Goal: Task Accomplishment & Management: Use online tool/utility

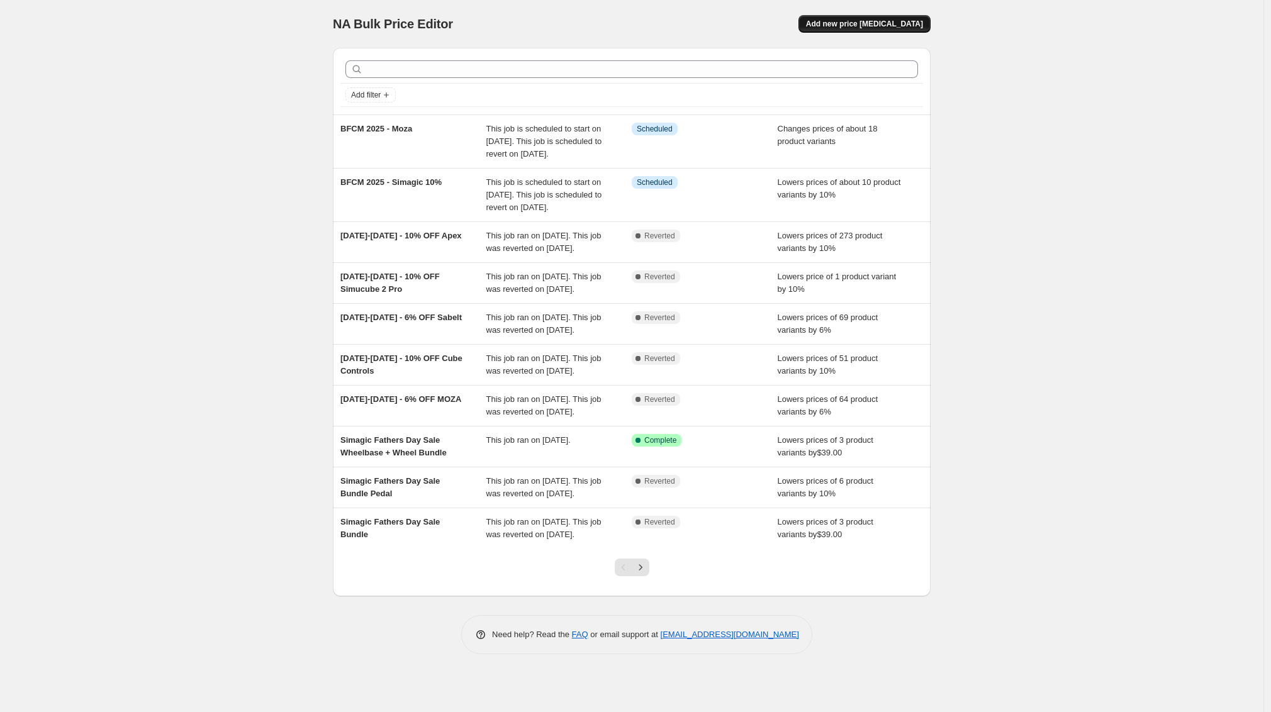
click at [865, 18] on button "Add new price [MEDICAL_DATA]" at bounding box center [865, 24] width 132 height 18
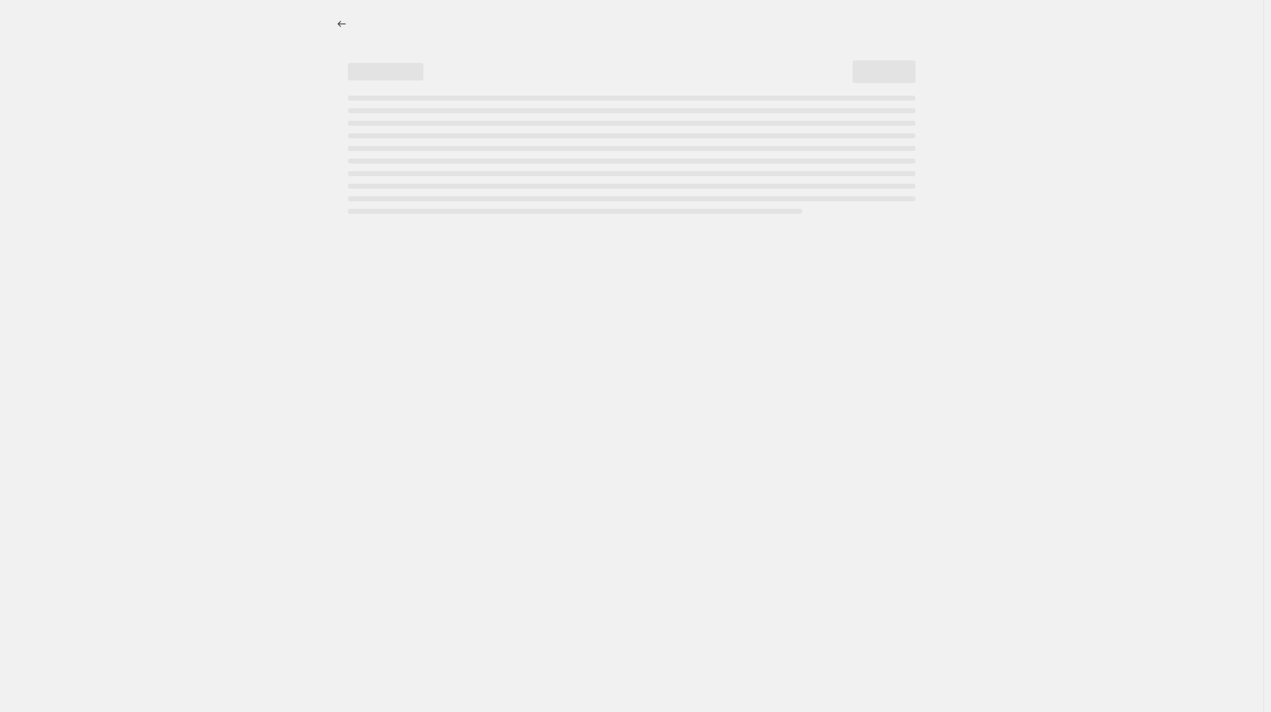
select select "percentage"
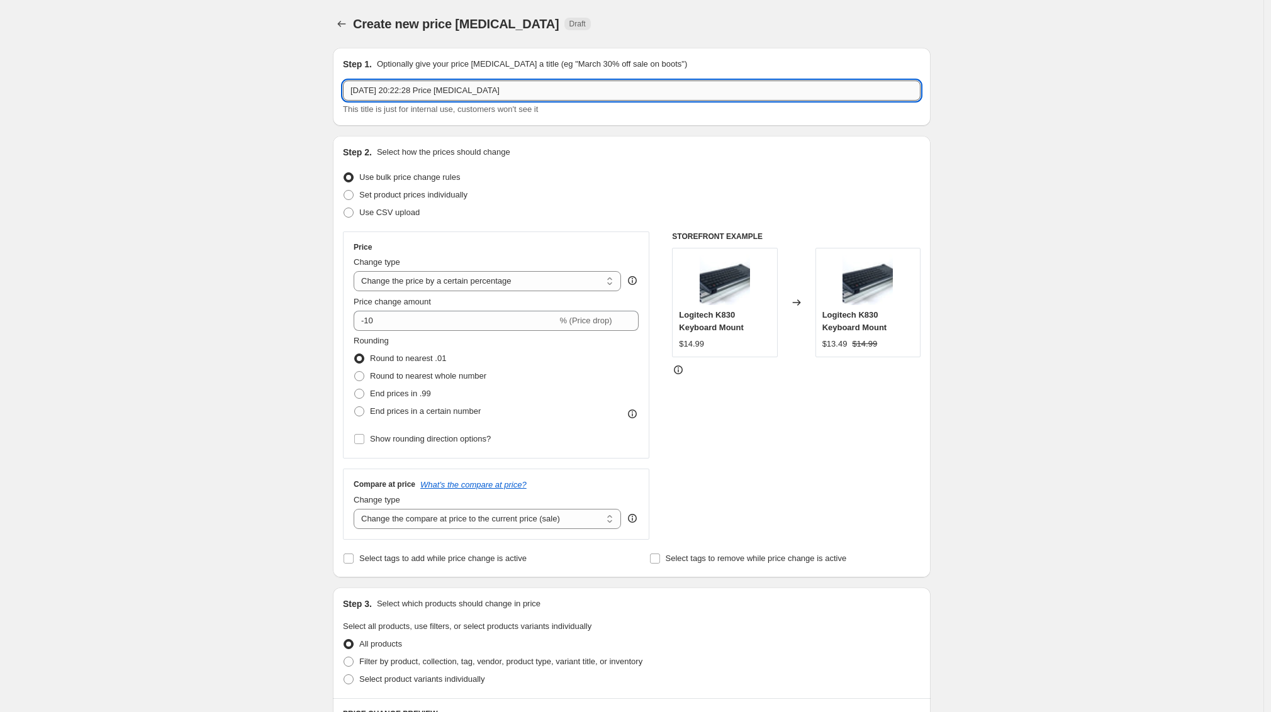
click at [423, 95] on input "[DATE] 20:22:28 Price [MEDICAL_DATA]" at bounding box center [632, 91] width 578 height 20
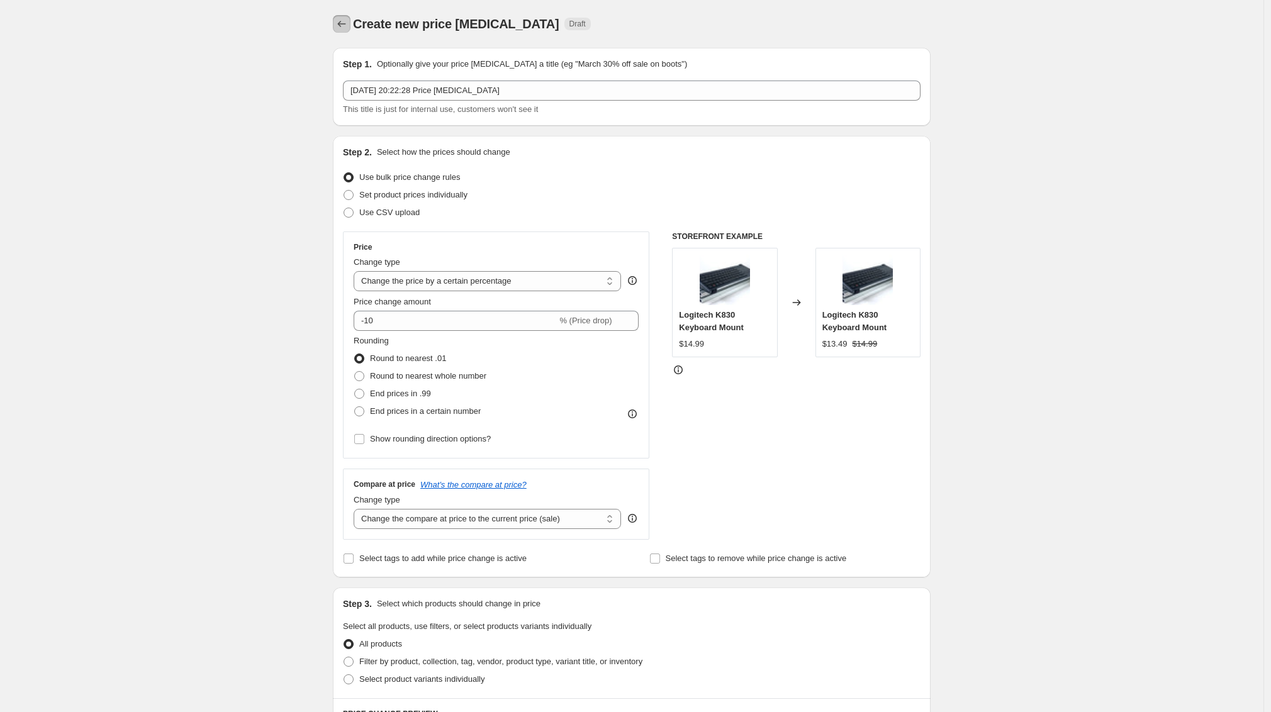
click at [342, 25] on icon "Price change jobs" at bounding box center [341, 24] width 13 height 13
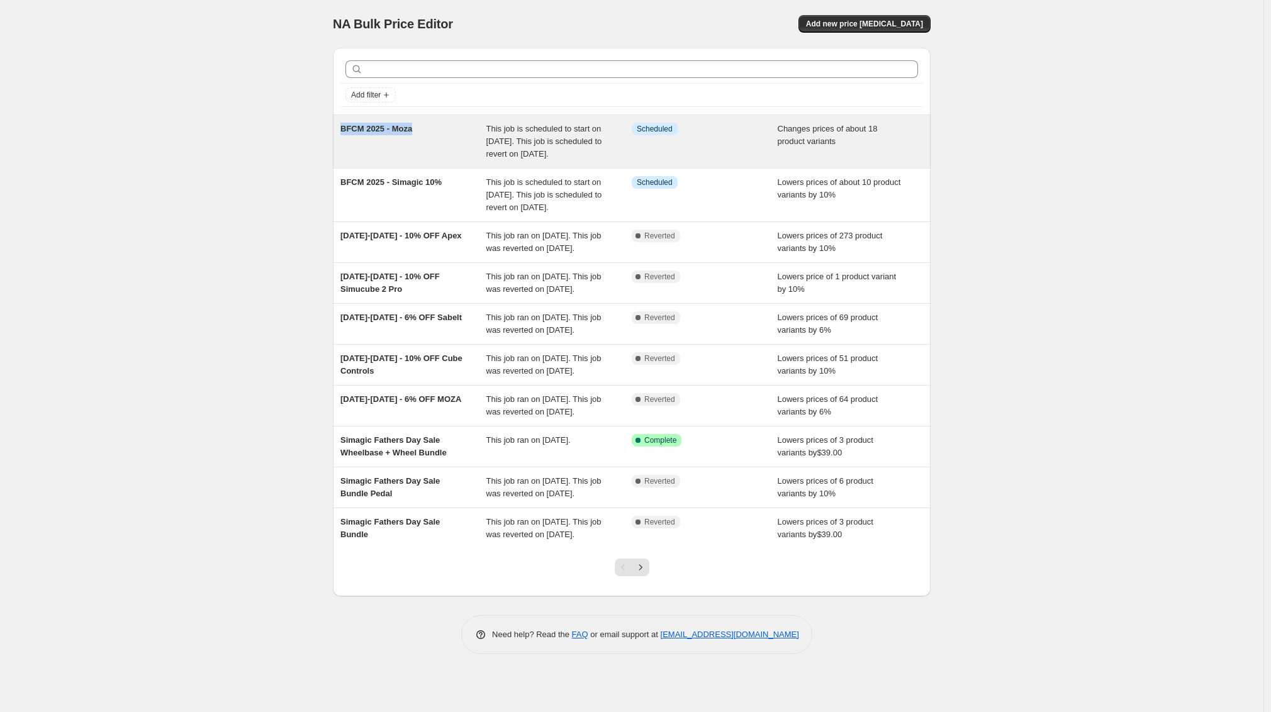
drag, startPoint x: 418, startPoint y: 130, endPoint x: 349, endPoint y: 131, distance: 68.6
click at [349, 131] on span "BFCM 2025 - Moza" at bounding box center [376, 128] width 72 height 9
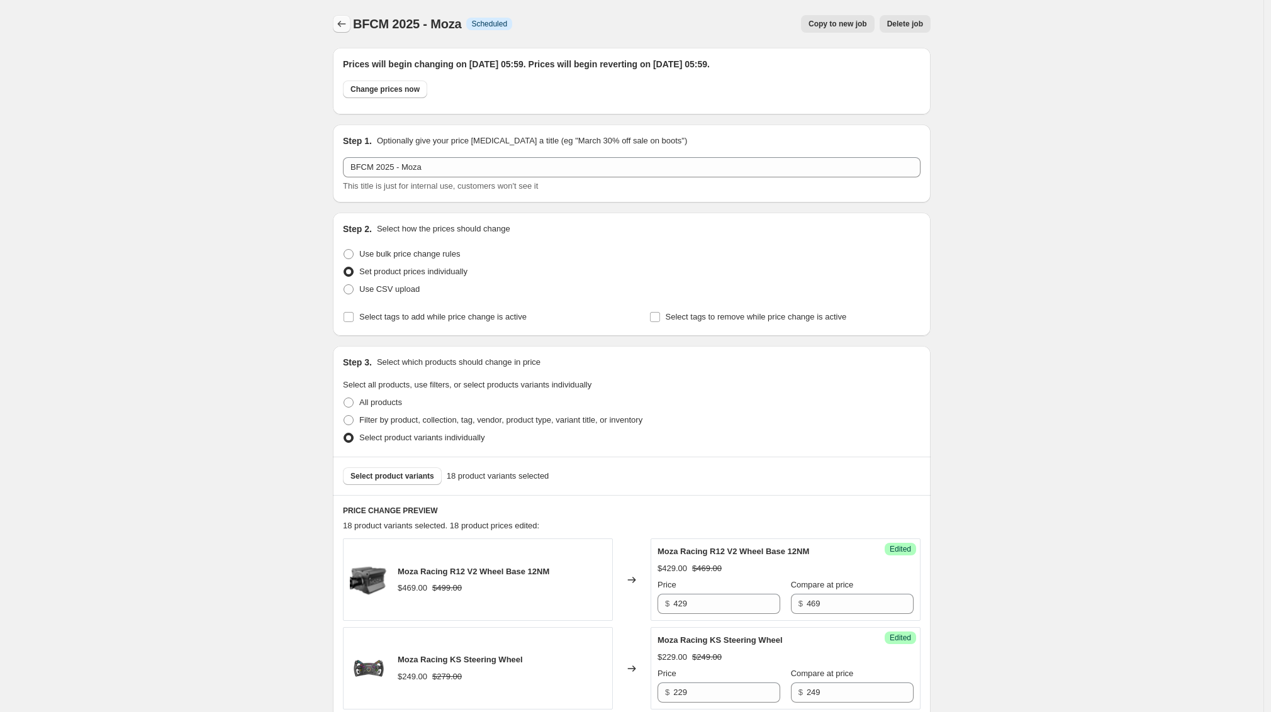
click at [346, 23] on icon "Price change jobs" at bounding box center [341, 24] width 13 height 13
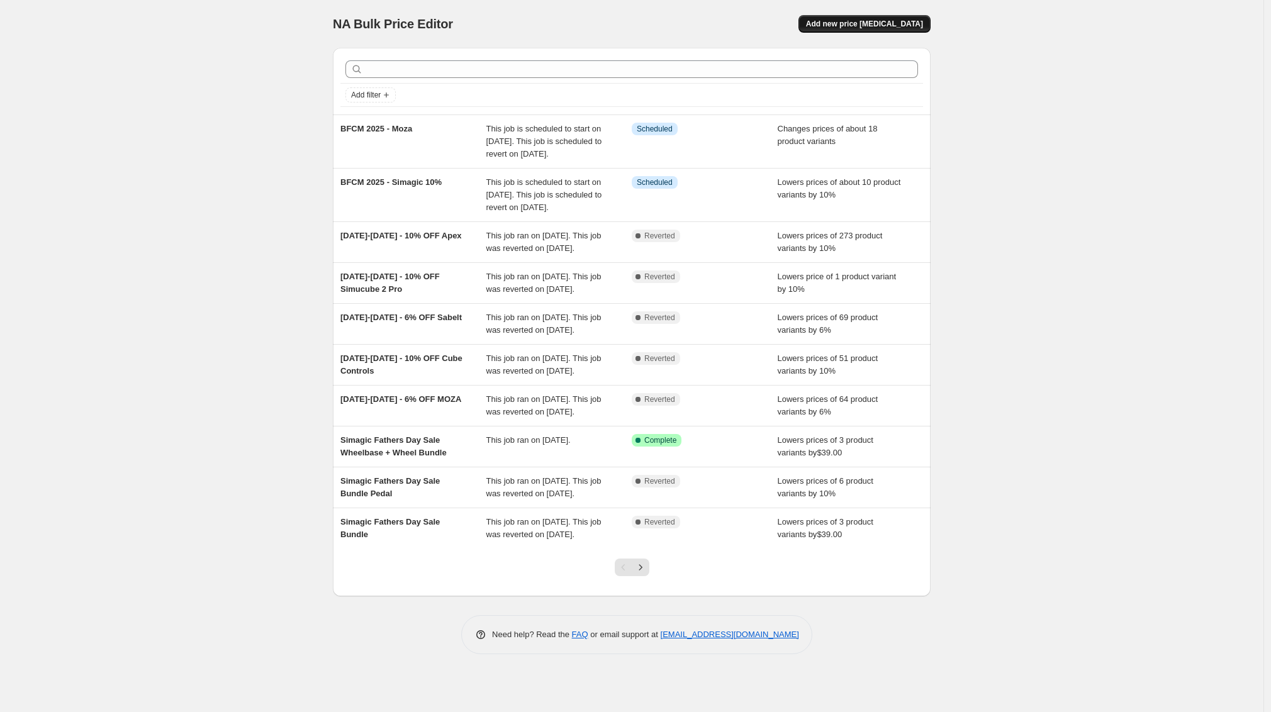
click at [901, 28] on span "Add new price [MEDICAL_DATA]" at bounding box center [864, 24] width 117 height 10
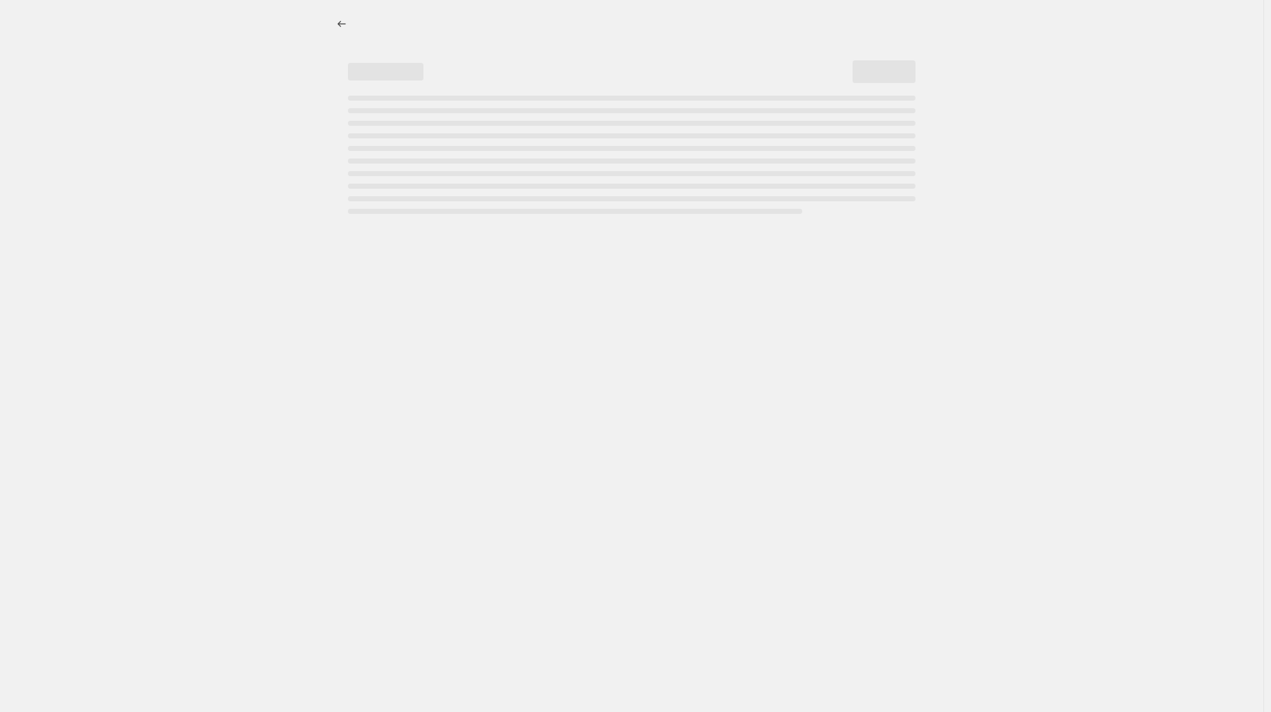
select select "percentage"
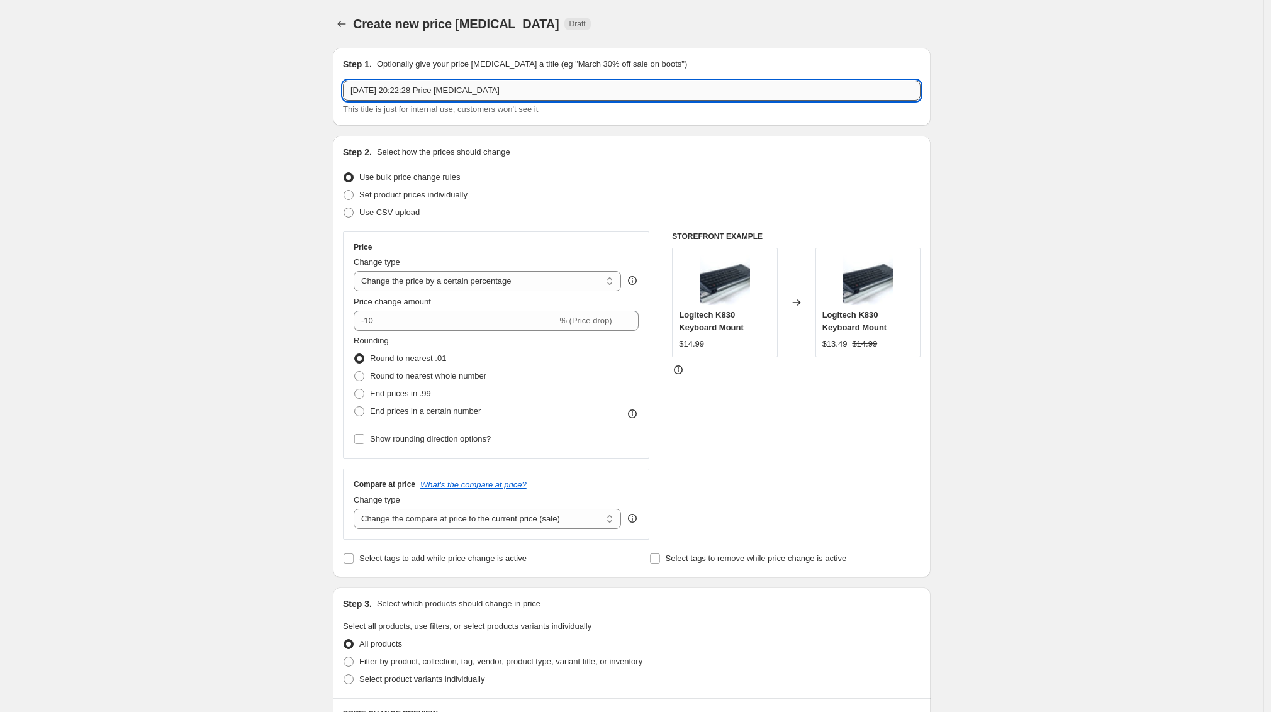
click at [501, 92] on input "[DATE] 20:22:28 Price [MEDICAL_DATA]" at bounding box center [632, 91] width 578 height 20
type input "BFCM 2025 - Apex Sim Racing"
click at [415, 190] on span "Set product prices individually" at bounding box center [413, 194] width 108 height 9
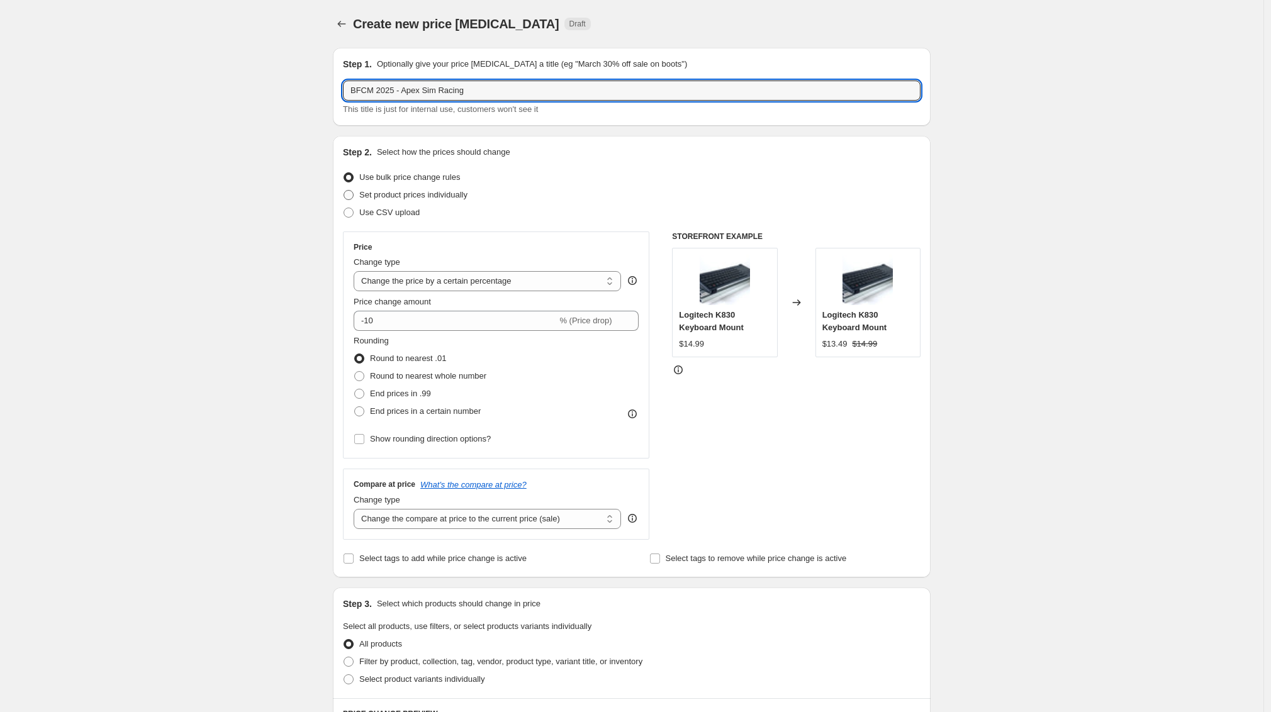
click at [344, 190] on input "Set product prices individually" at bounding box center [344, 190] width 1 height 1
radio input "true"
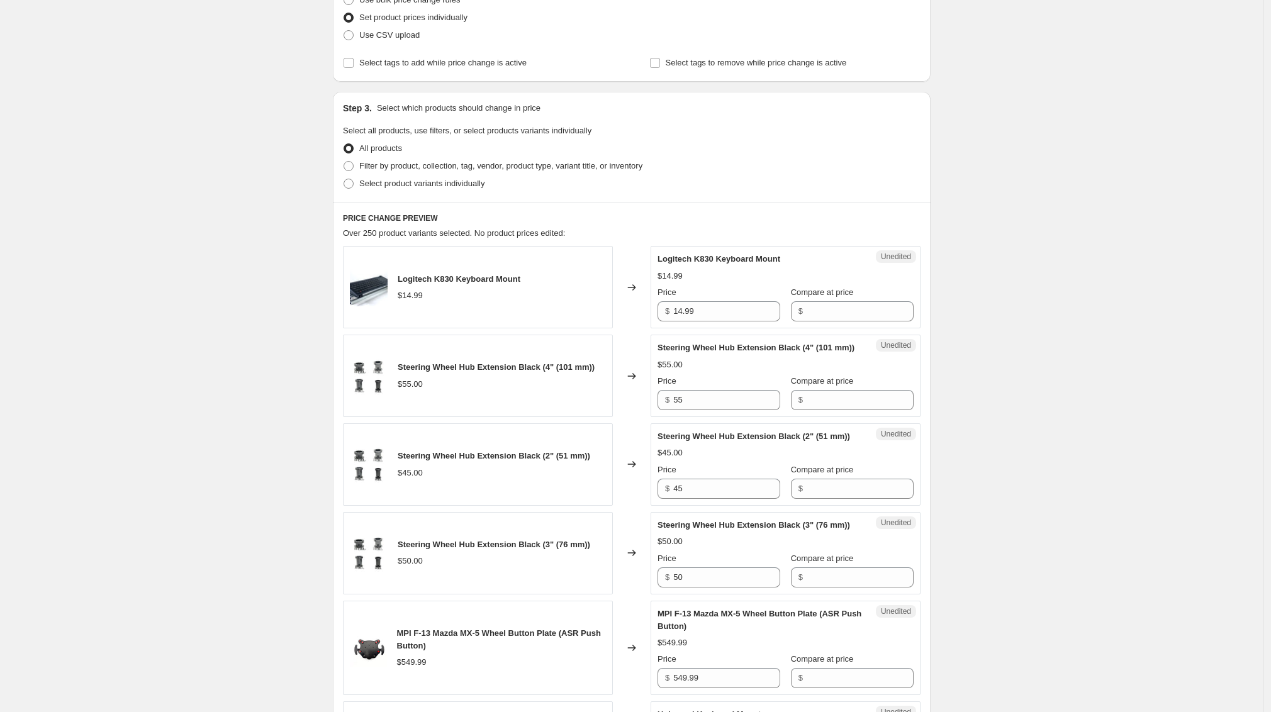
scroll to position [16, 0]
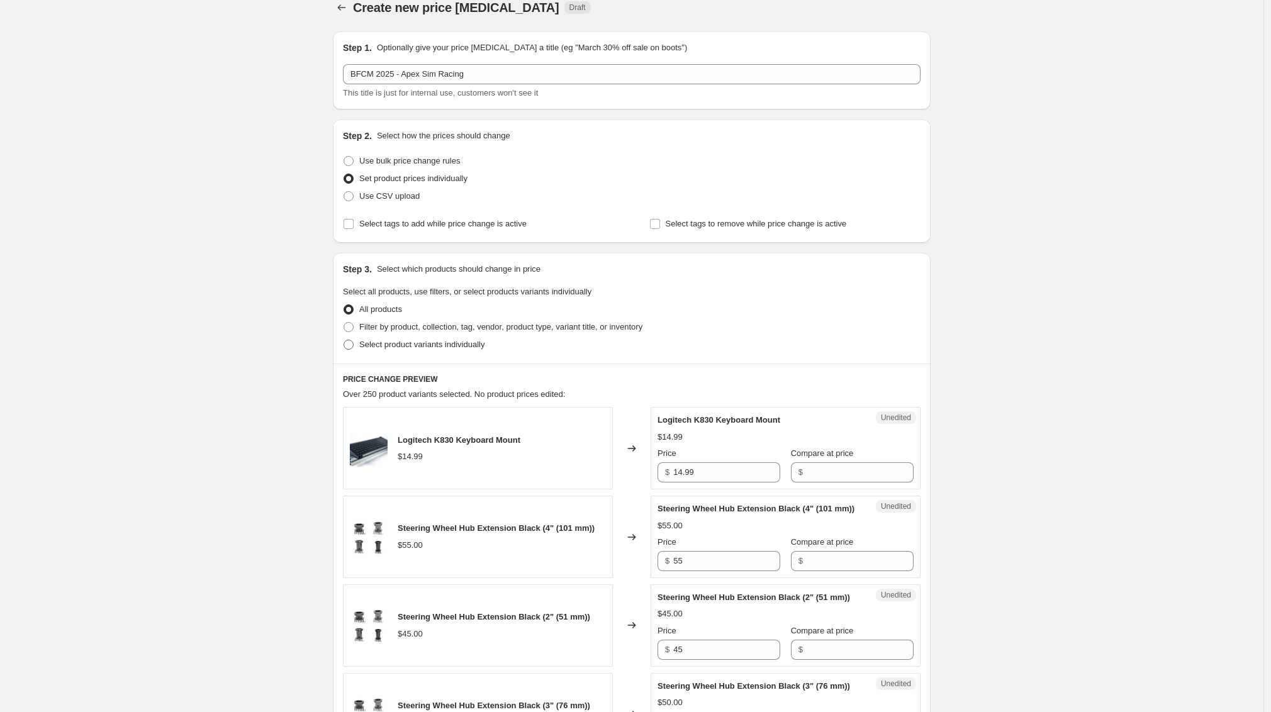
click at [393, 344] on span "Select product variants individually" at bounding box center [421, 344] width 125 height 9
click at [344, 340] on input "Select product variants individually" at bounding box center [344, 340] width 1 height 1
radio input "true"
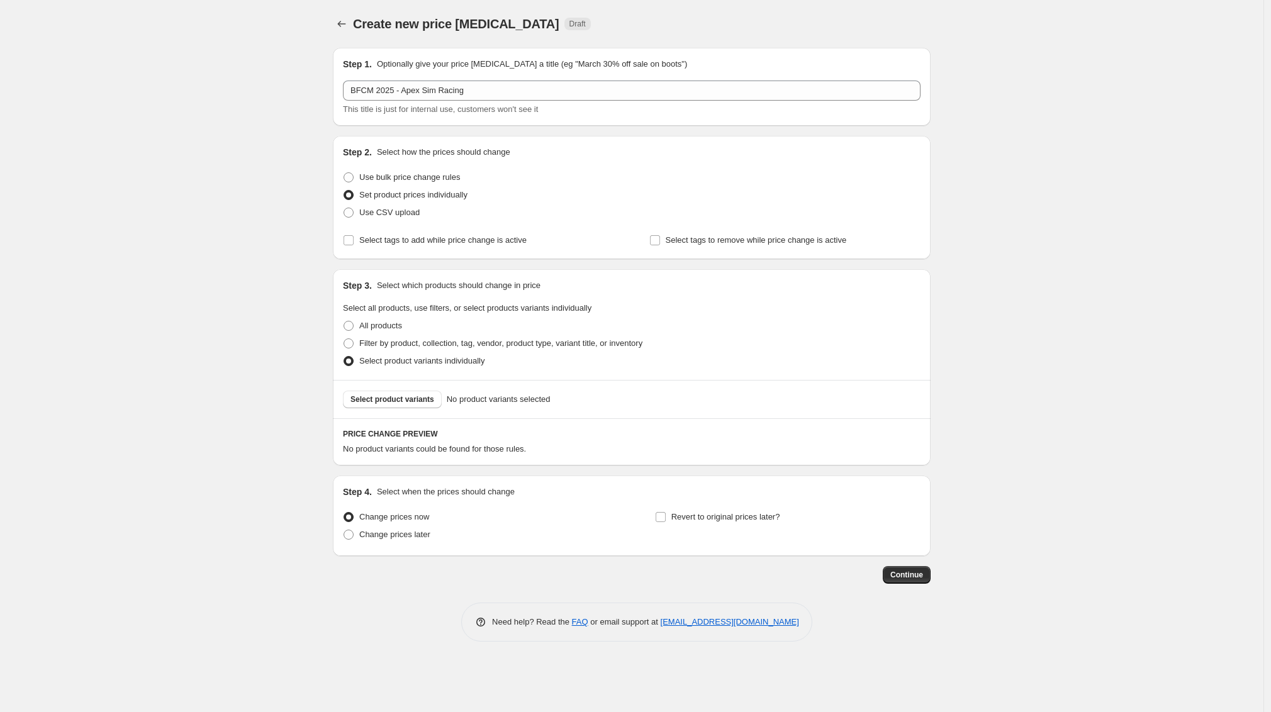
scroll to position [0, 0]
click at [430, 405] on button "Select product variants" at bounding box center [396, 400] width 99 height 18
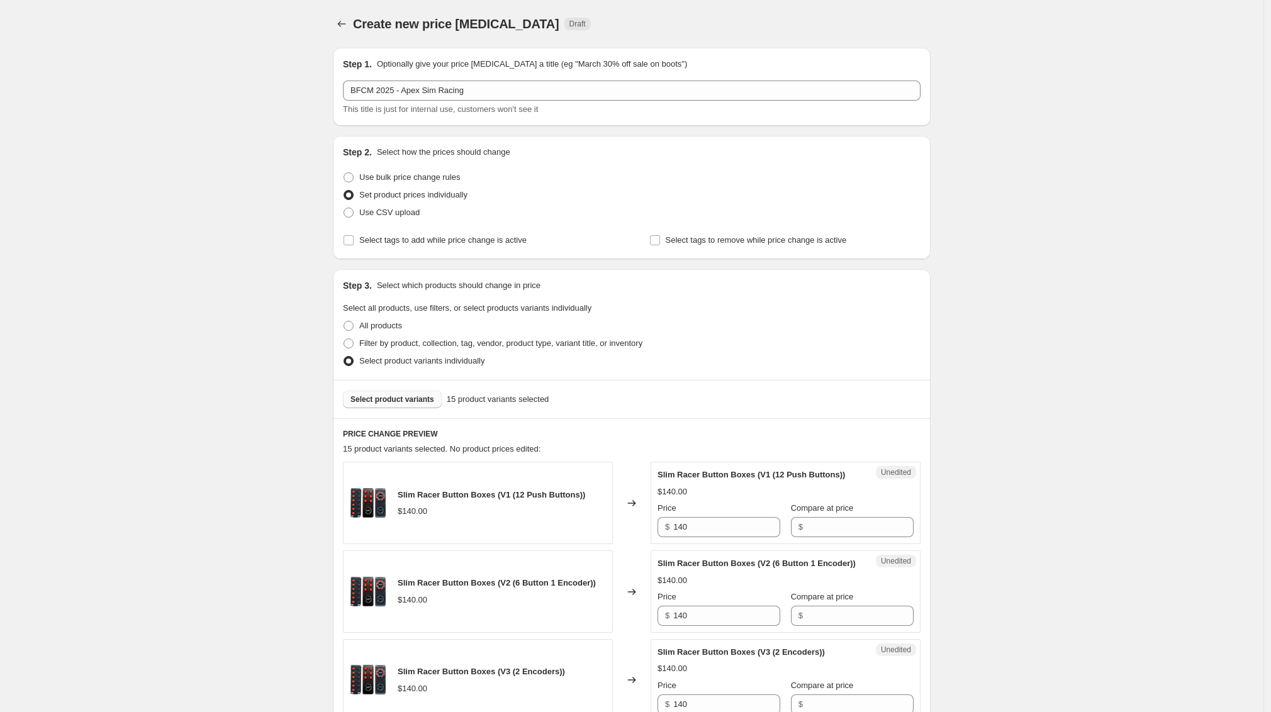
click at [420, 397] on span "Select product variants" at bounding box center [393, 400] width 84 height 10
click at [408, 401] on span "Select product variants" at bounding box center [393, 400] width 84 height 10
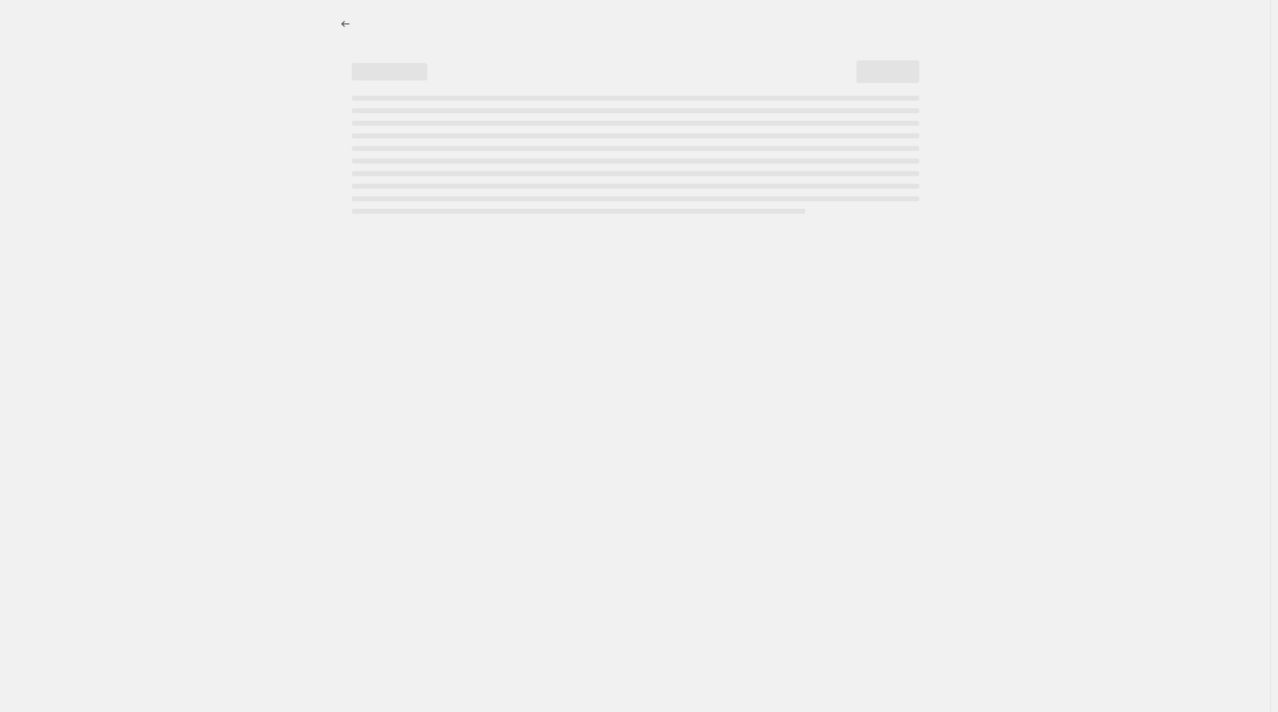
select select "percentage"
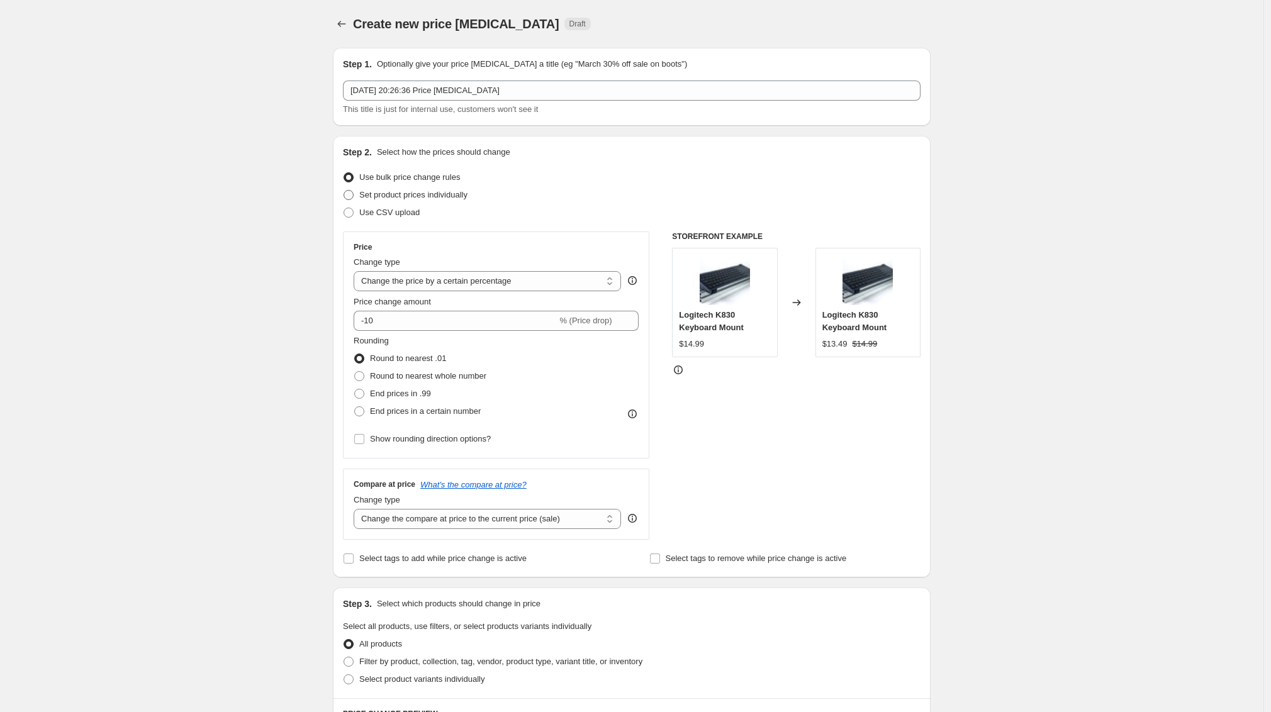
click at [415, 190] on span "Set product prices individually" at bounding box center [413, 194] width 108 height 9
click at [344, 190] on input "Set product prices individually" at bounding box center [344, 190] width 1 height 1
radio input "true"
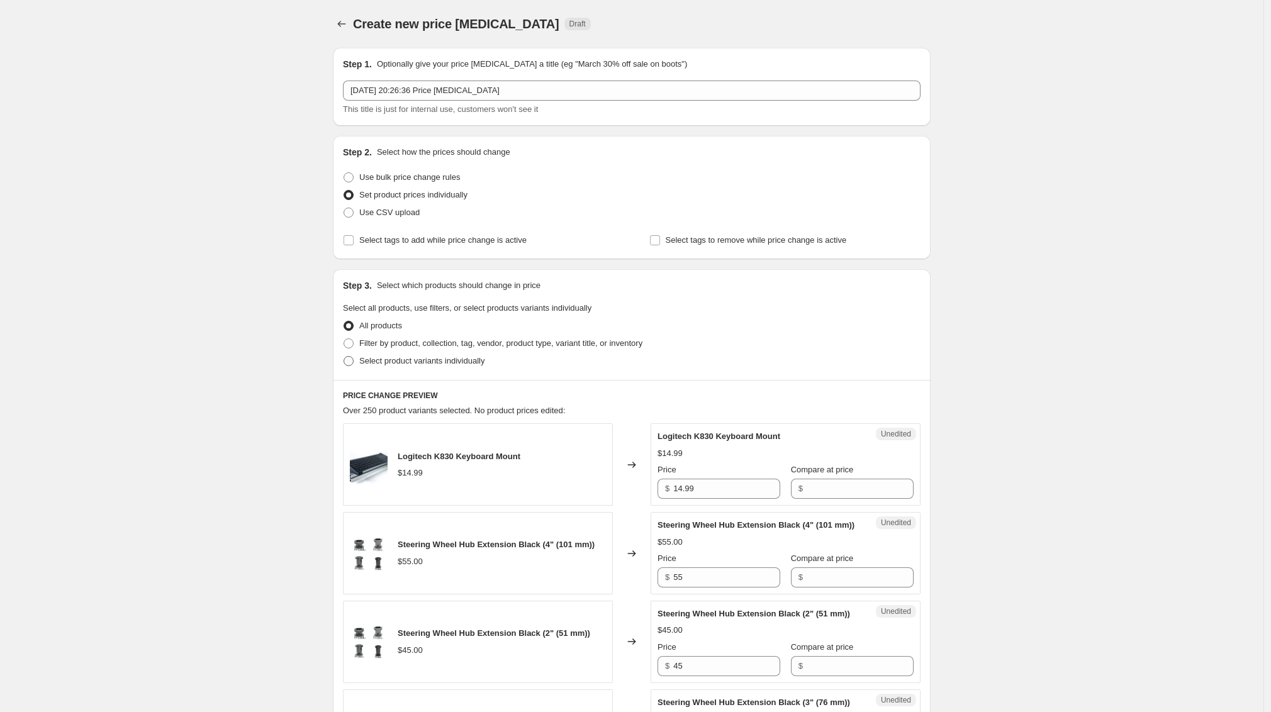
click at [450, 361] on span "Select product variants individually" at bounding box center [421, 360] width 125 height 9
click at [344, 357] on input "Select product variants individually" at bounding box center [344, 356] width 1 height 1
radio input "true"
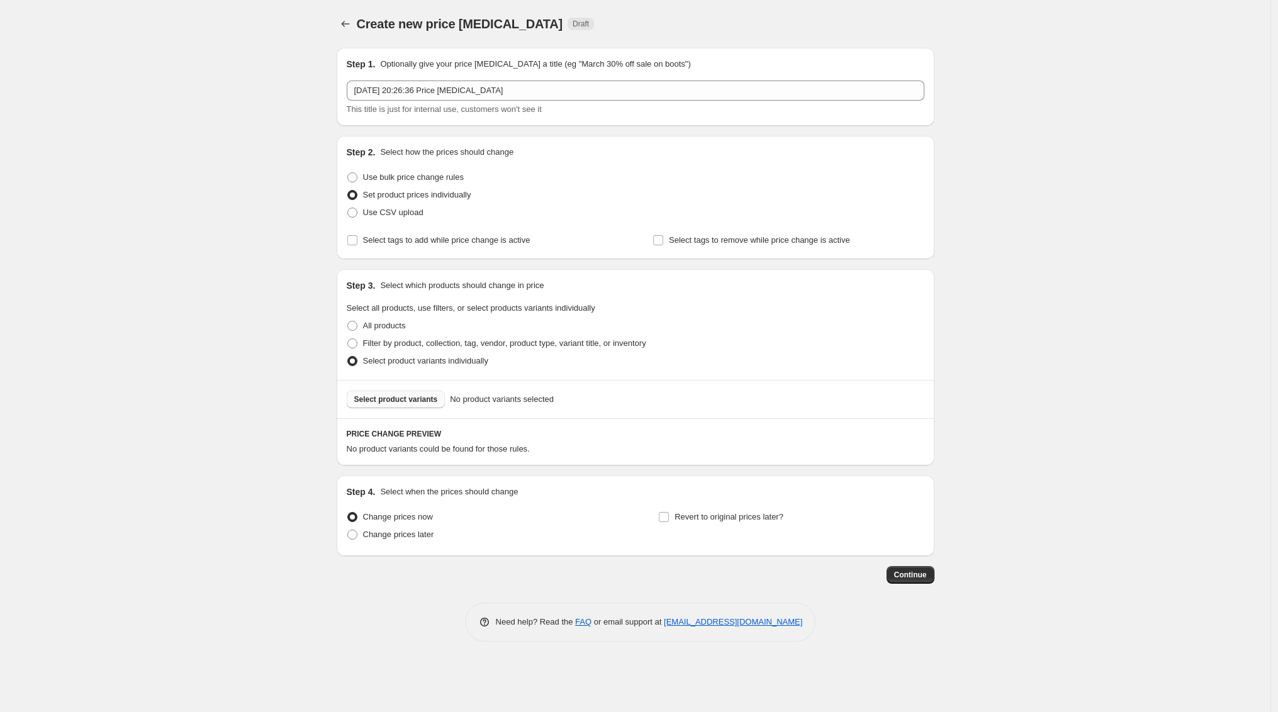
click at [434, 396] on span "Select product variants" at bounding box center [396, 400] width 84 height 10
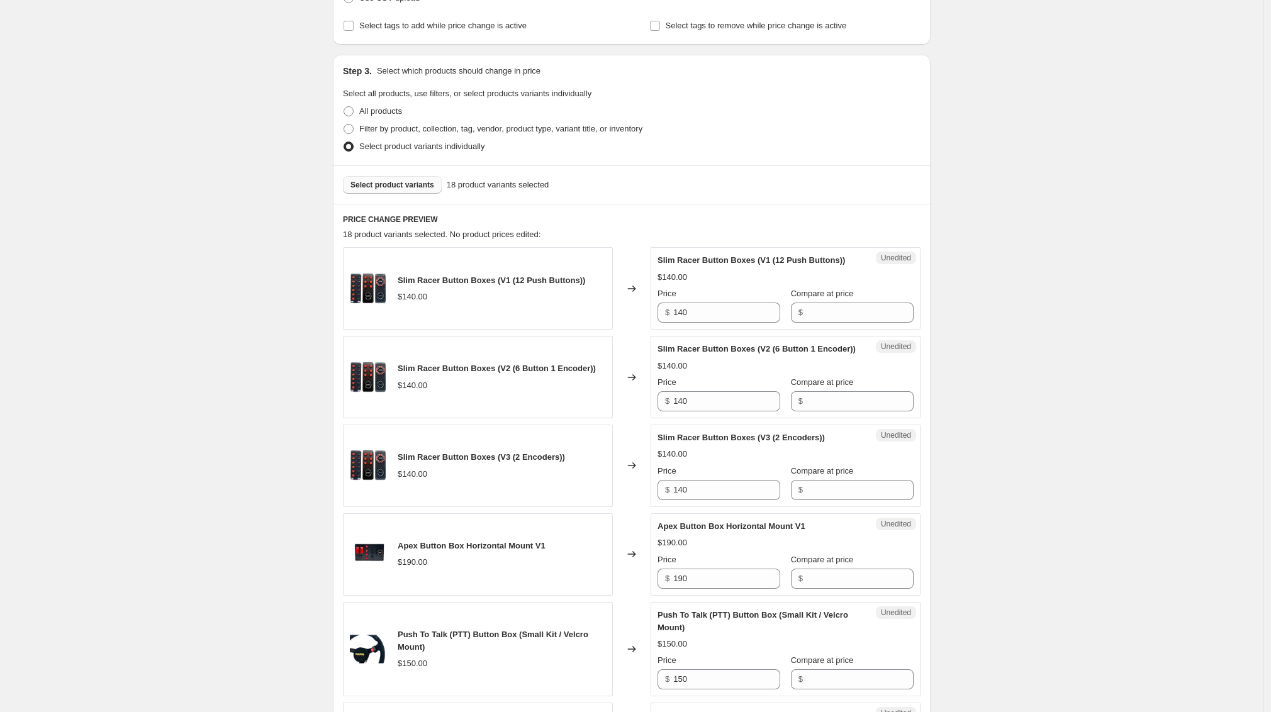
scroll to position [246, 0]
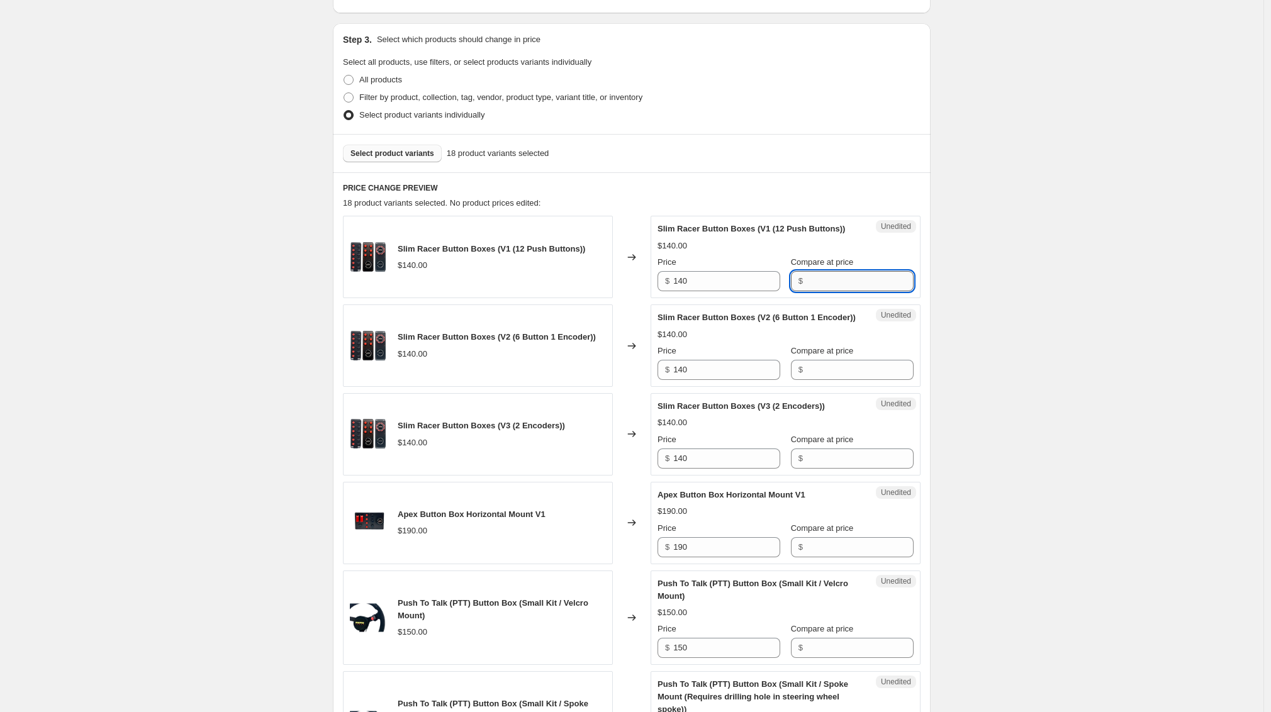
click at [846, 291] on input "Compare at price" at bounding box center [860, 281] width 107 height 20
click at [885, 291] on input "140" at bounding box center [860, 281] width 107 height 20
click at [884, 291] on input "140" at bounding box center [860, 281] width 107 height 20
type input "140"
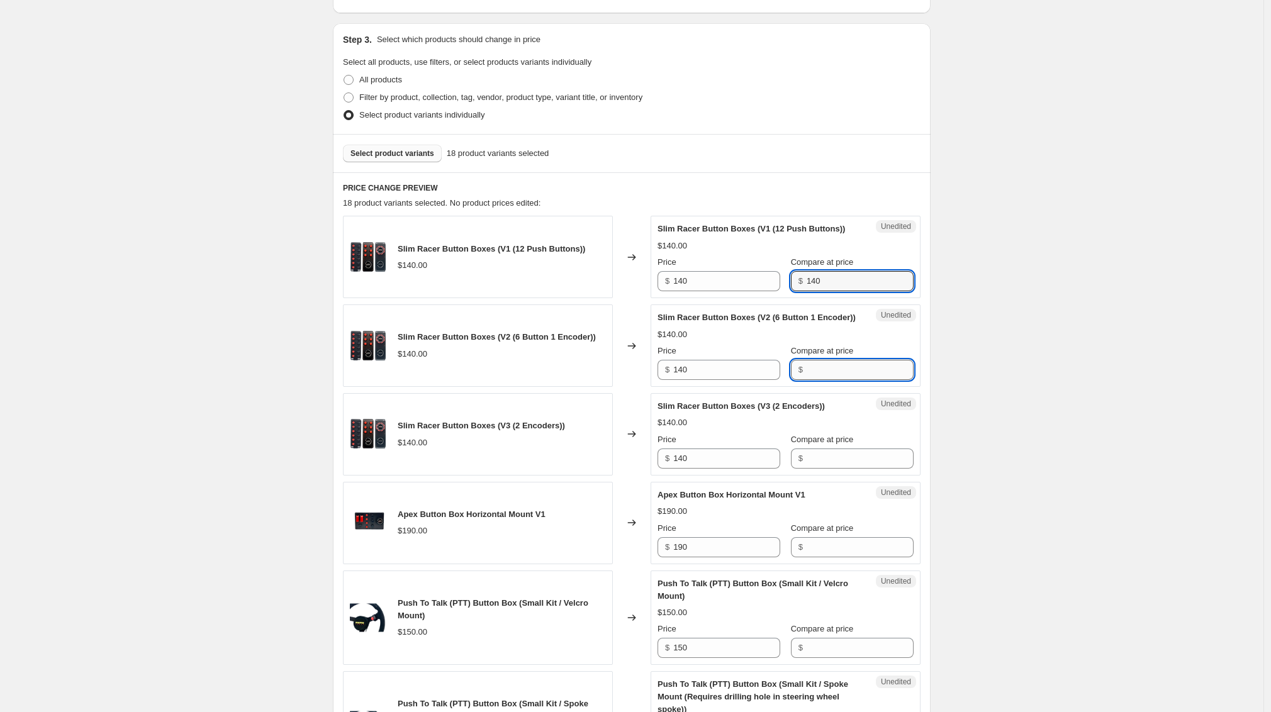
click at [836, 380] on input "Compare at price" at bounding box center [860, 370] width 107 height 20
paste input "140"
type input "140"
click at [825, 469] on input "Compare at price" at bounding box center [860, 459] width 107 height 20
paste input "140"
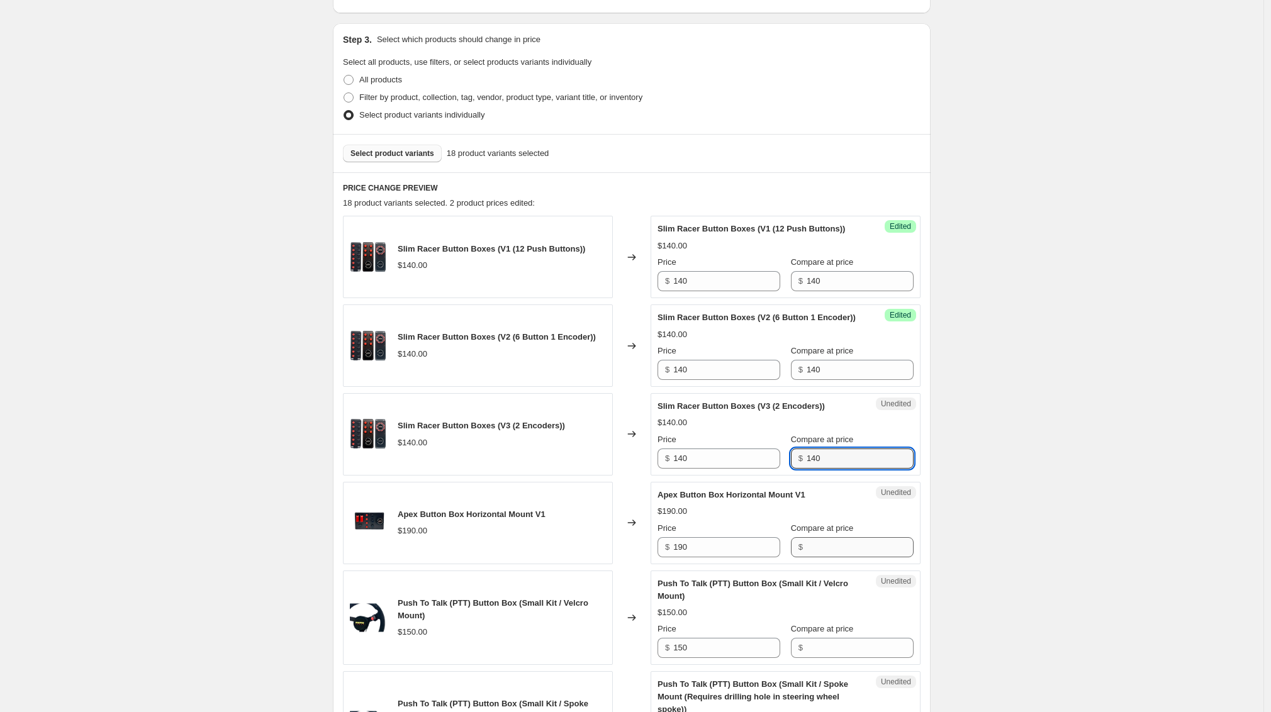
type input "140"
click at [812, 558] on input "Compare at price" at bounding box center [860, 547] width 107 height 20
paste input "140"
type input "140"
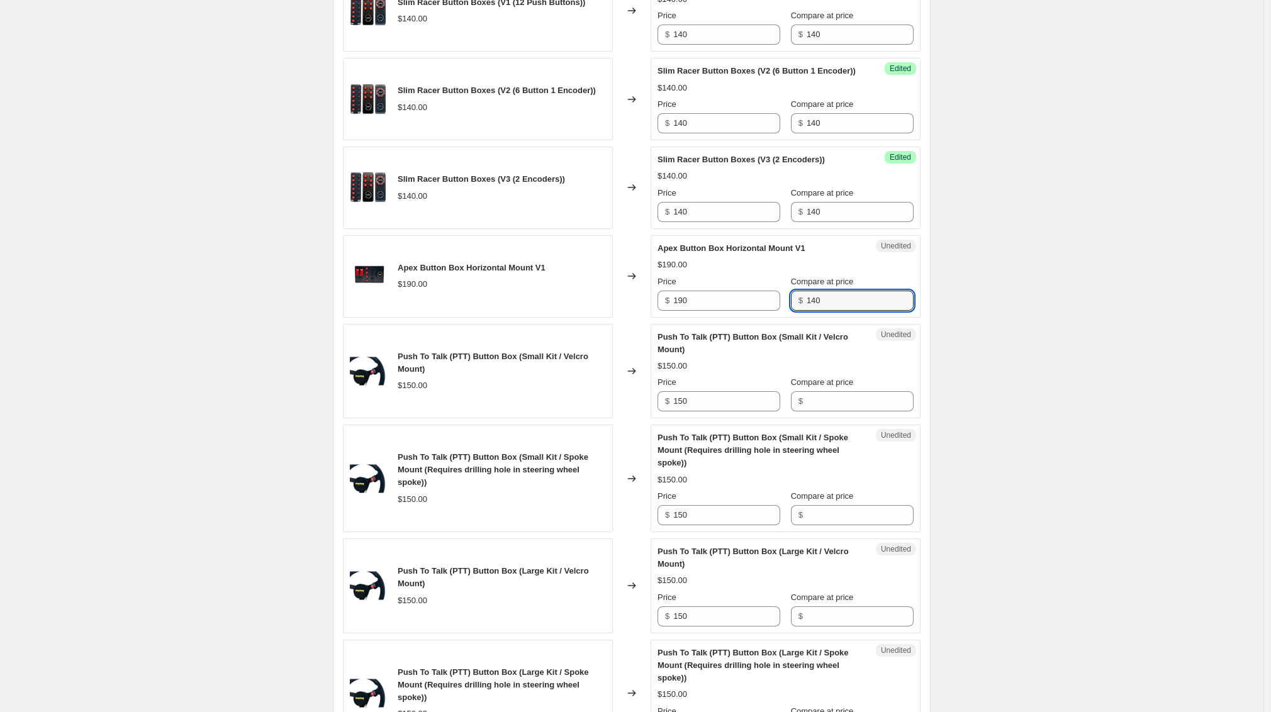
scroll to position [483, 0]
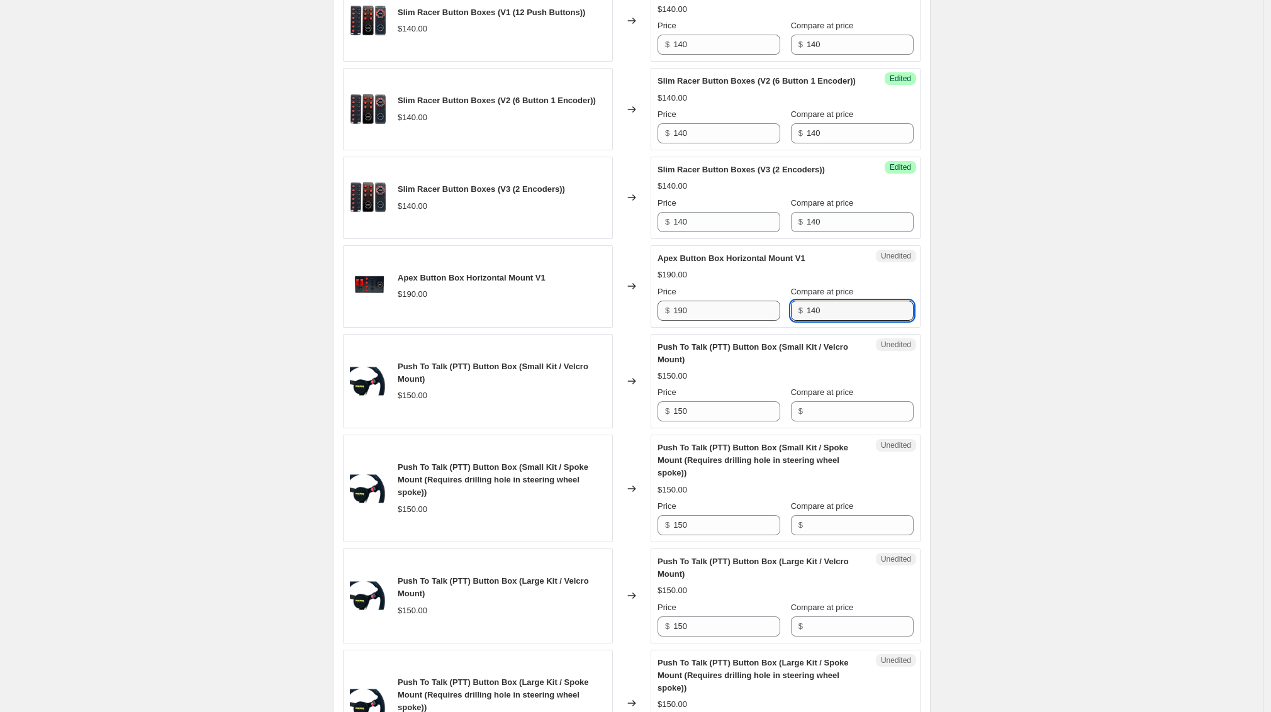
drag, startPoint x: 779, startPoint y: 333, endPoint x: 760, endPoint y: 334, distance: 19.5
click at [760, 321] on div "Price $ 190 Compare at price $ 140" at bounding box center [786, 303] width 256 height 35
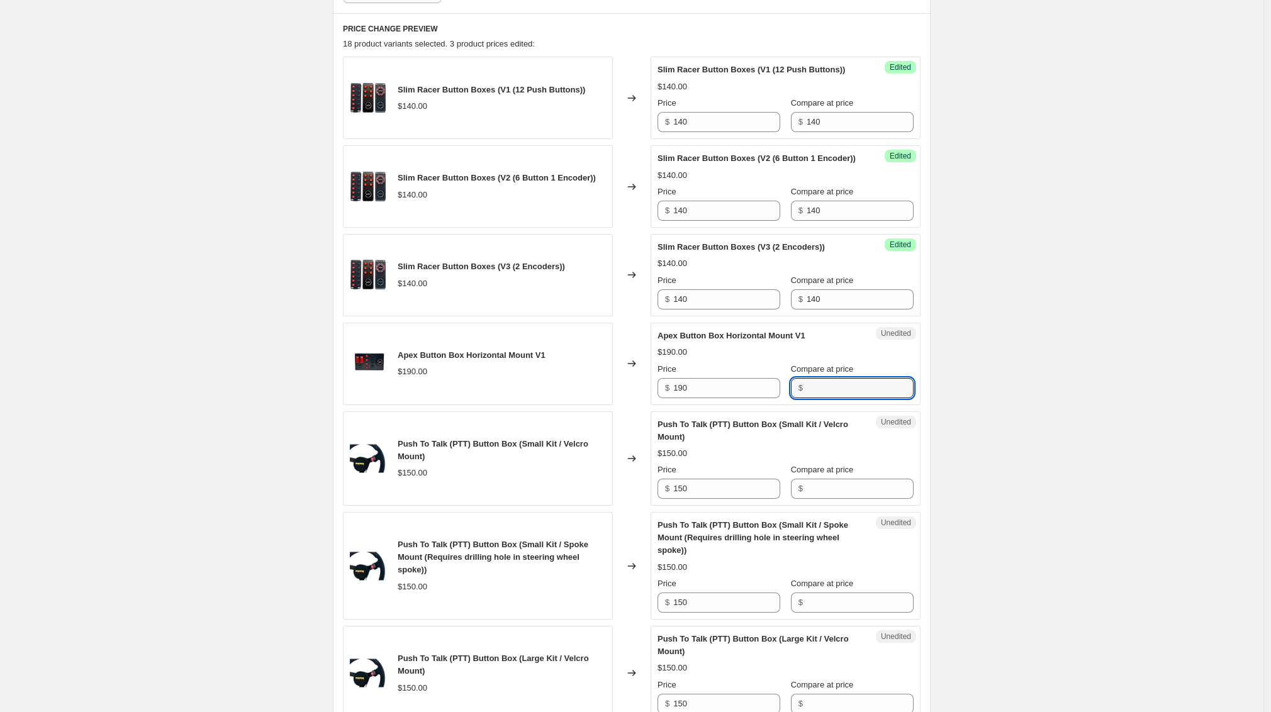
scroll to position [245, 0]
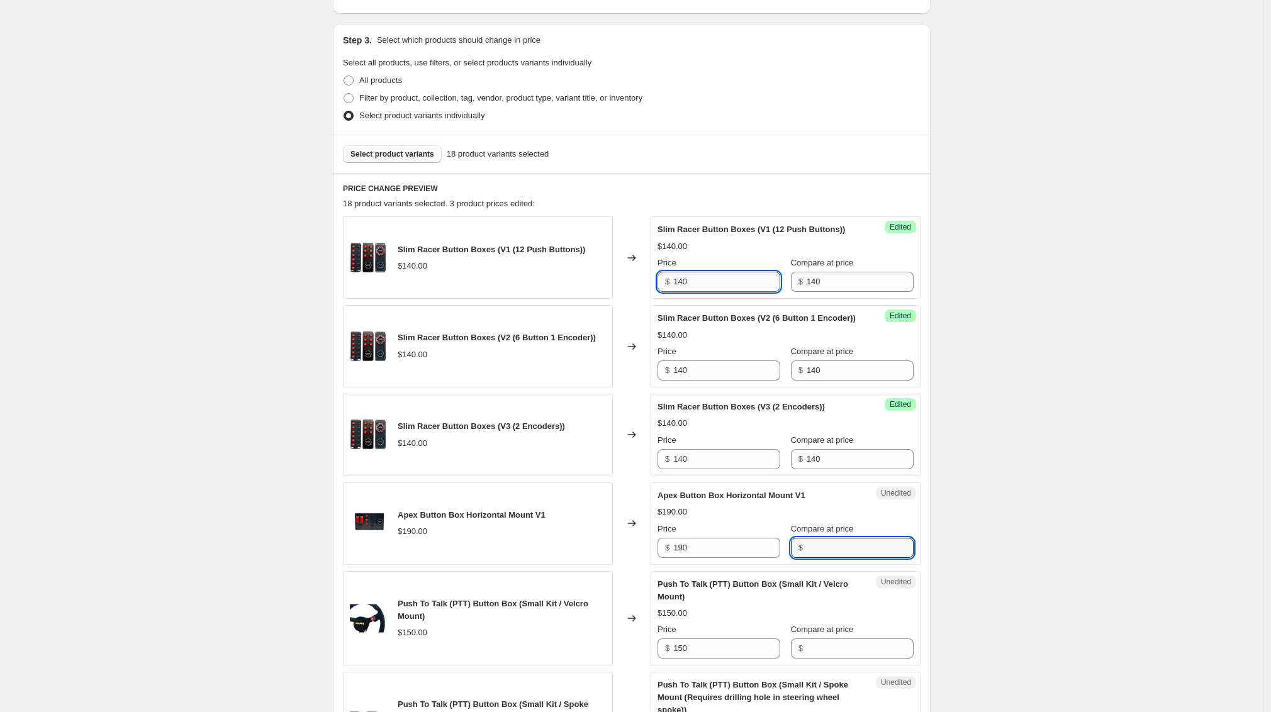
click at [721, 288] on input "140" at bounding box center [726, 282] width 107 height 20
click at [708, 292] on input "90" at bounding box center [726, 282] width 107 height 20
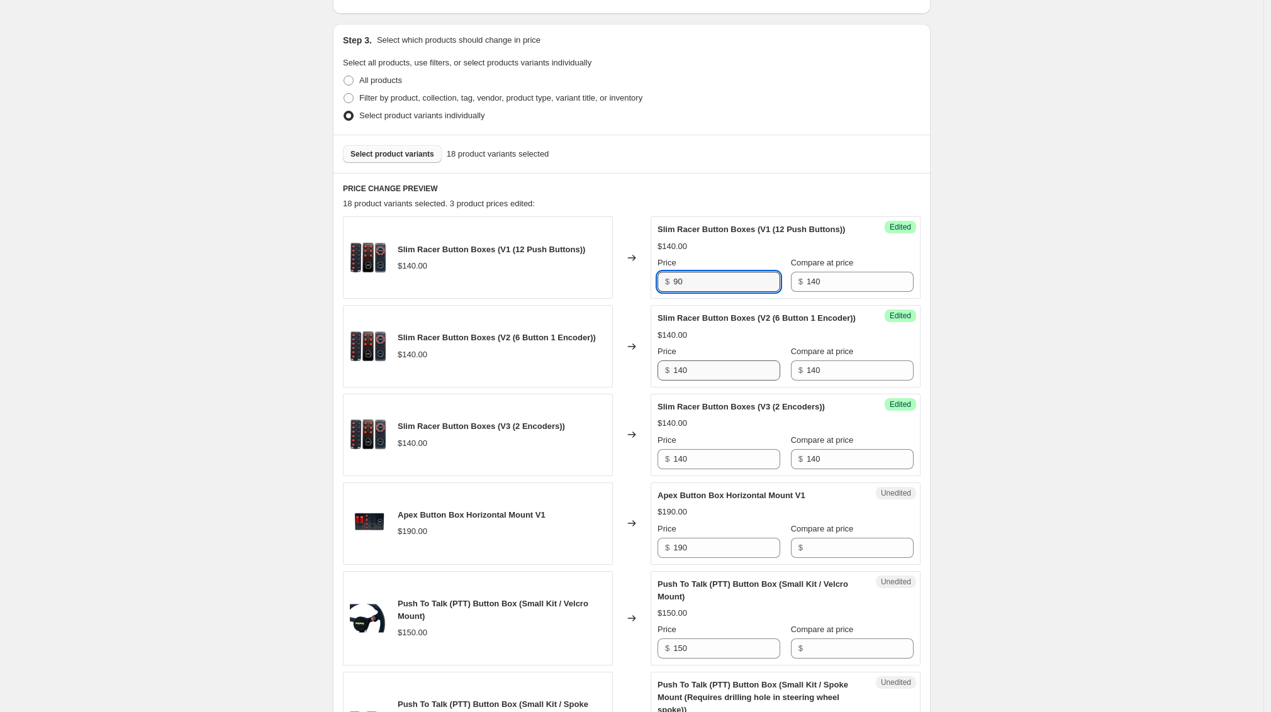
type input "90"
click at [716, 381] on input "140" at bounding box center [726, 371] width 107 height 20
click at [714, 381] on input "140" at bounding box center [726, 371] width 107 height 20
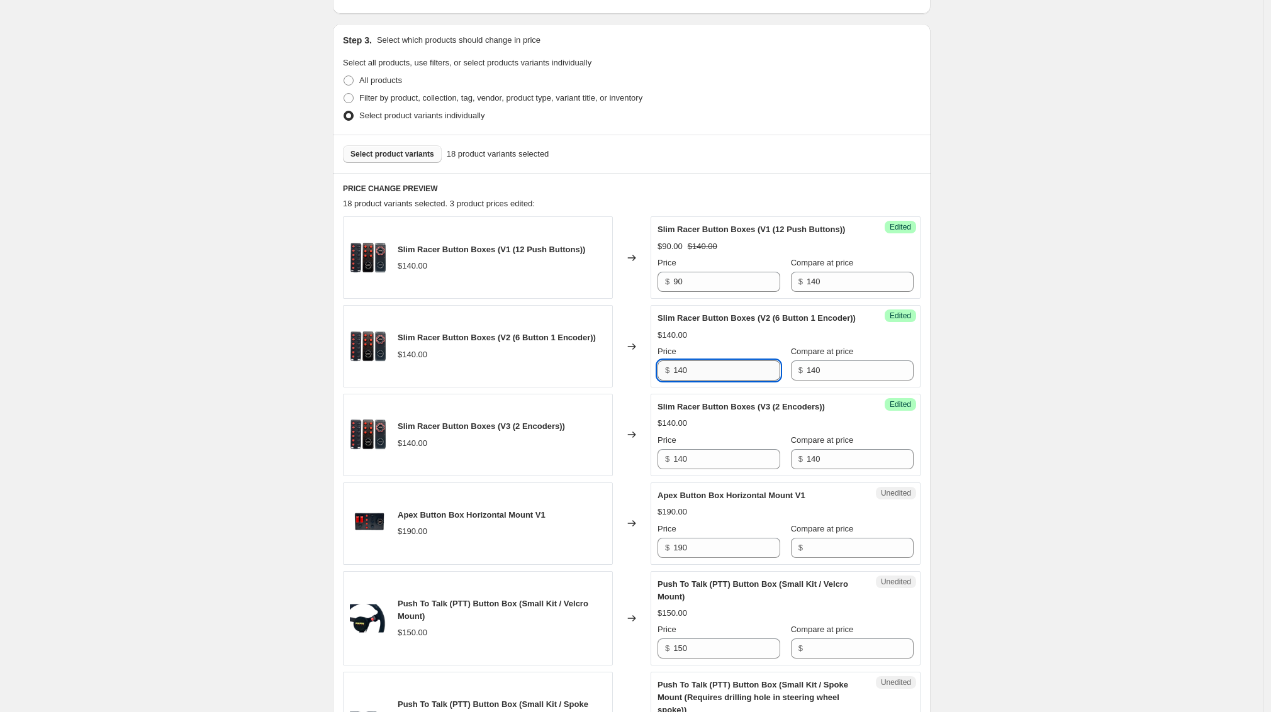
paste input "9"
type input "90"
click at [723, 469] on input "140" at bounding box center [726, 459] width 107 height 20
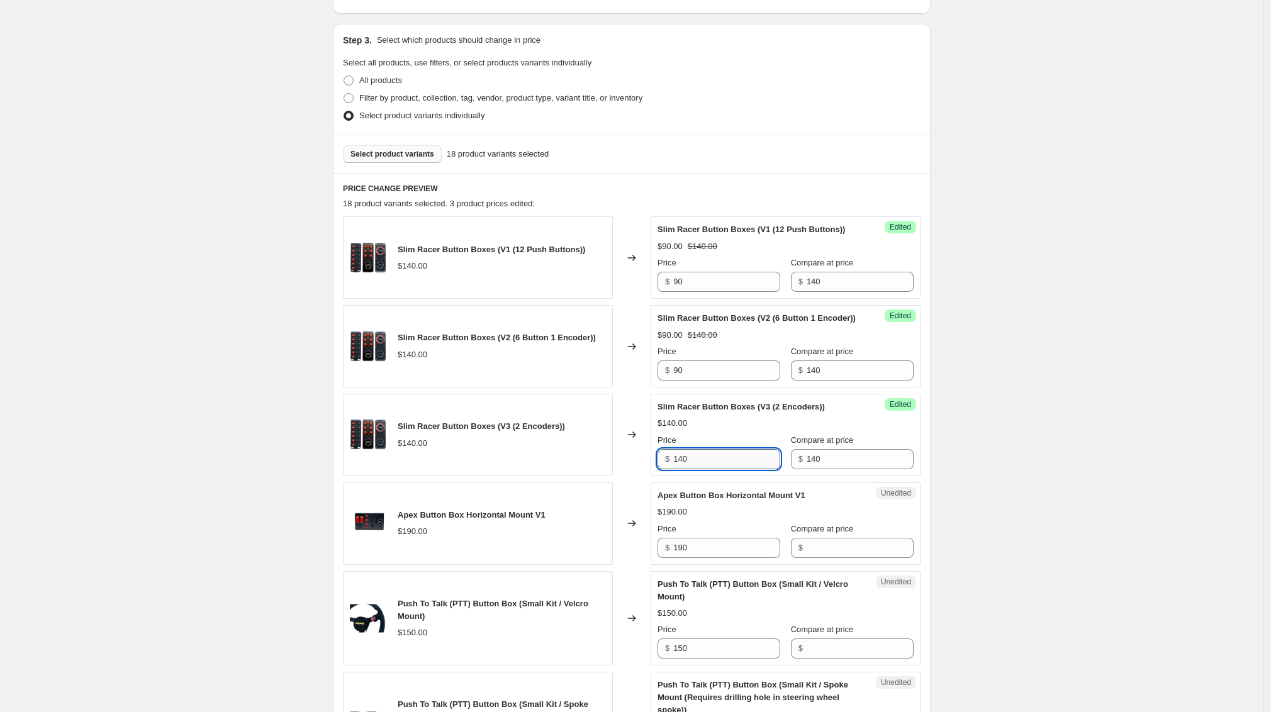
paste input "9"
type input "90"
click at [724, 558] on input "190" at bounding box center [726, 548] width 107 height 20
paste input "text"
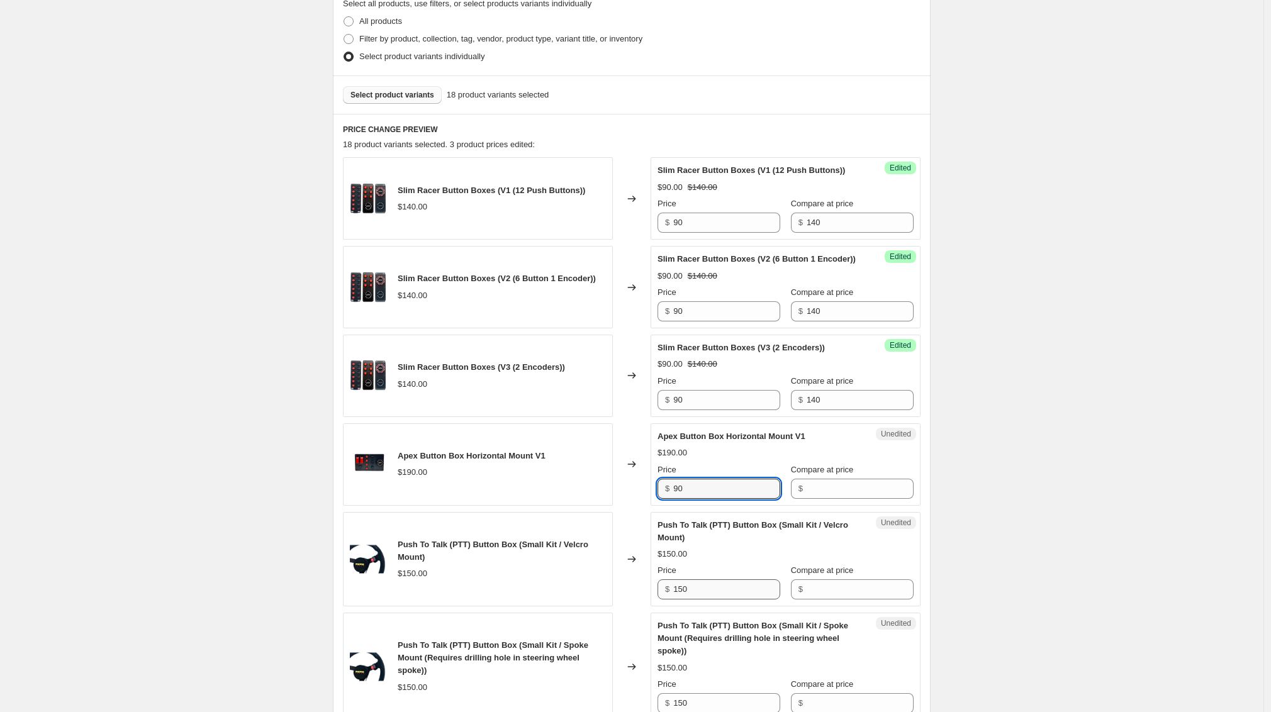
scroll to position [363, 0]
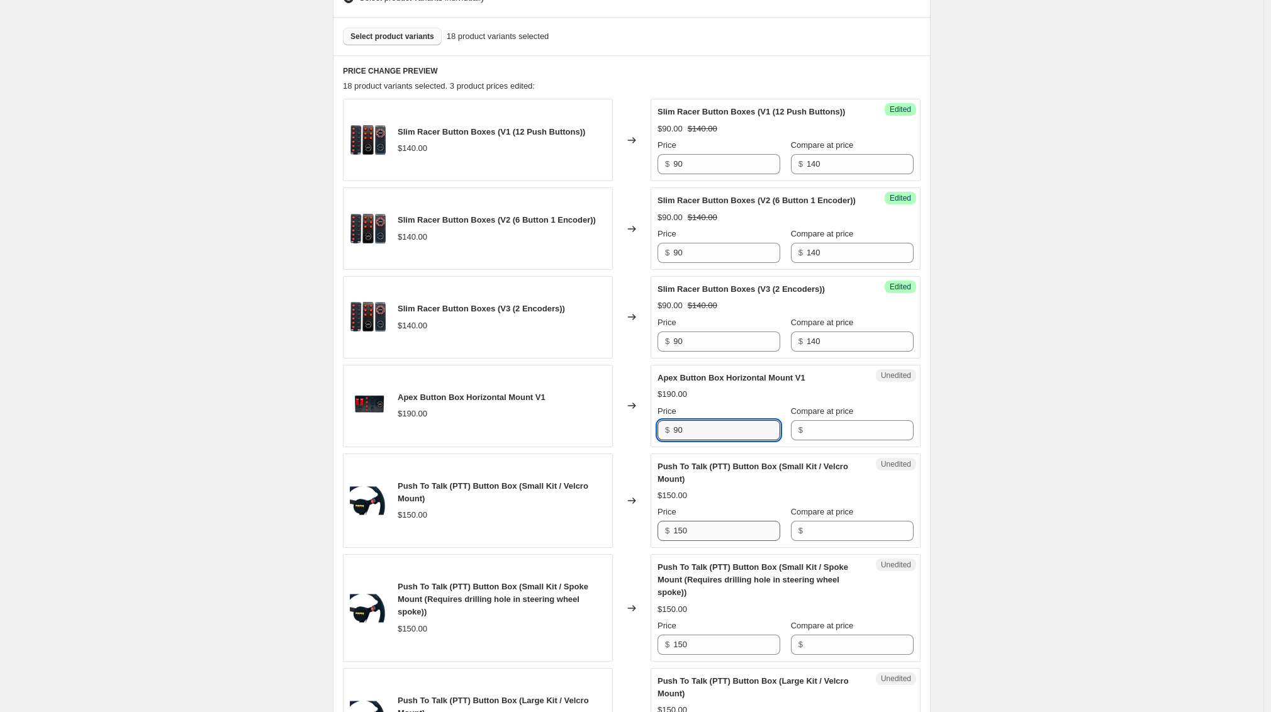
type input "90"
click at [724, 541] on input "150" at bounding box center [726, 531] width 107 height 20
paste input "9"
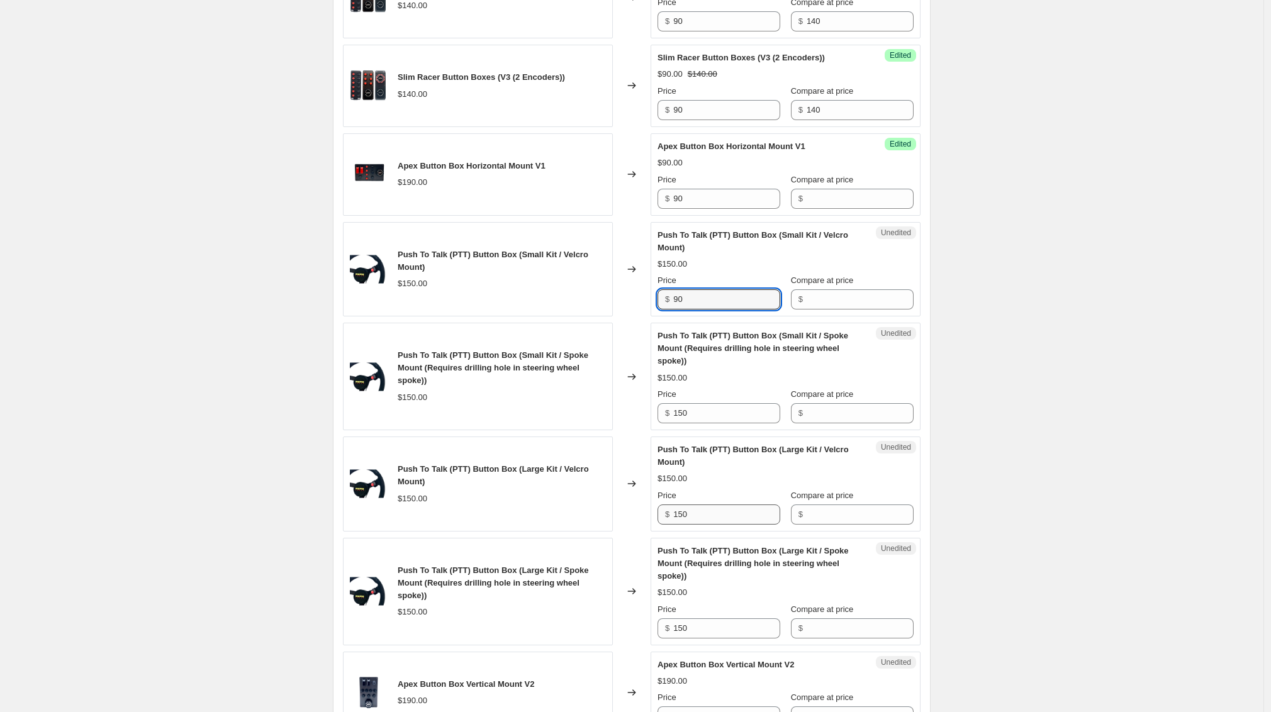
scroll to position [595, 0]
type input "90"
click at [731, 524] on input "150" at bounding box center [726, 514] width 107 height 20
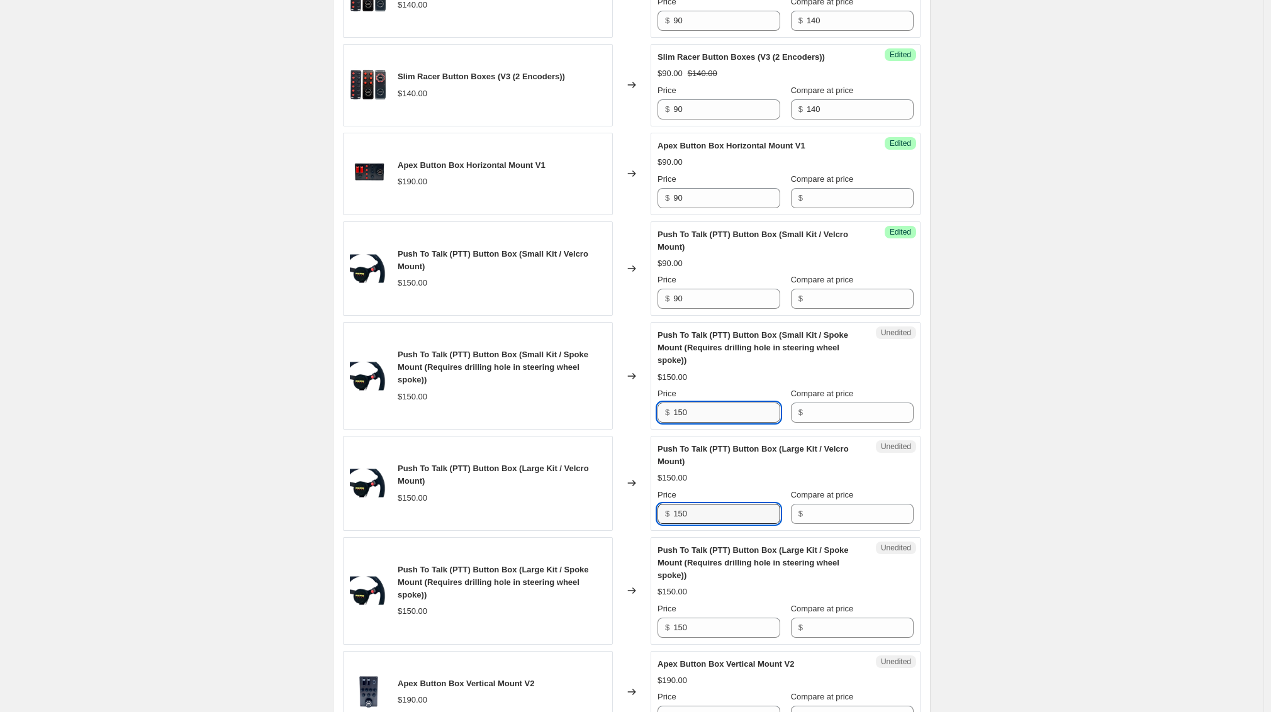
click at [724, 423] on input "150" at bounding box center [726, 413] width 107 height 20
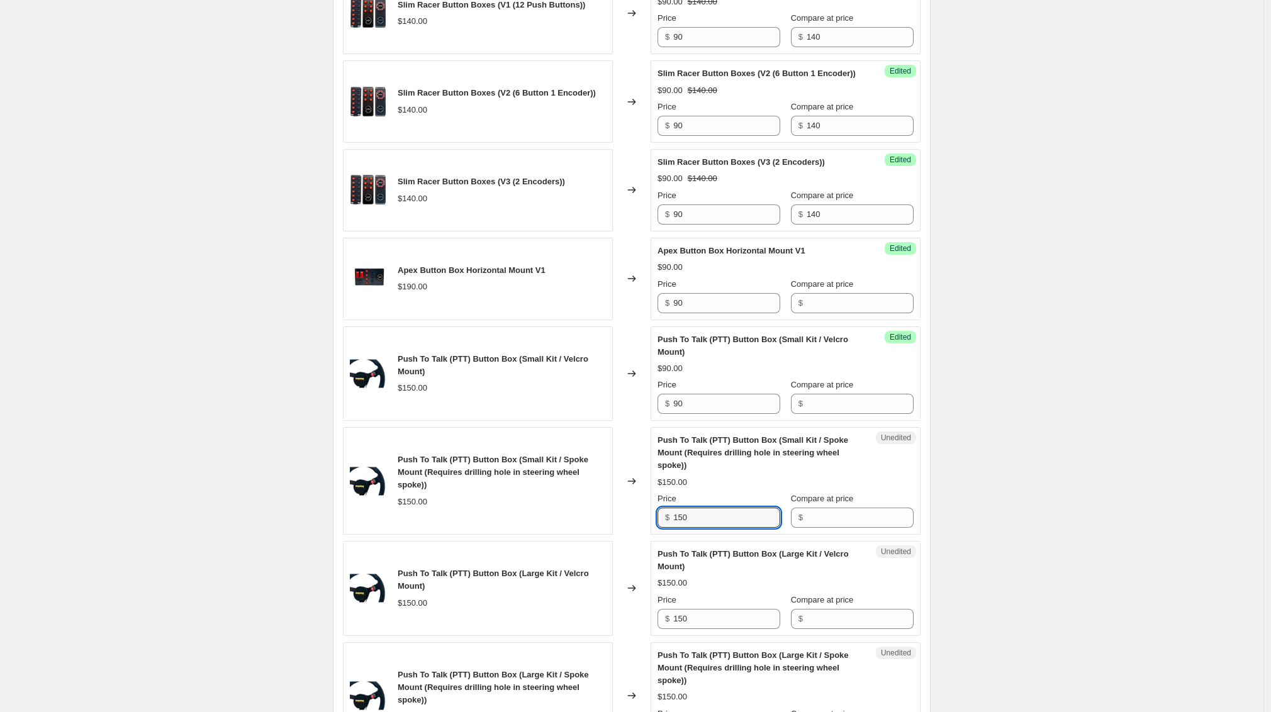
scroll to position [483, 0]
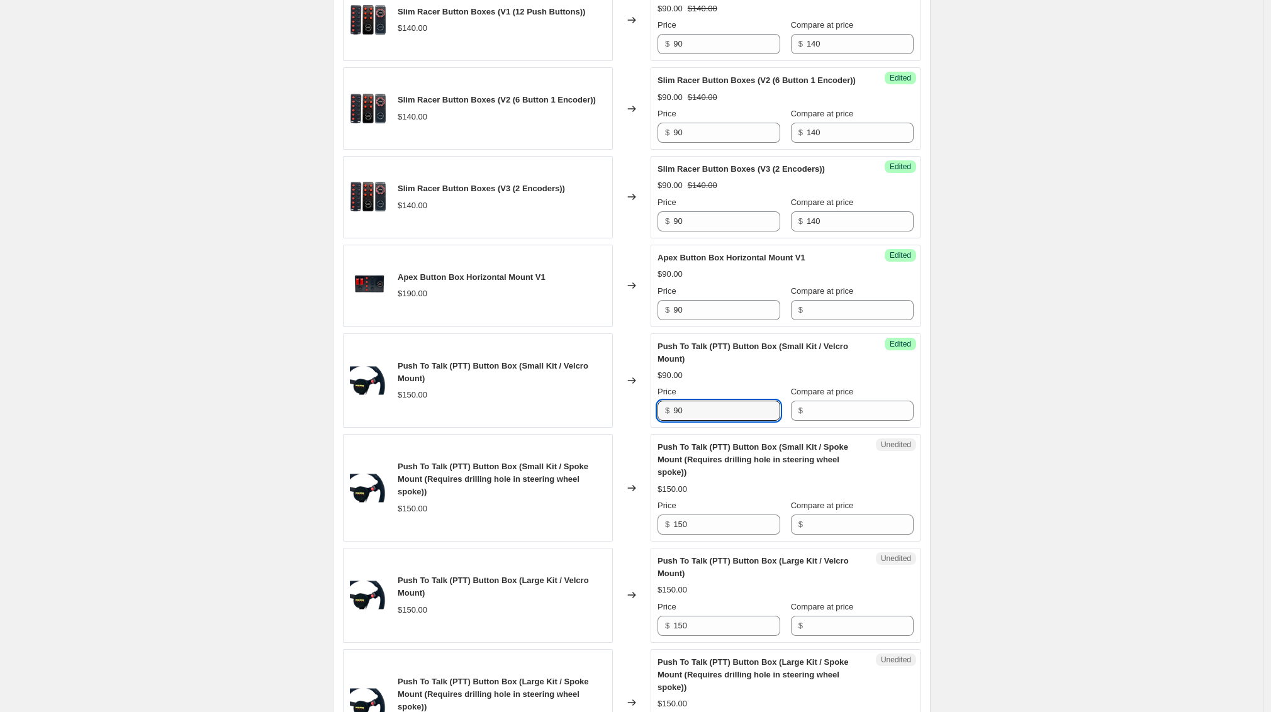
drag, startPoint x: 684, startPoint y: 434, endPoint x: 665, endPoint y: 430, distance: 19.9
click at [661, 421] on div "$ 90" at bounding box center [719, 411] width 123 height 20
type input "90"
click at [704, 320] on input "90" at bounding box center [726, 310] width 107 height 20
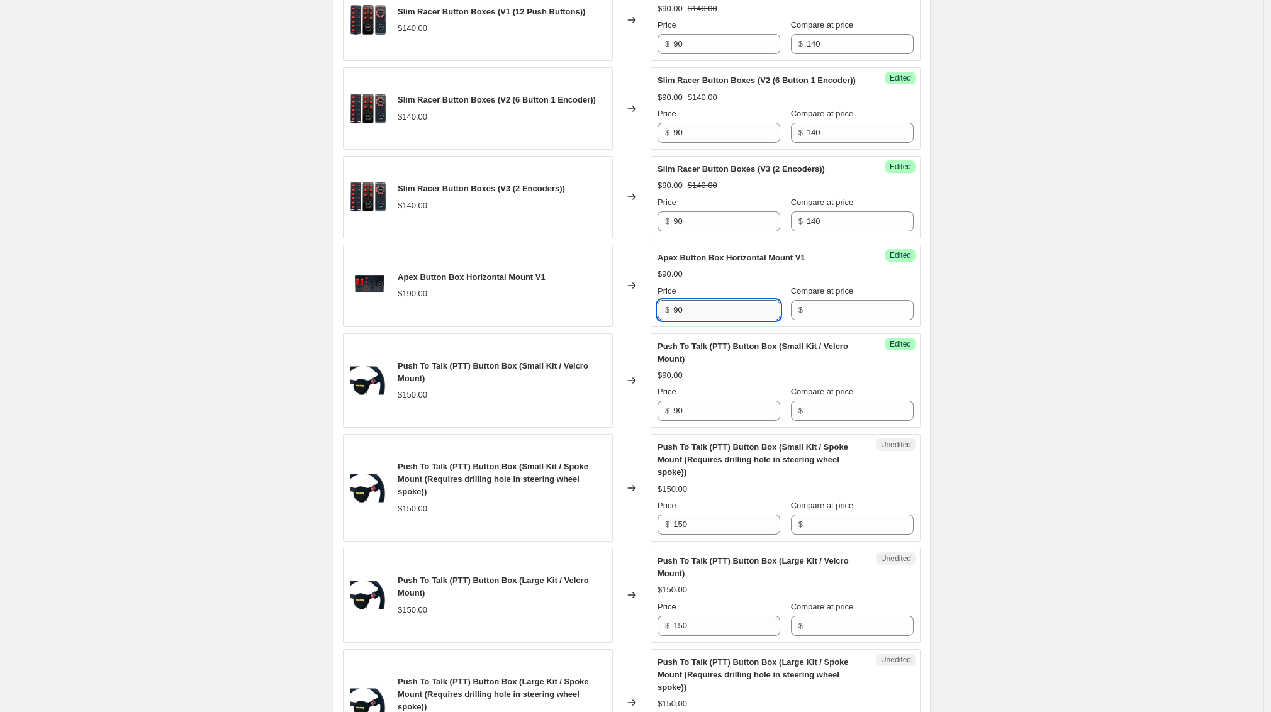
click at [704, 320] on input "90" at bounding box center [726, 310] width 107 height 20
type input "9"
click at [682, 320] on input "9" at bounding box center [726, 310] width 107 height 20
type input "90"
click at [132, 267] on div "Create new price change job. This page is ready Create new price change job Dra…" at bounding box center [632, 696] width 1264 height 2358
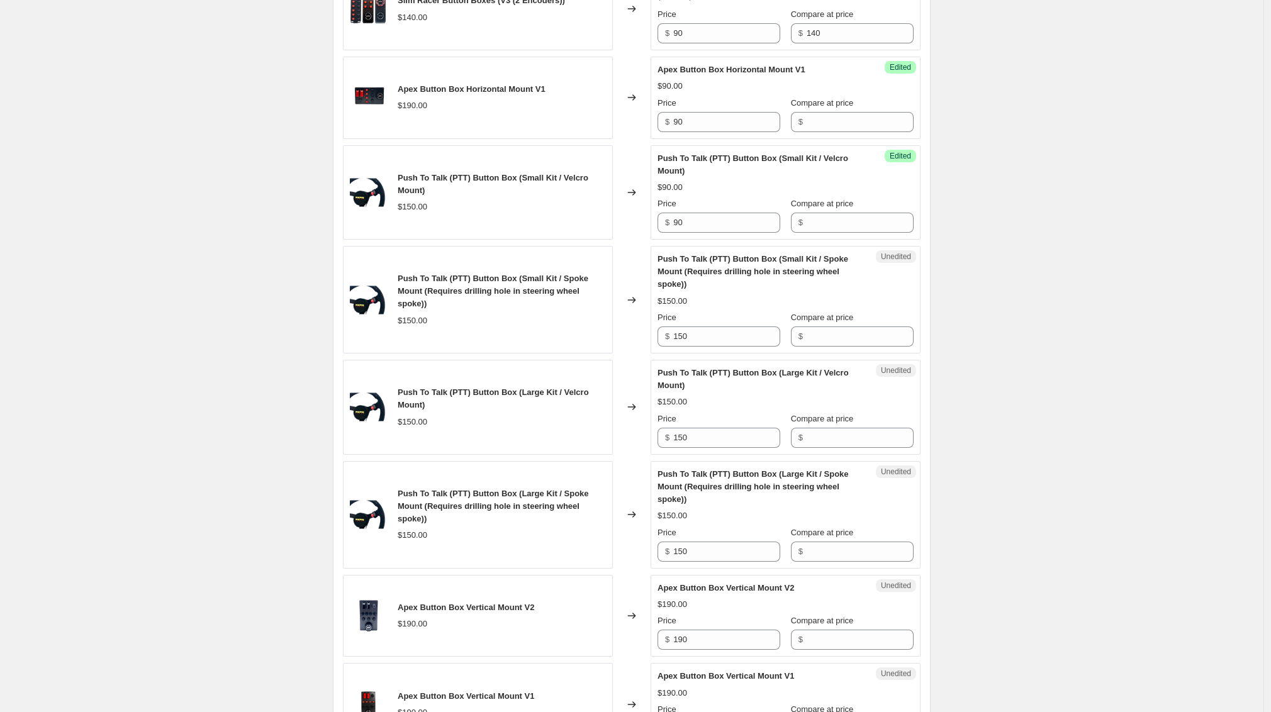
scroll to position [447, 0]
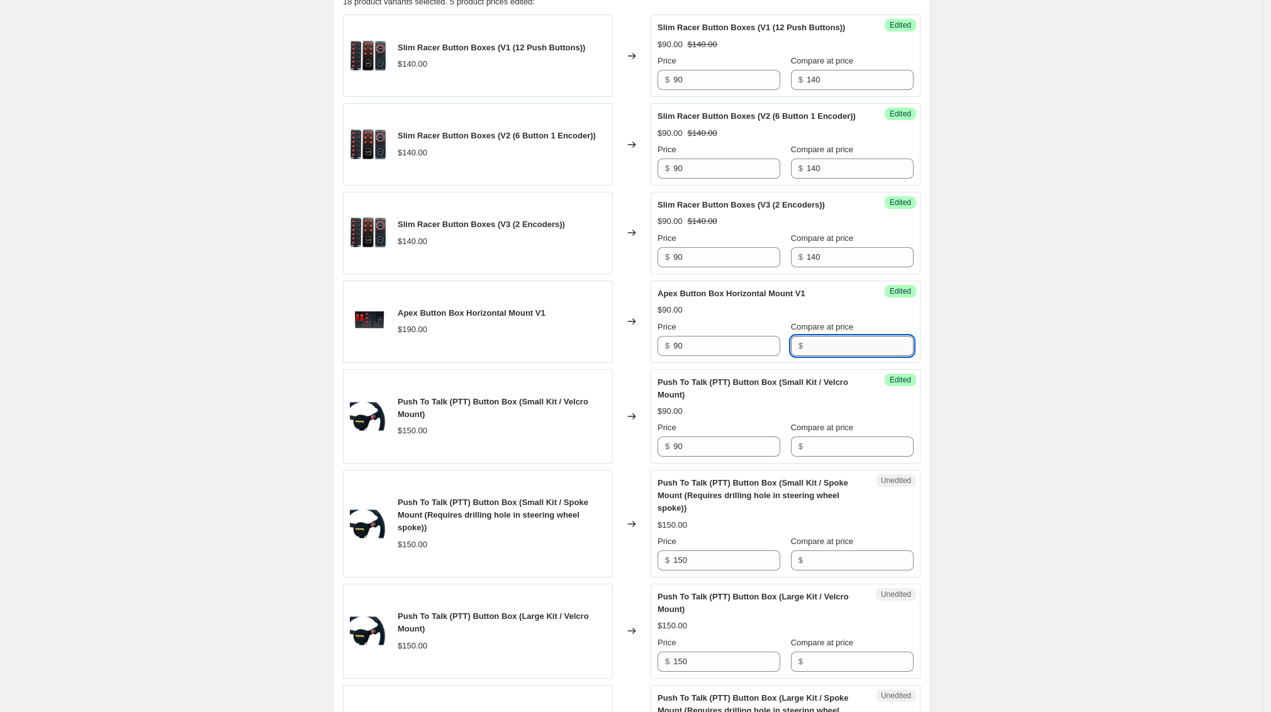
click at [851, 356] on input "Compare at price" at bounding box center [860, 346] width 107 height 20
type input "190"
click at [726, 356] on input "90" at bounding box center [726, 346] width 107 height 20
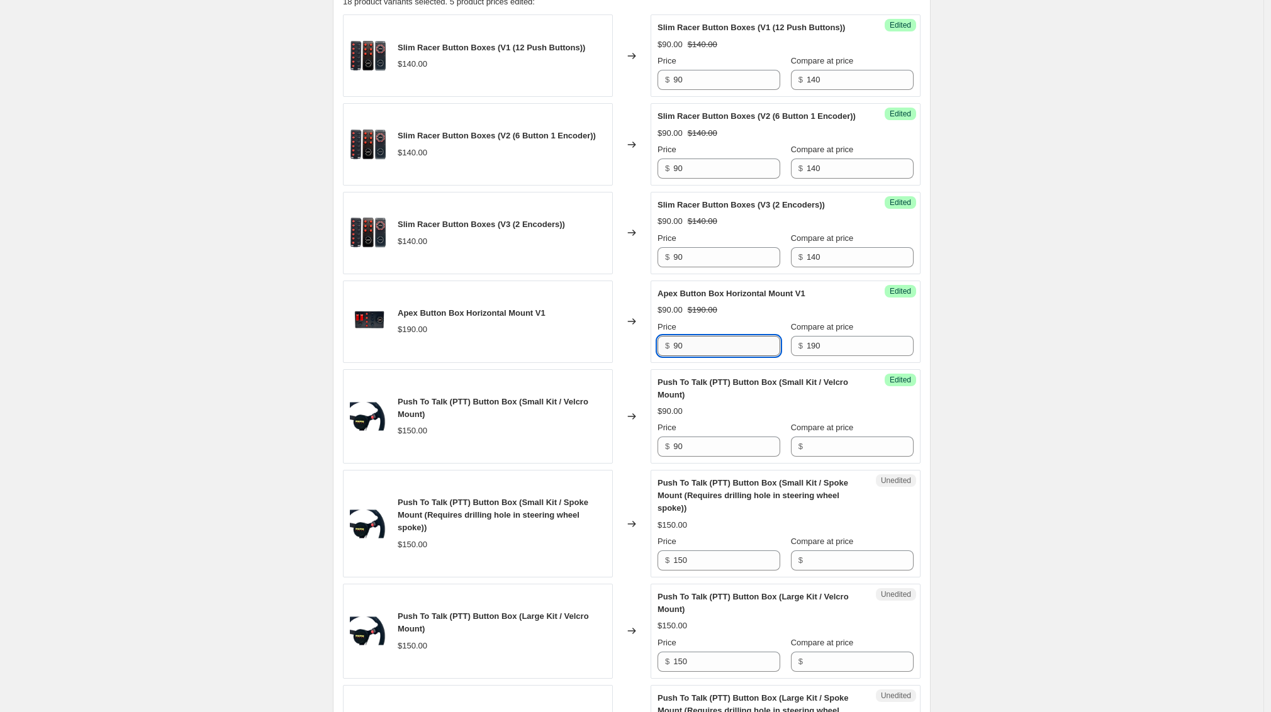
click at [726, 356] on input "90" at bounding box center [726, 346] width 107 height 20
click at [731, 356] on input "90" at bounding box center [726, 346] width 107 height 20
click at [739, 356] on input "90" at bounding box center [726, 346] width 107 height 20
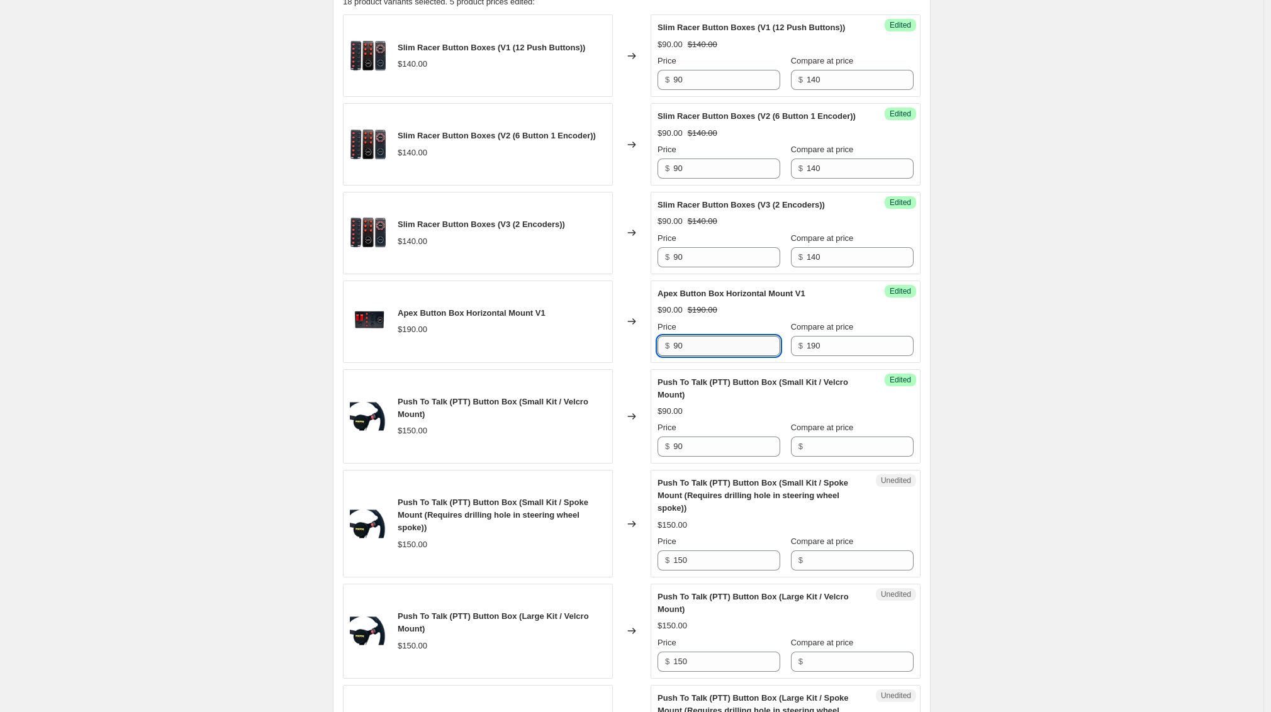
click at [739, 356] on input "90" at bounding box center [726, 346] width 107 height 20
click at [704, 356] on input "90" at bounding box center [726, 346] width 107 height 20
click at [698, 356] on input "115" at bounding box center [726, 346] width 107 height 20
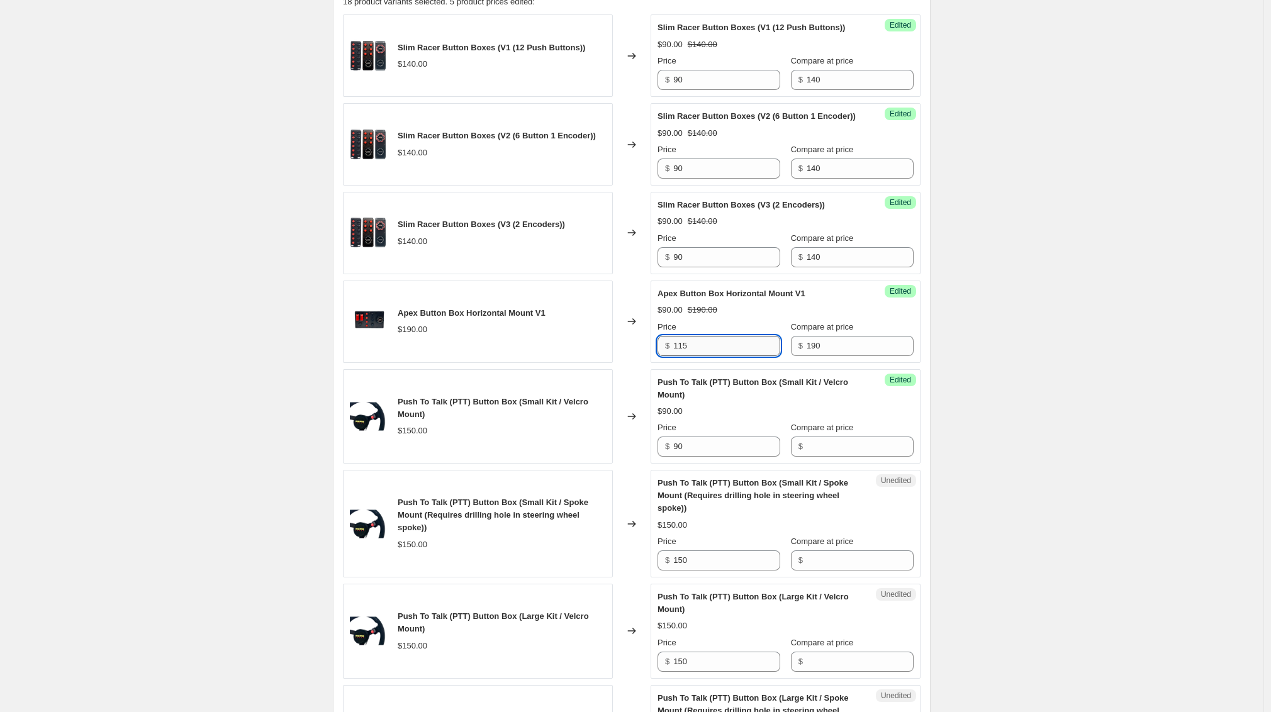
click at [698, 356] on input "115" at bounding box center [726, 346] width 107 height 20
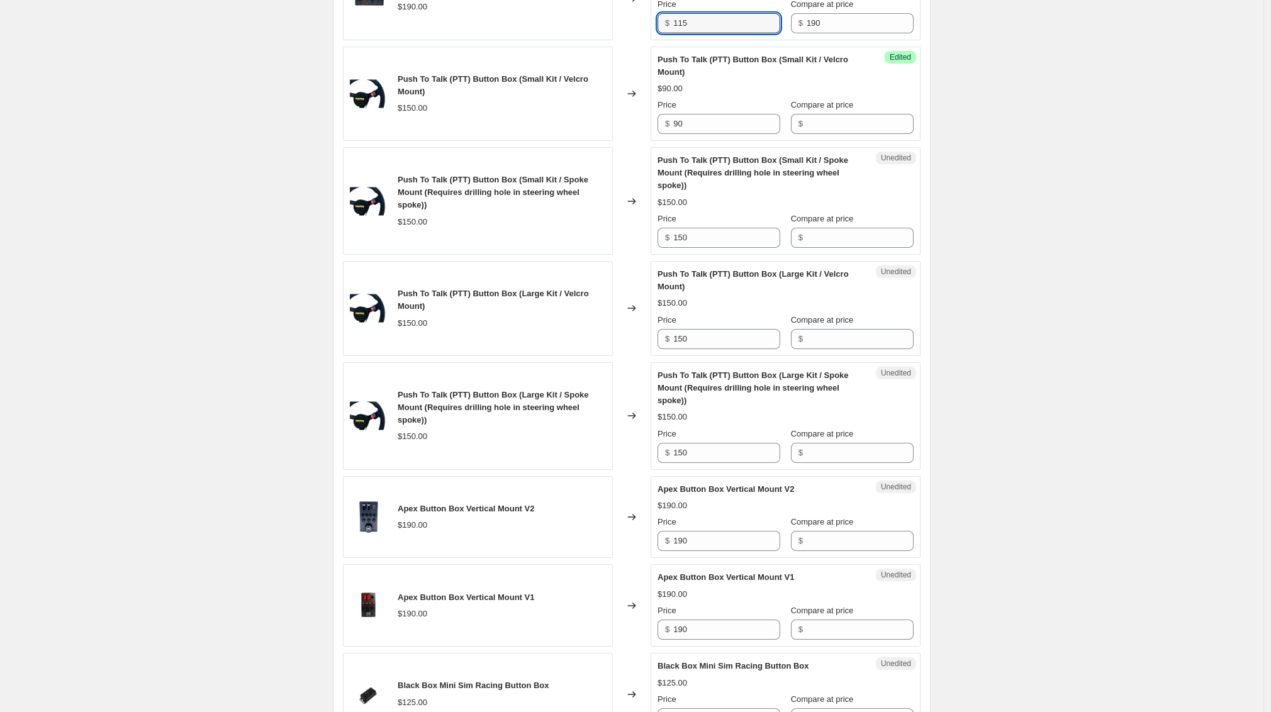
scroll to position [773, 0]
type input "115"
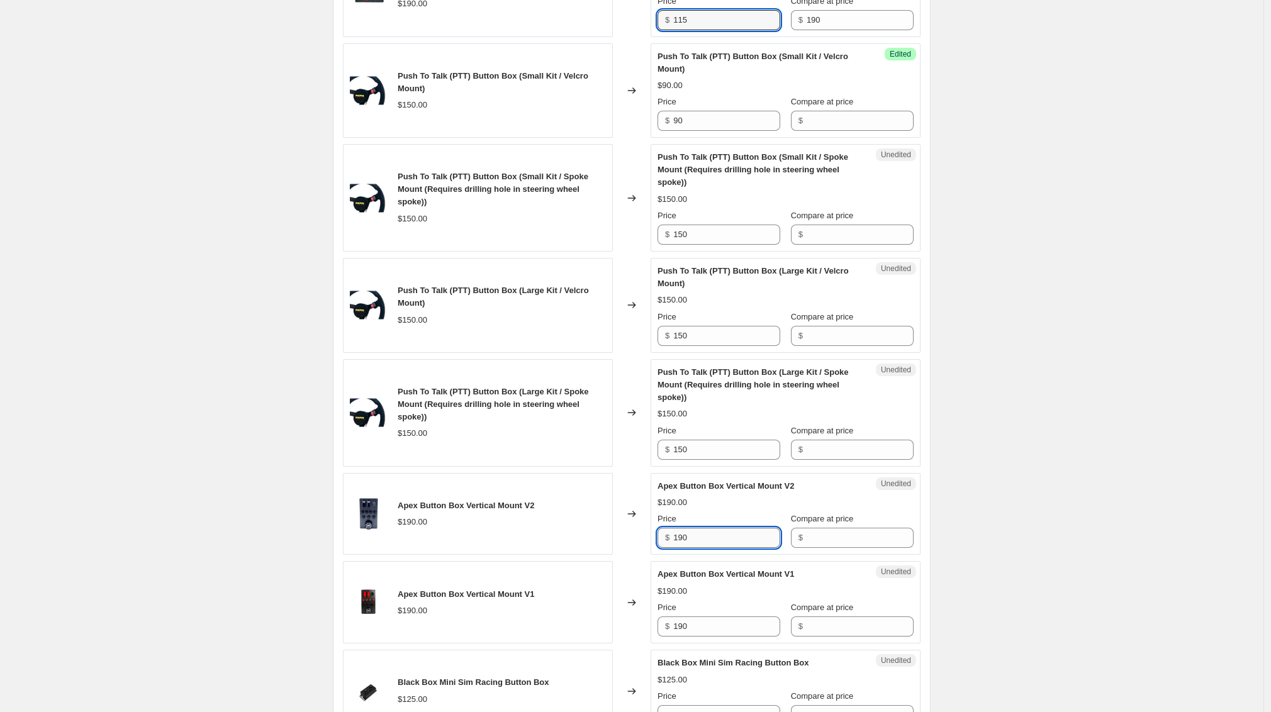
click at [716, 548] on input "190" at bounding box center [726, 538] width 107 height 20
paste input "15"
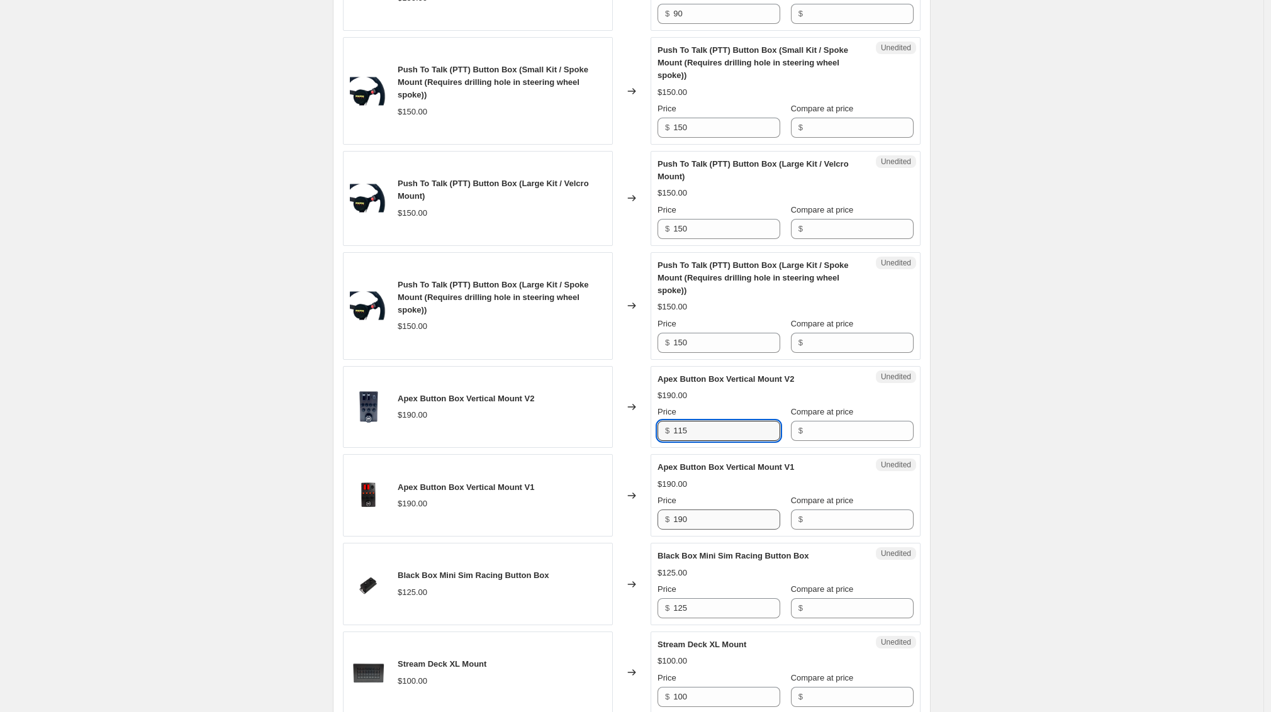
type input "115"
click at [714, 530] on input "190" at bounding box center [726, 520] width 107 height 20
paste input "15"
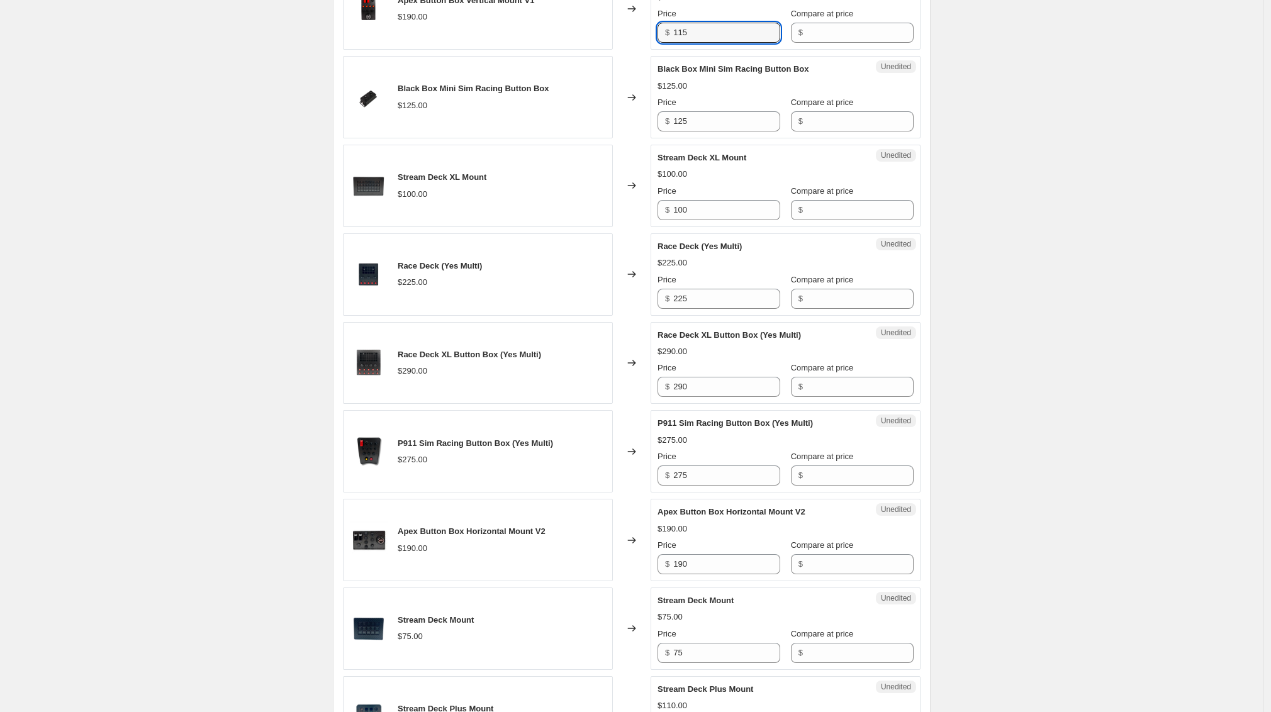
scroll to position [1530, 0]
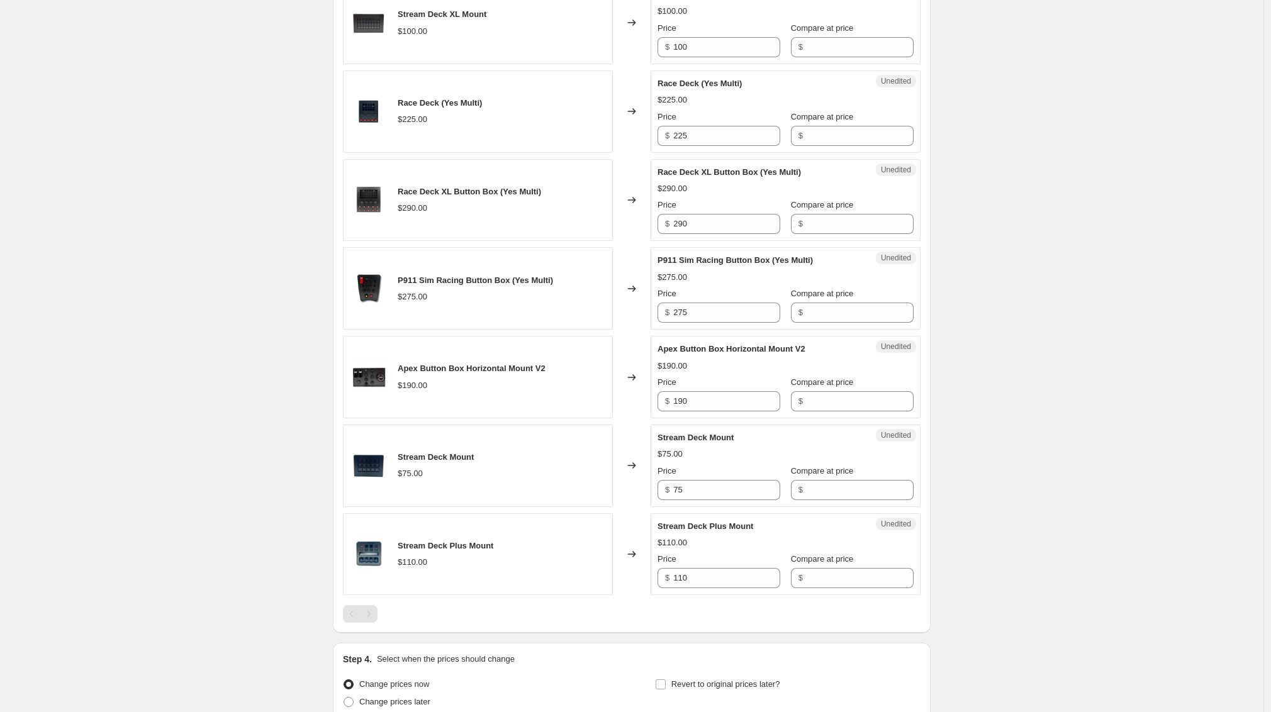
type input "115"
click at [727, 418] on div "Unedited Apex Button Box Horizontal Mount V2 $190.00 Price $ 190 Compare at pri…" at bounding box center [786, 377] width 270 height 82
click at [719, 412] on input "190" at bounding box center [726, 401] width 107 height 20
click at [720, 412] on input "190" at bounding box center [726, 401] width 107 height 20
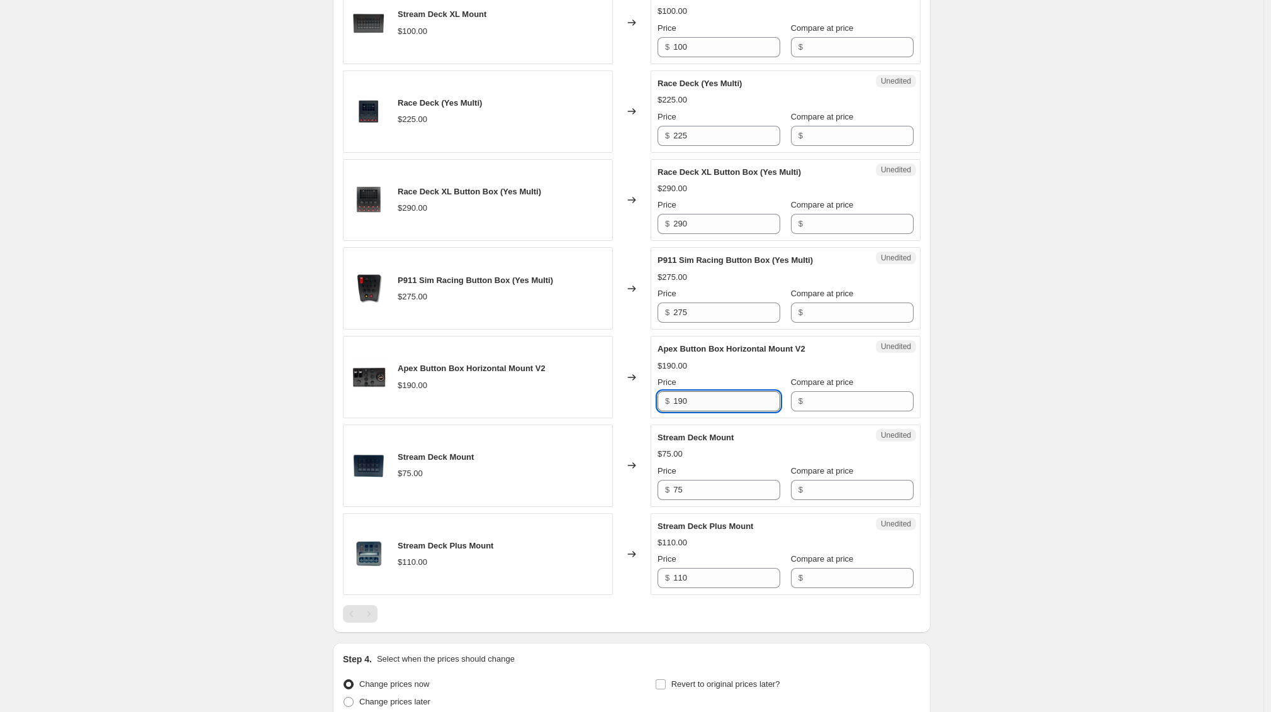
click at [720, 412] on input "190" at bounding box center [726, 401] width 107 height 20
paste input "15"
type input "115"
click at [799, 412] on div "$" at bounding box center [852, 401] width 123 height 20
click at [824, 412] on input "190" at bounding box center [860, 401] width 107 height 20
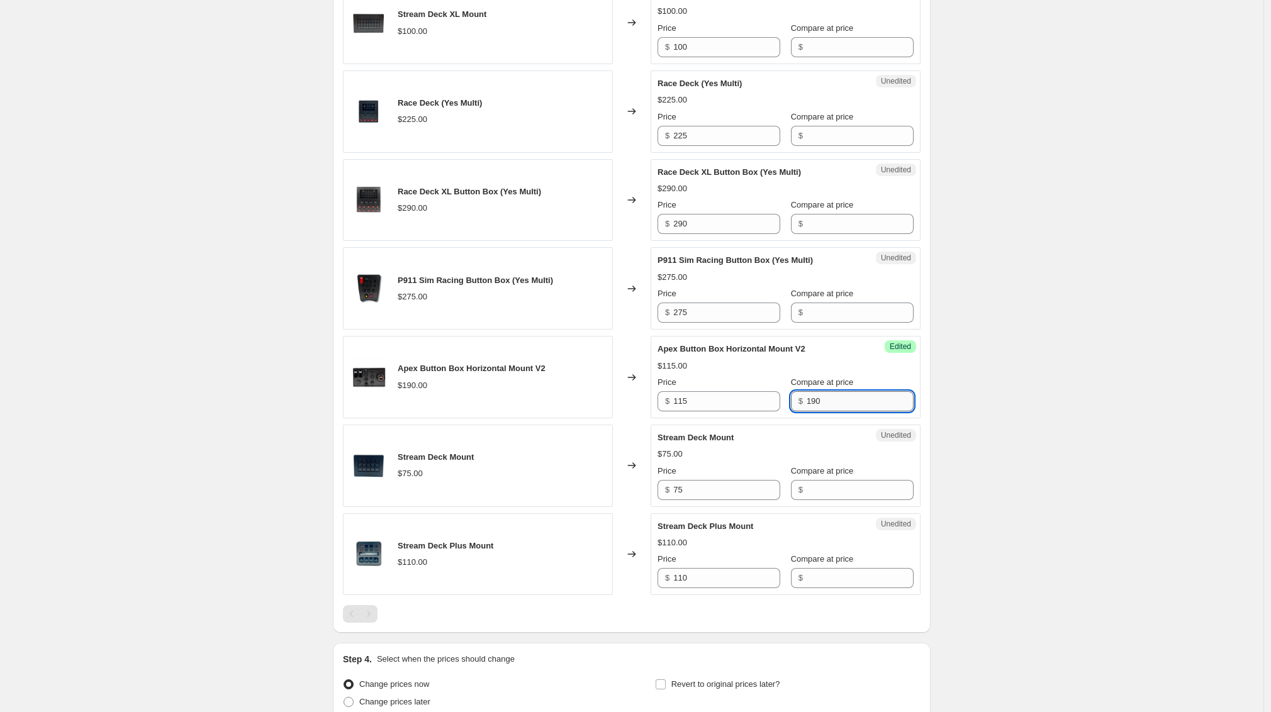
click at [824, 412] on input "190" at bounding box center [860, 401] width 107 height 20
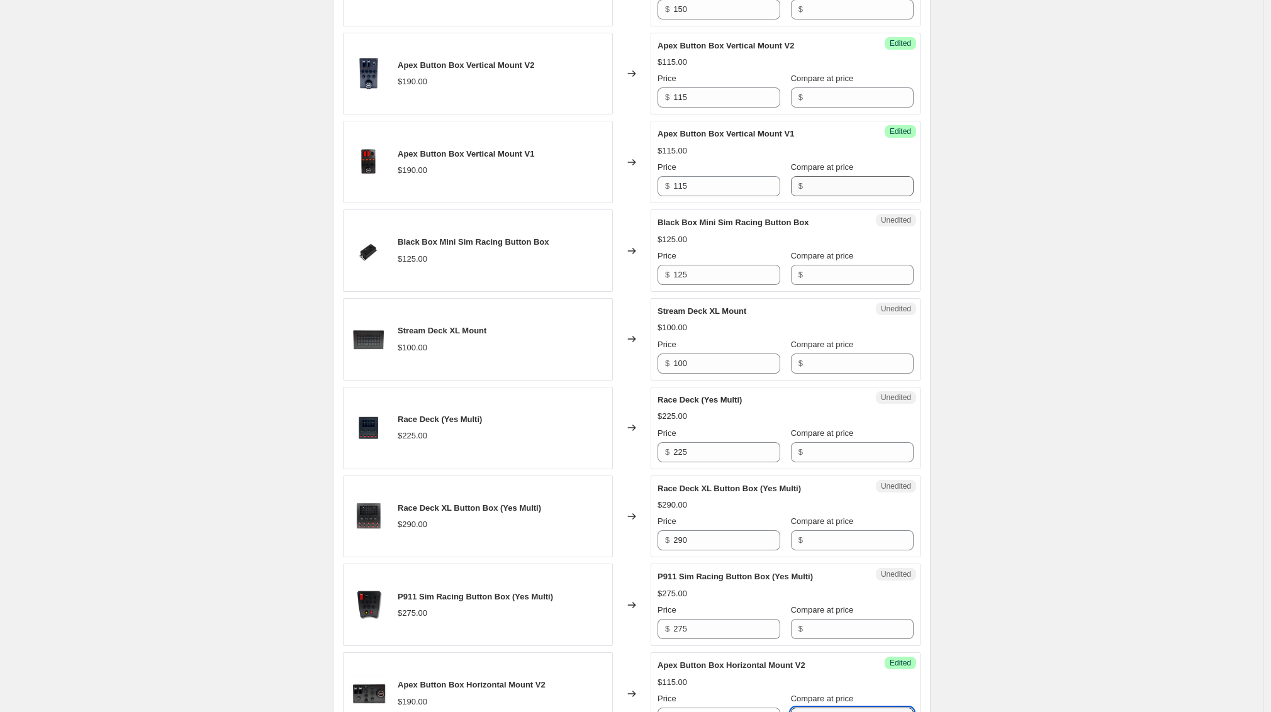
scroll to position [1206, 0]
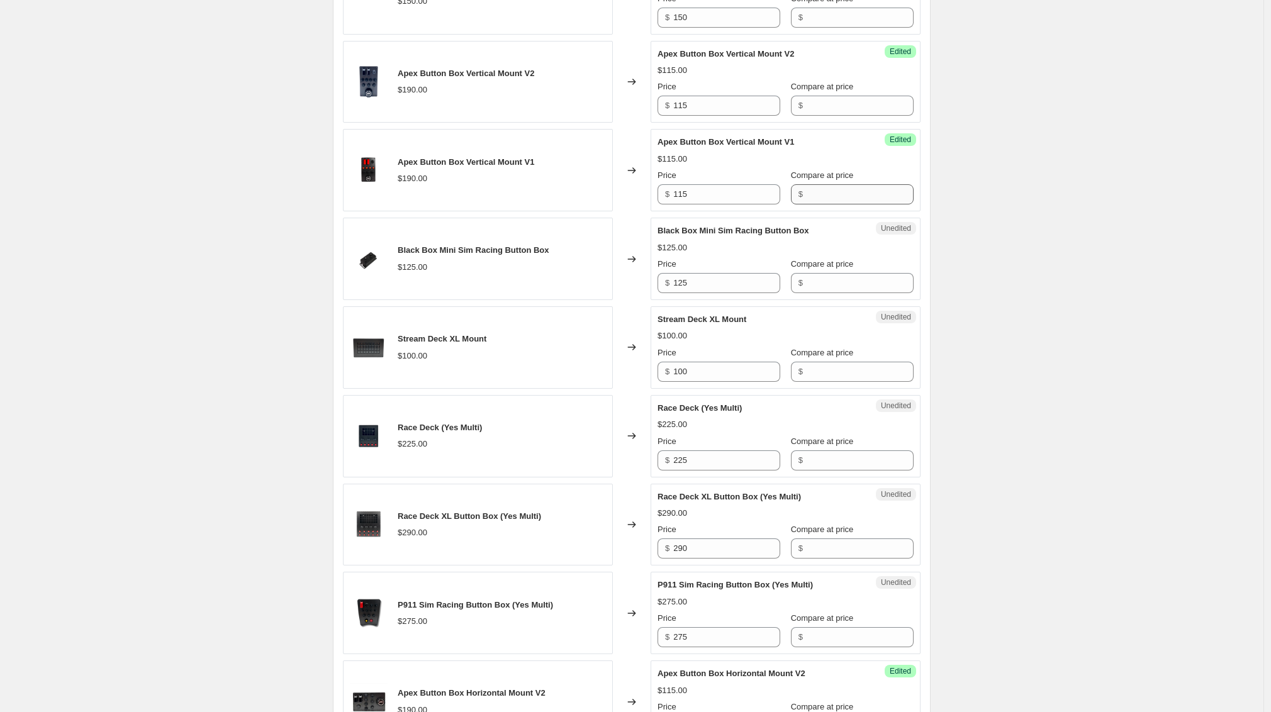
type input "190"
click at [855, 205] on input "Compare at price" at bounding box center [860, 194] width 107 height 20
paste input "190"
type input "190"
click at [823, 116] on input "Compare at price" at bounding box center [860, 106] width 107 height 20
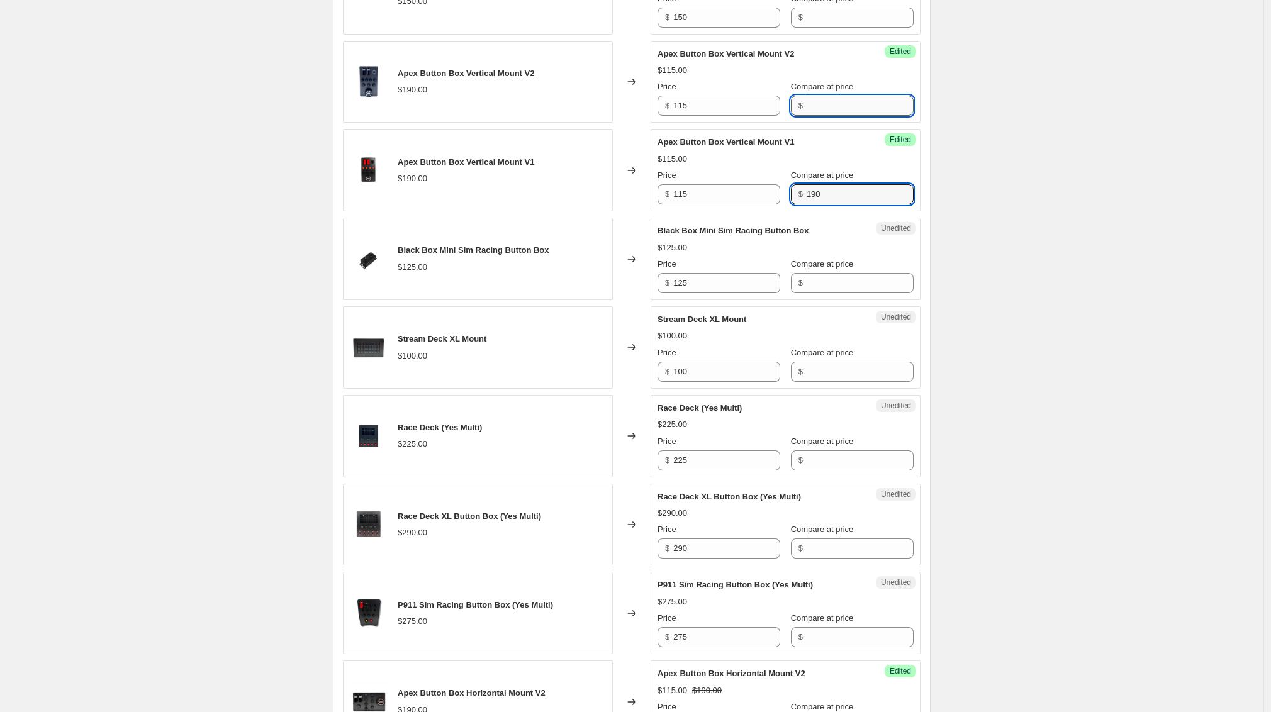
paste input "190"
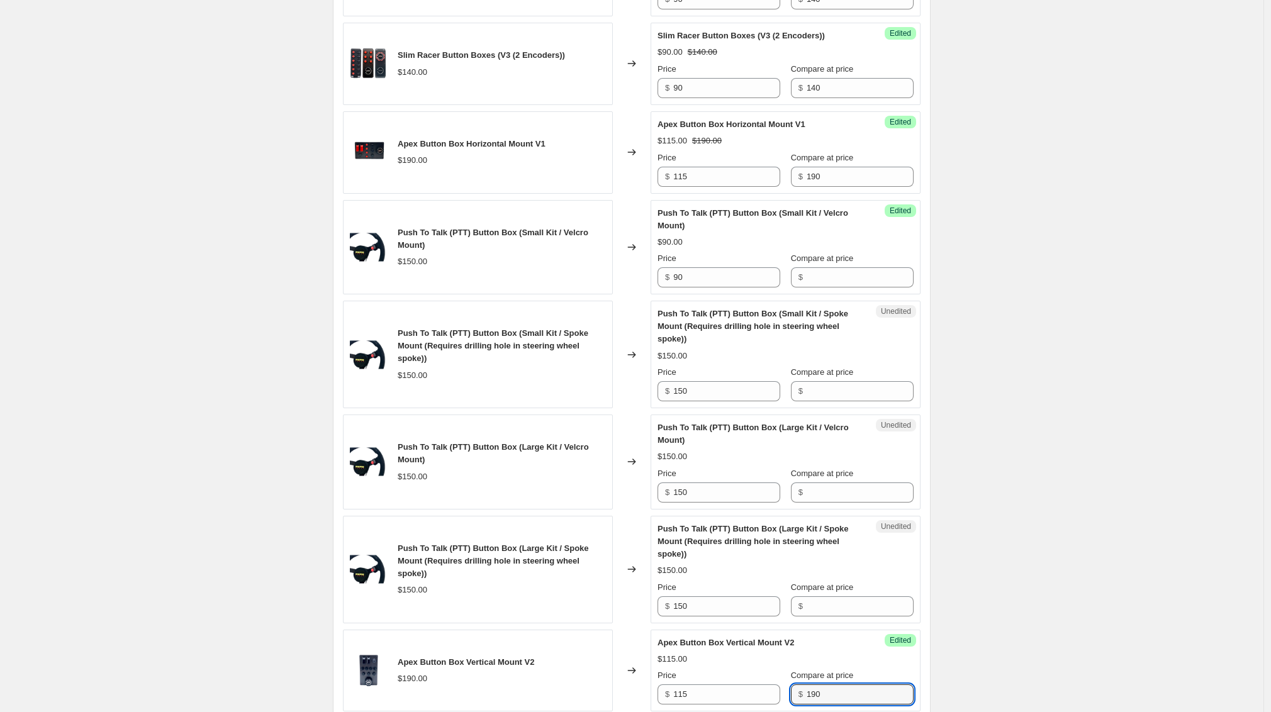
scroll to position [632, 0]
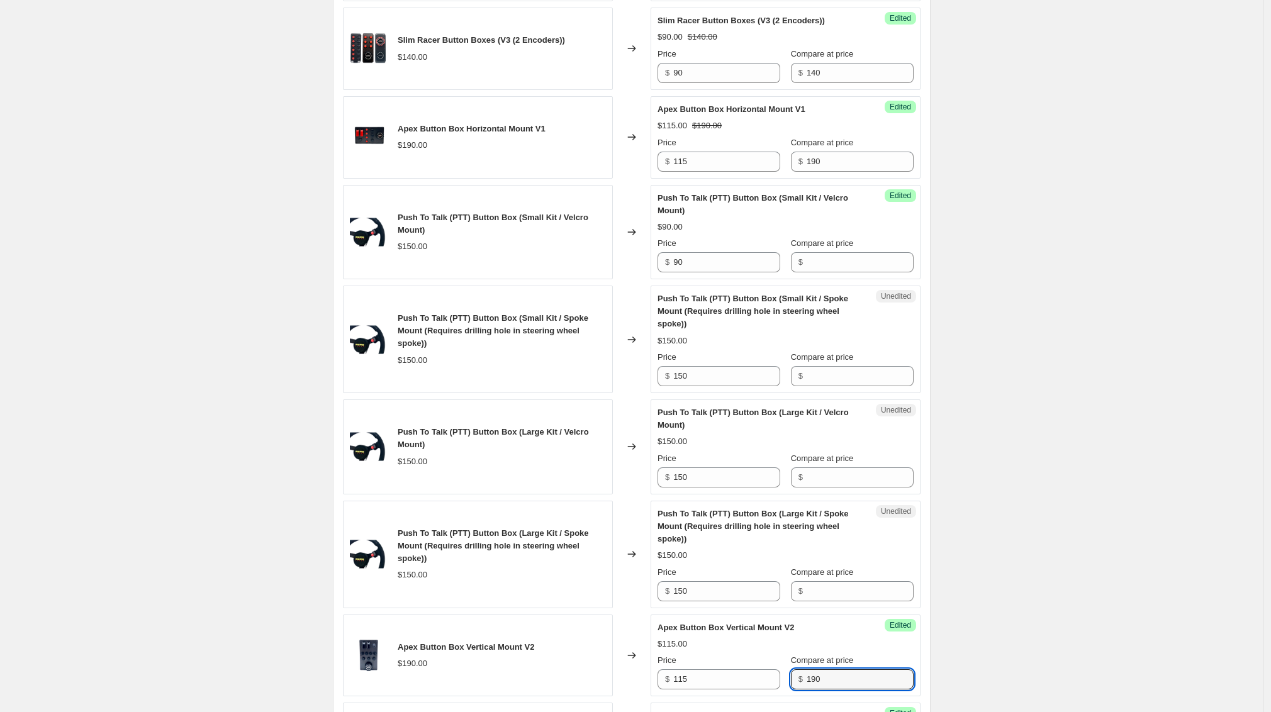
type input "190"
drag, startPoint x: 741, startPoint y: 287, endPoint x: 732, endPoint y: 285, distance: 9.0
click at [732, 272] on input "90" at bounding box center [726, 262] width 107 height 20
click at [724, 272] on input "90" at bounding box center [726, 262] width 107 height 20
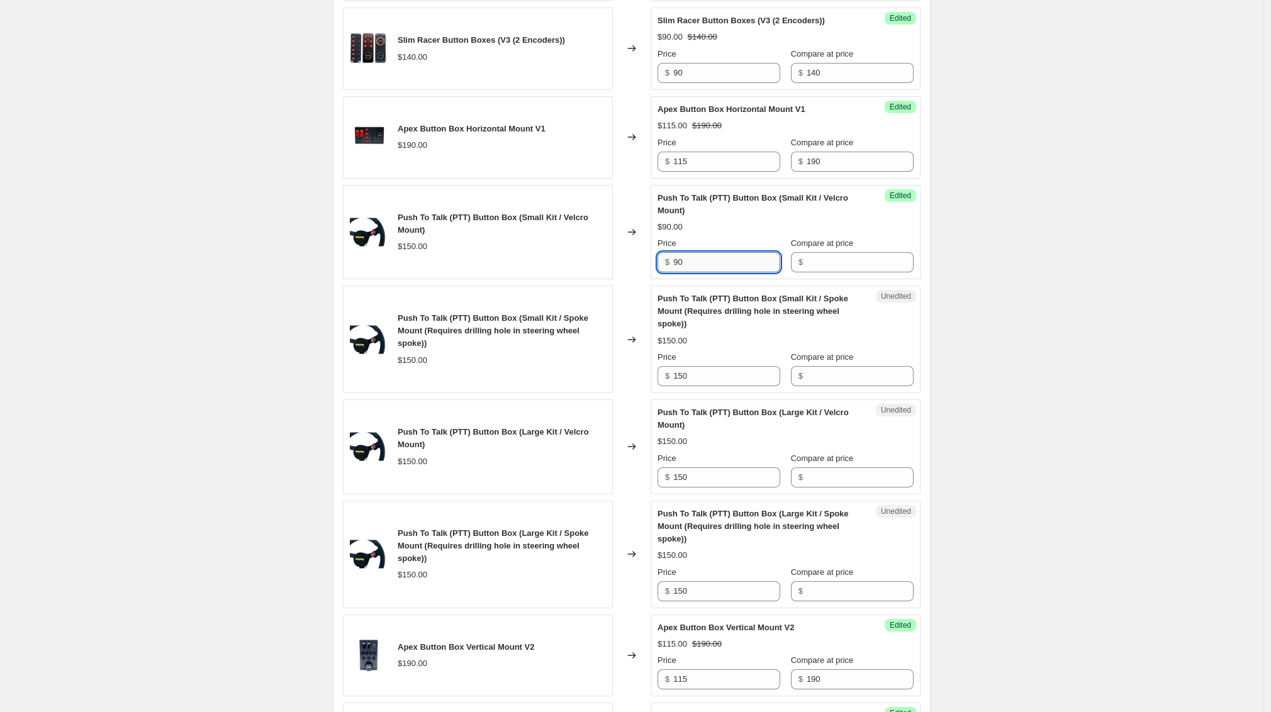
click at [718, 272] on input "90" at bounding box center [726, 262] width 107 height 20
click at [729, 386] on input "150" at bounding box center [726, 376] width 107 height 20
drag, startPoint x: 727, startPoint y: 294, endPoint x: 303, endPoint y: 271, distance: 424.2
click at [727, 272] on input "90" at bounding box center [726, 262] width 107 height 20
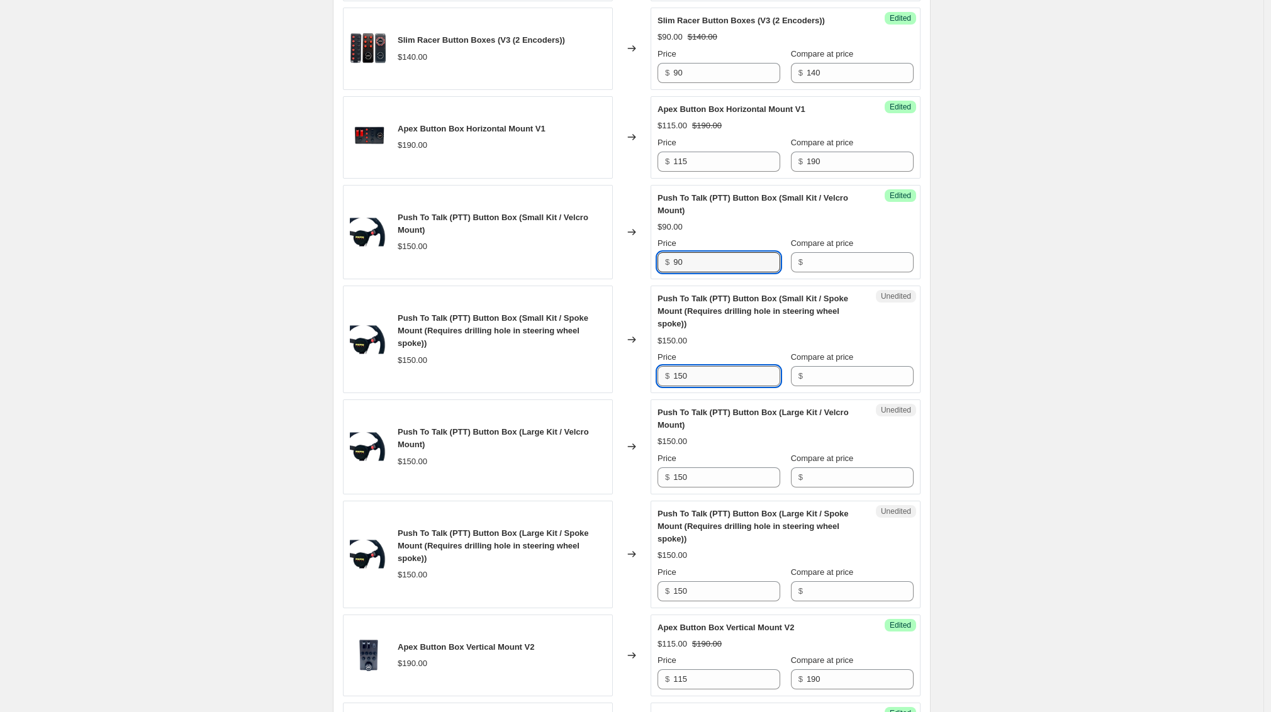
click at [709, 386] on input "150" at bounding box center [726, 376] width 107 height 20
drag, startPoint x: 729, startPoint y: 292, endPoint x: 710, endPoint y: 238, distance: 56.7
click at [700, 241] on div "Push To Talk (PTT) Button Box (Small Kit / Velcro Mount) $90.00 Price $ 90 Comp…" at bounding box center [786, 232] width 256 height 81
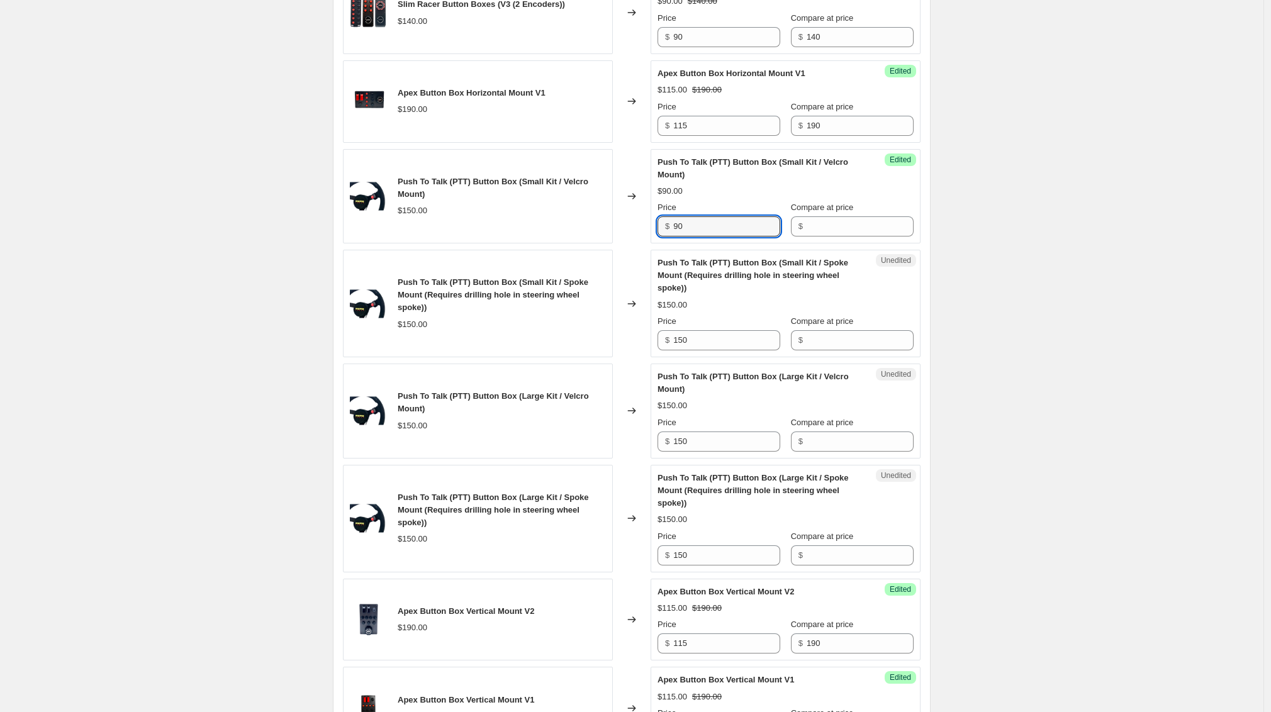
scroll to position [678, 0]
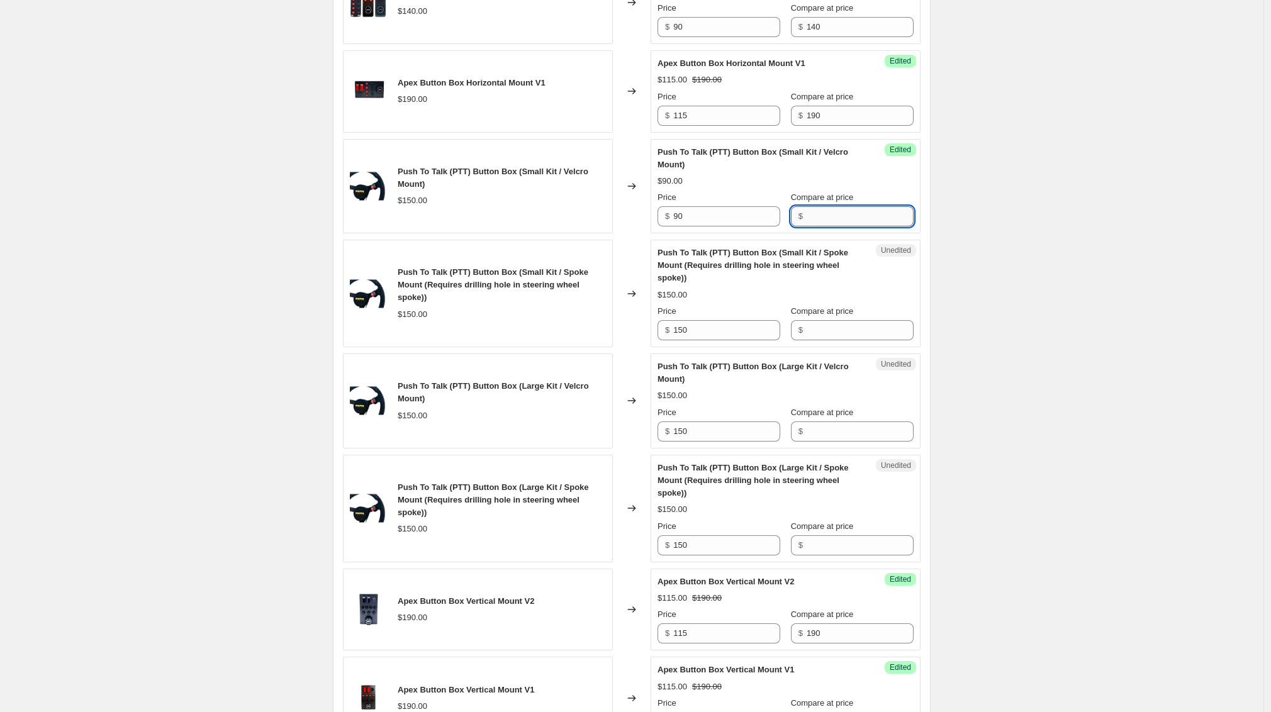
click at [818, 227] on input "Compare at price" at bounding box center [860, 216] width 107 height 20
type input "150"
click at [859, 340] on input "Compare at price" at bounding box center [860, 330] width 107 height 20
type input "150"
click at [836, 449] on div "Unedited Push To Talk (PTT) Button Box (Large Kit / Velcro Mount) $150.00 Price…" at bounding box center [786, 401] width 270 height 95
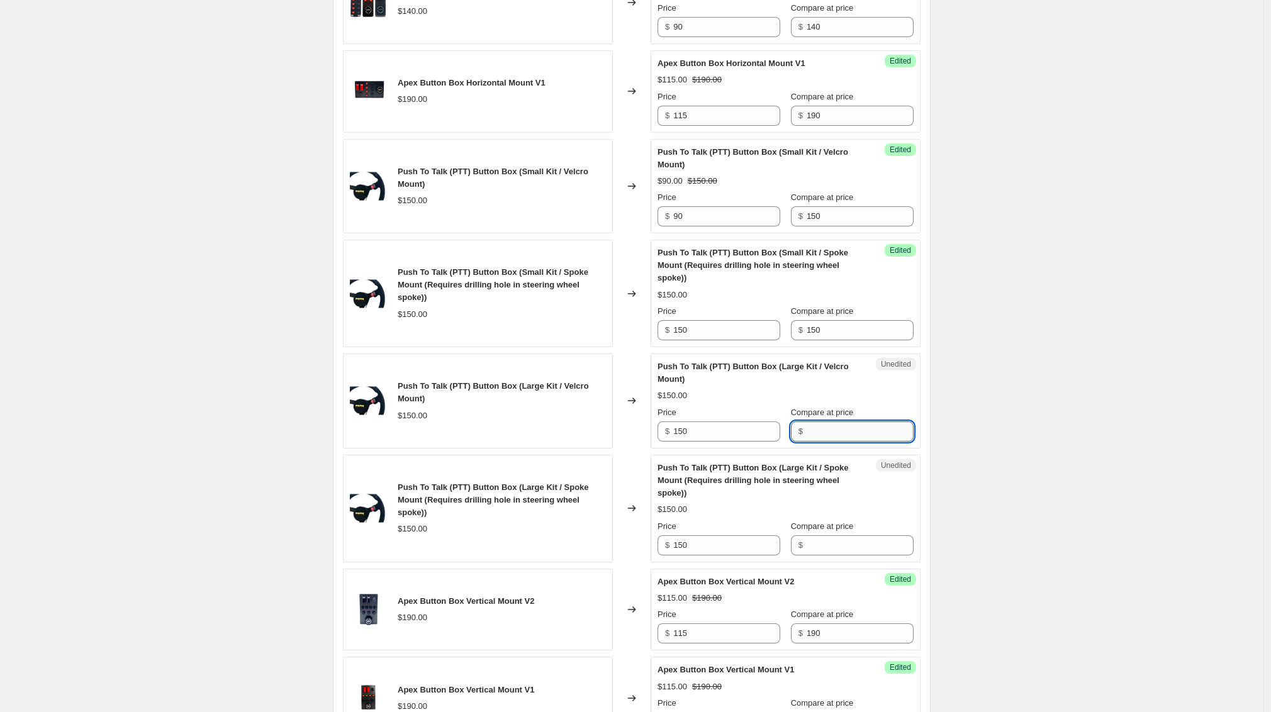
click at [819, 442] on input "Compare at price" at bounding box center [860, 432] width 107 height 20
type input "150"
click at [861, 556] on input "Compare at price" at bounding box center [860, 546] width 107 height 20
type input "150"
click at [649, 234] on div "Push To Talk (PTT) Button Box (Small Kit / Velcro Mount) $150.00 Changed to Suc…" at bounding box center [632, 186] width 578 height 95
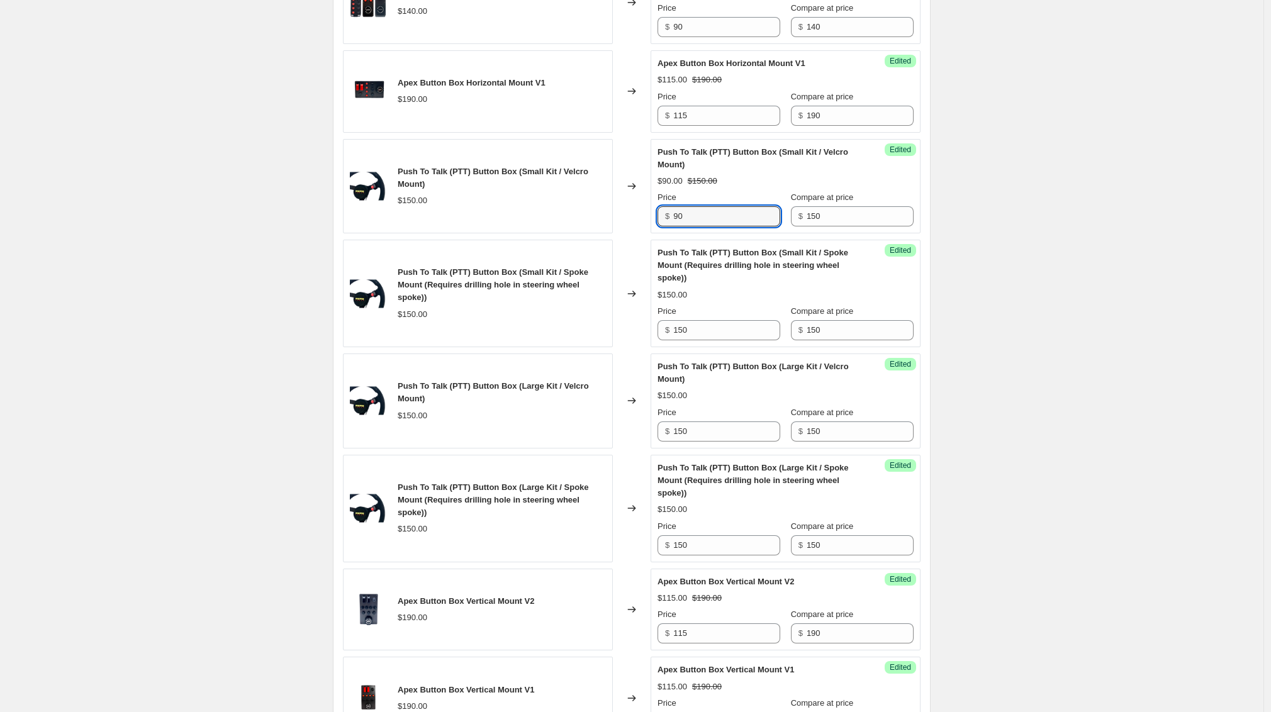
drag, startPoint x: 699, startPoint y: 237, endPoint x: 658, endPoint y: 238, distance: 41.6
click at [658, 234] on div "Success Edited Push To Talk (PTT) Button Box (Small Kit / Velcro Mount) $90.00 …" at bounding box center [786, 186] width 270 height 95
click at [727, 227] on input "125" at bounding box center [726, 216] width 107 height 20
type input "125"
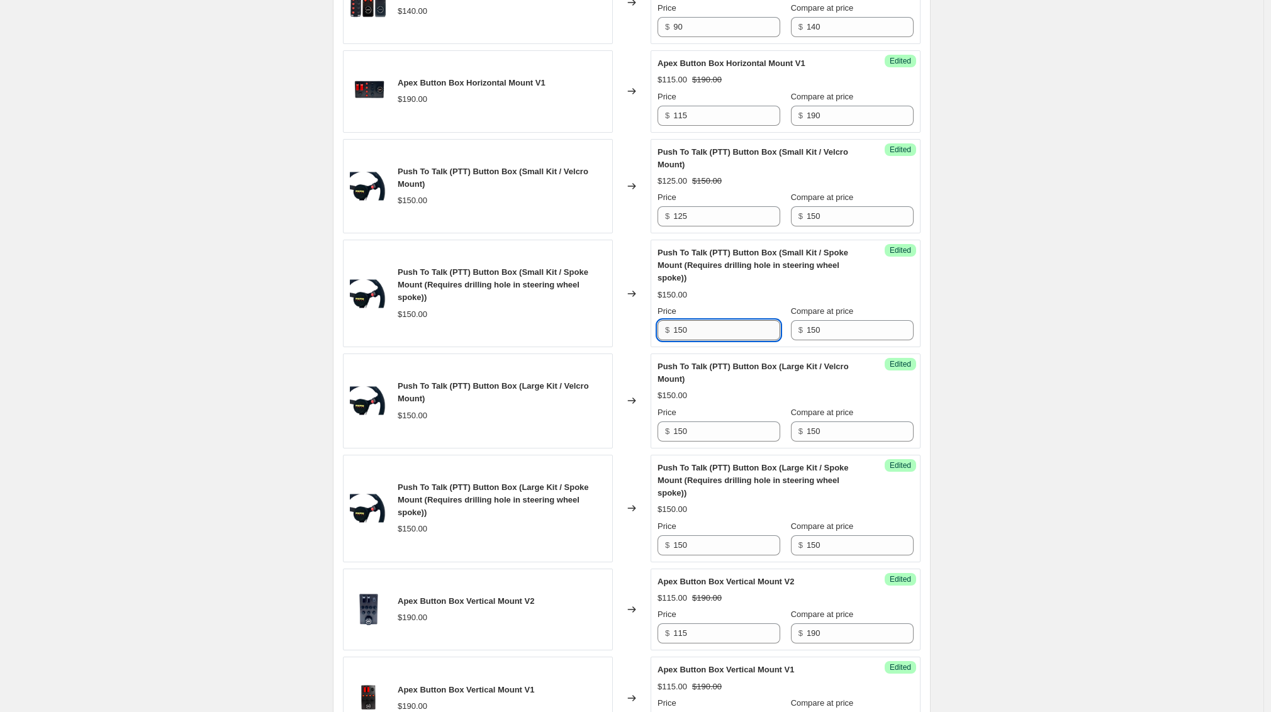
click at [707, 340] on input "150" at bounding box center [726, 330] width 107 height 20
paste input "25"
type input "125"
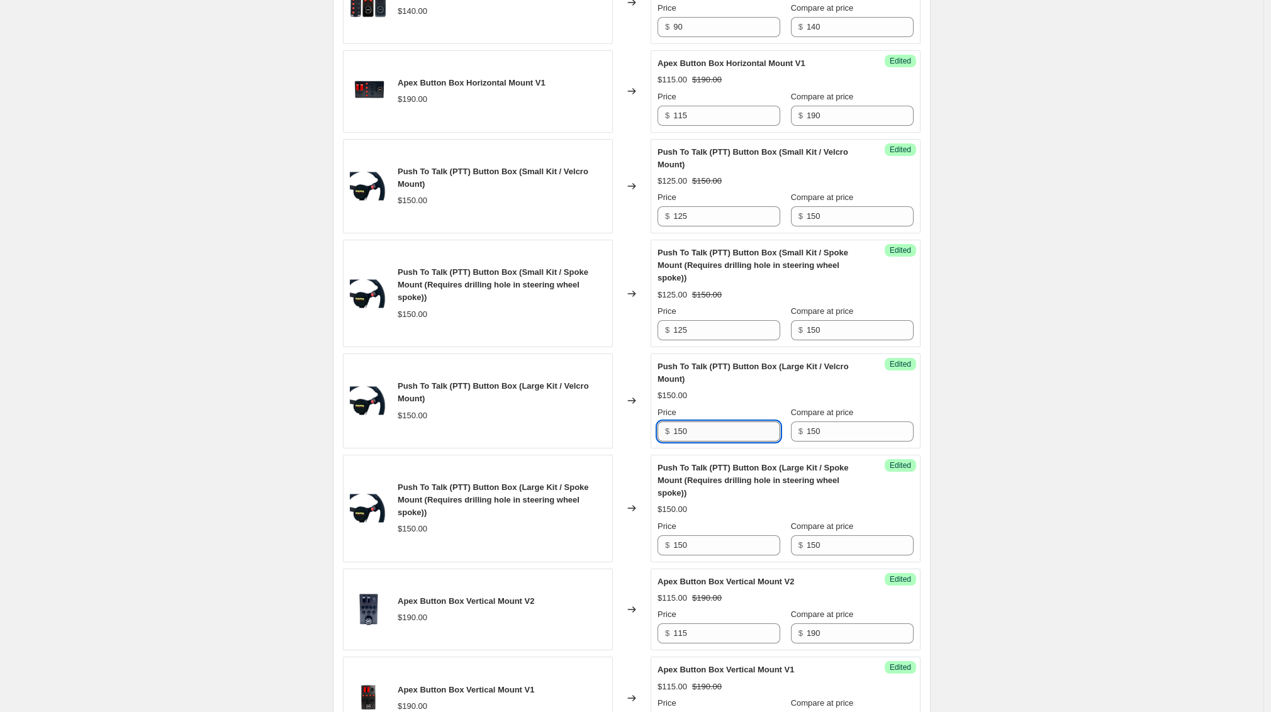
click at [719, 442] on input "150" at bounding box center [726, 432] width 107 height 20
paste input "25"
type input "125"
click at [743, 589] on div "Slim Racer Button Boxes (V1 (12 Push Buttons)) $140.00 Changed to Success Edite…" at bounding box center [632, 616] width 578 height 1664
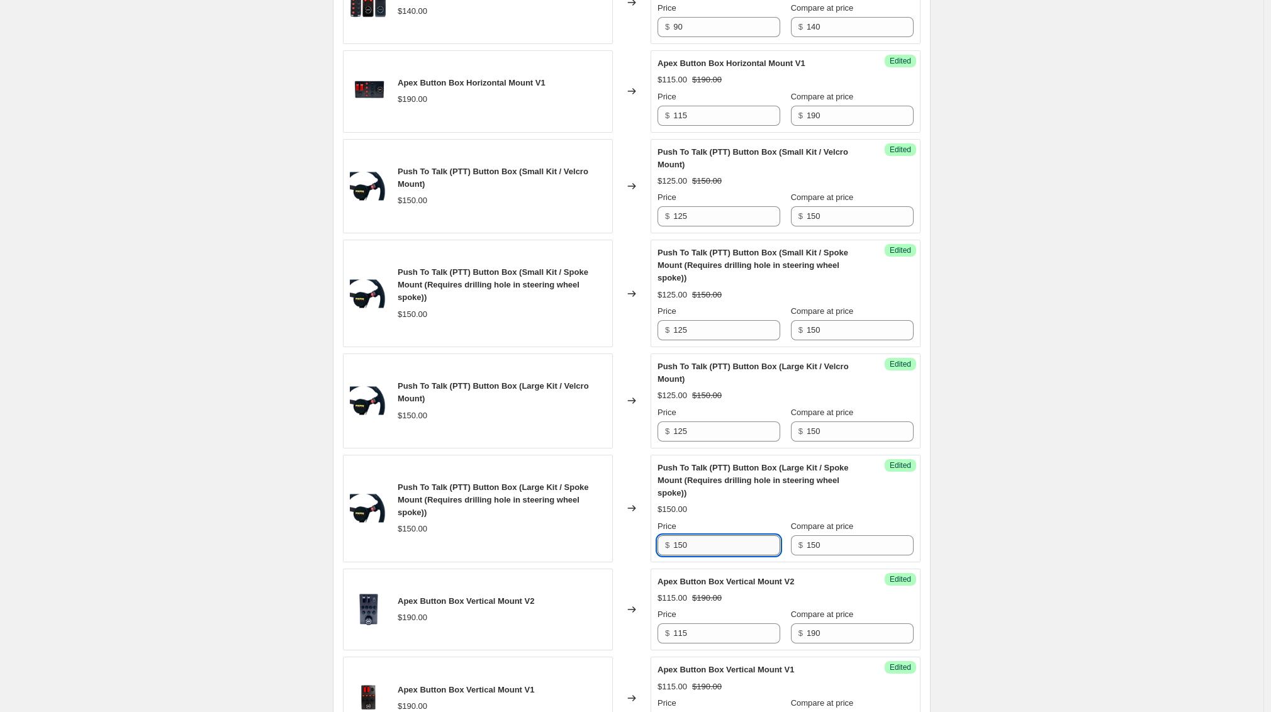
click at [746, 556] on input "150" at bounding box center [726, 546] width 107 height 20
paste input "25"
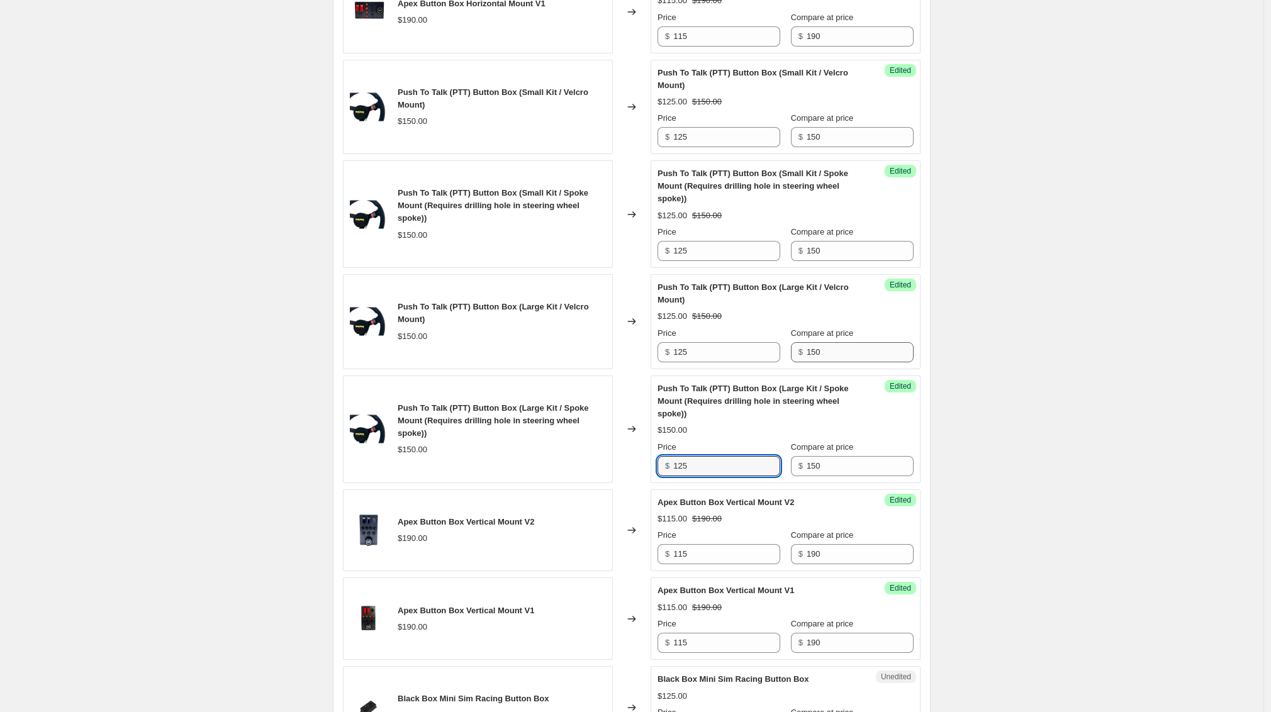
scroll to position [763, 0]
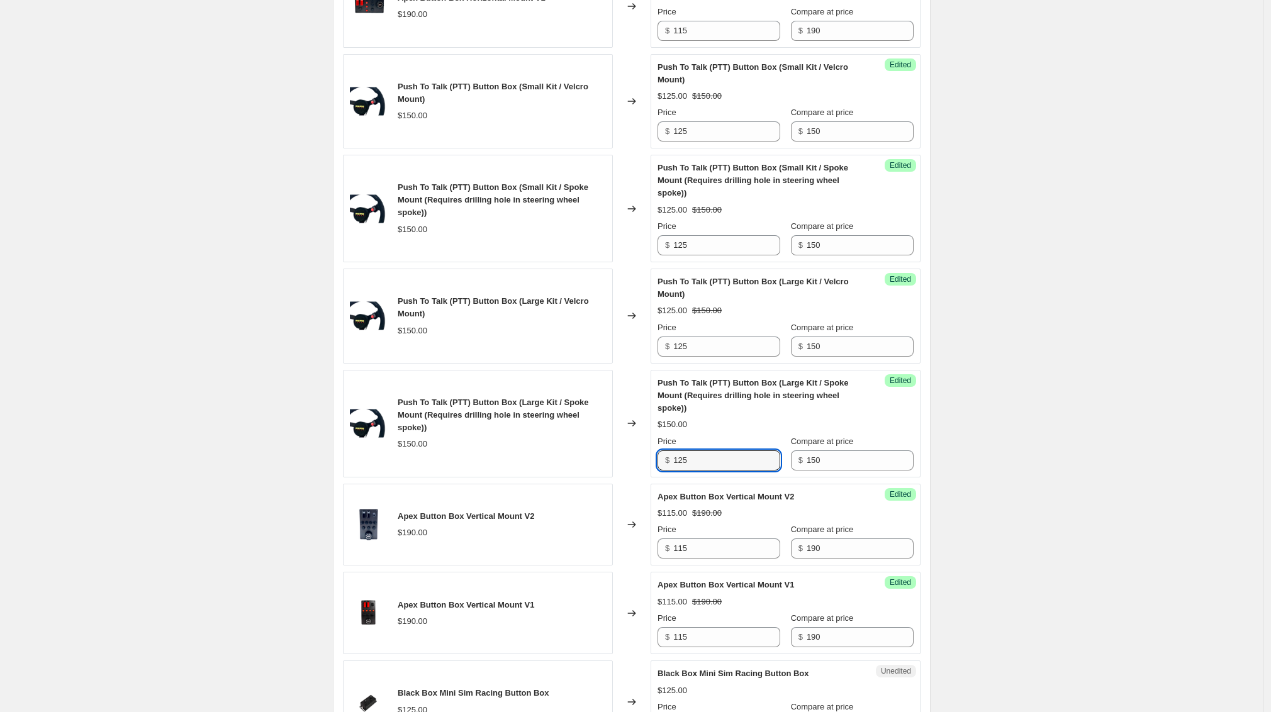
type input "125"
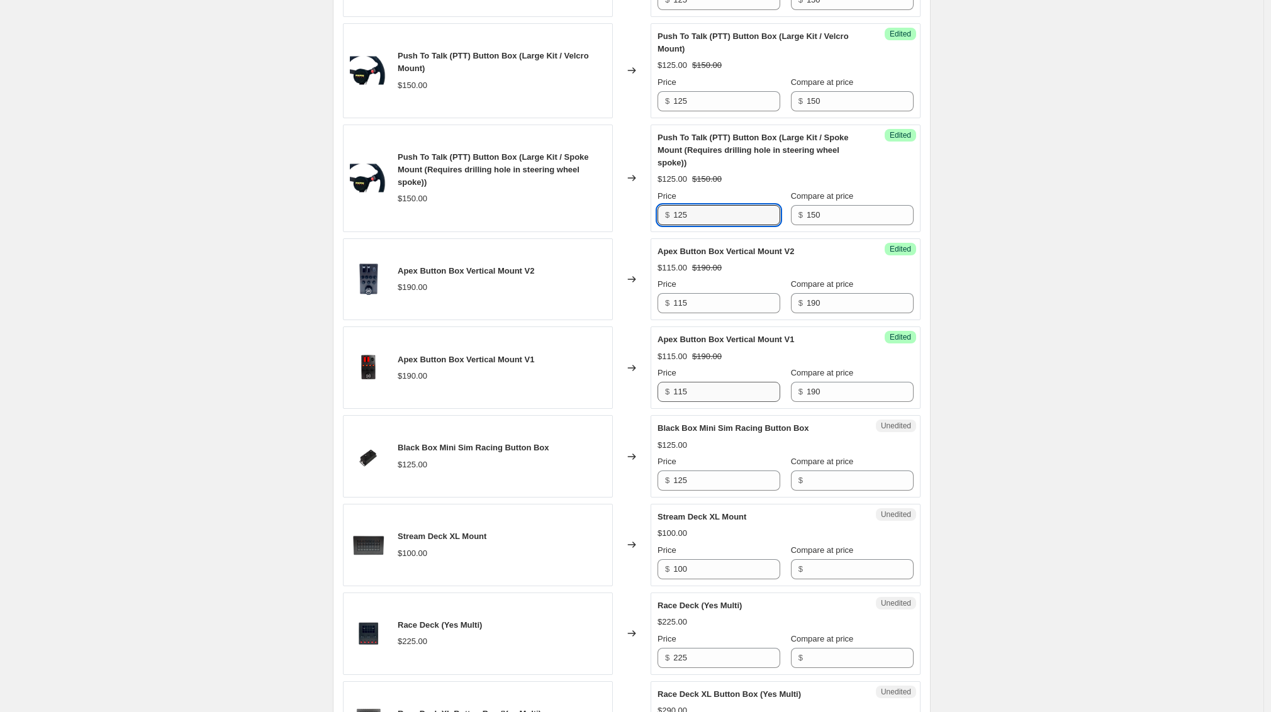
scroll to position [1016, 0]
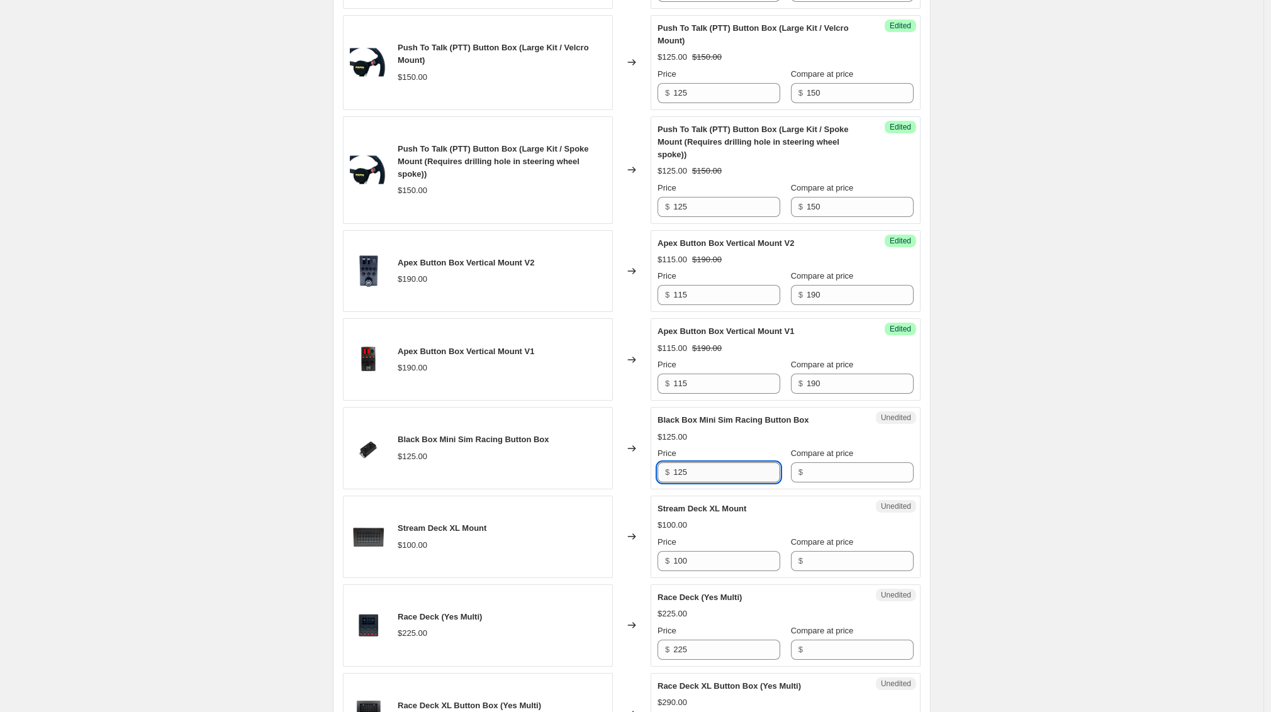
click at [707, 483] on input "125" at bounding box center [726, 473] width 107 height 20
click at [875, 483] on input "Compare at price" at bounding box center [860, 473] width 107 height 20
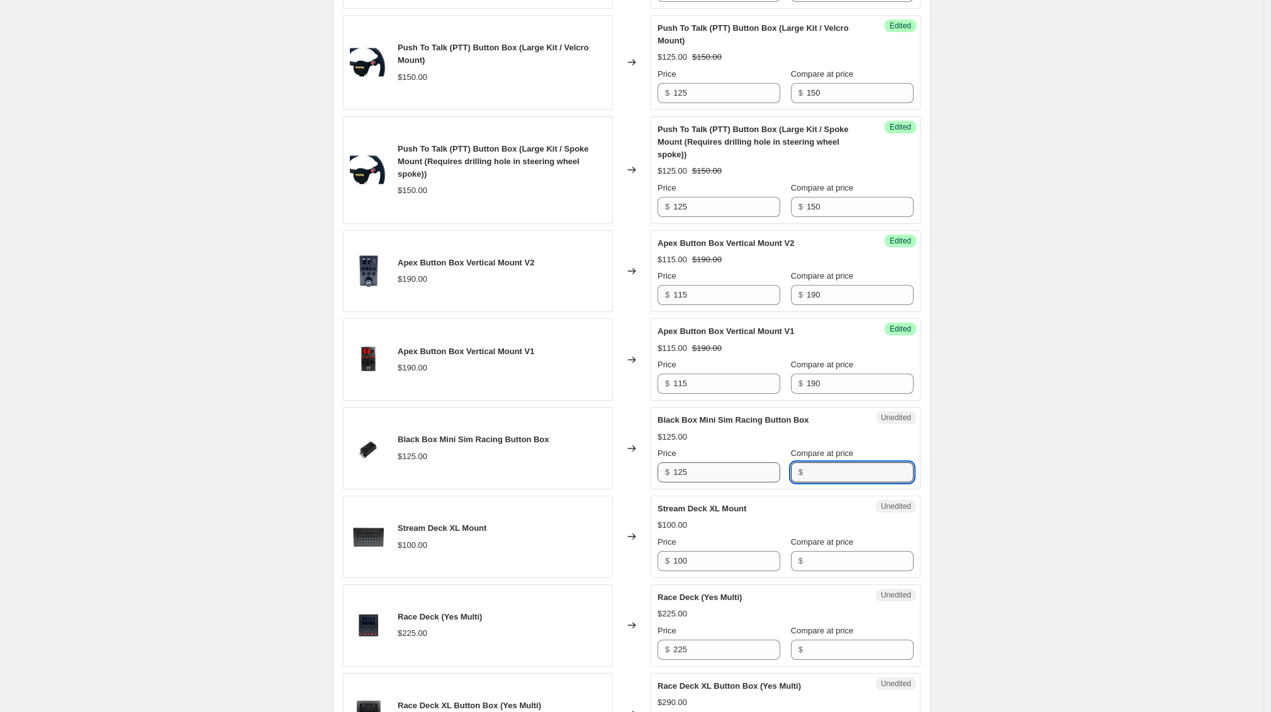
paste input "125"
type input "125"
click at [690, 483] on input "125" at bounding box center [726, 473] width 107 height 20
type input "75"
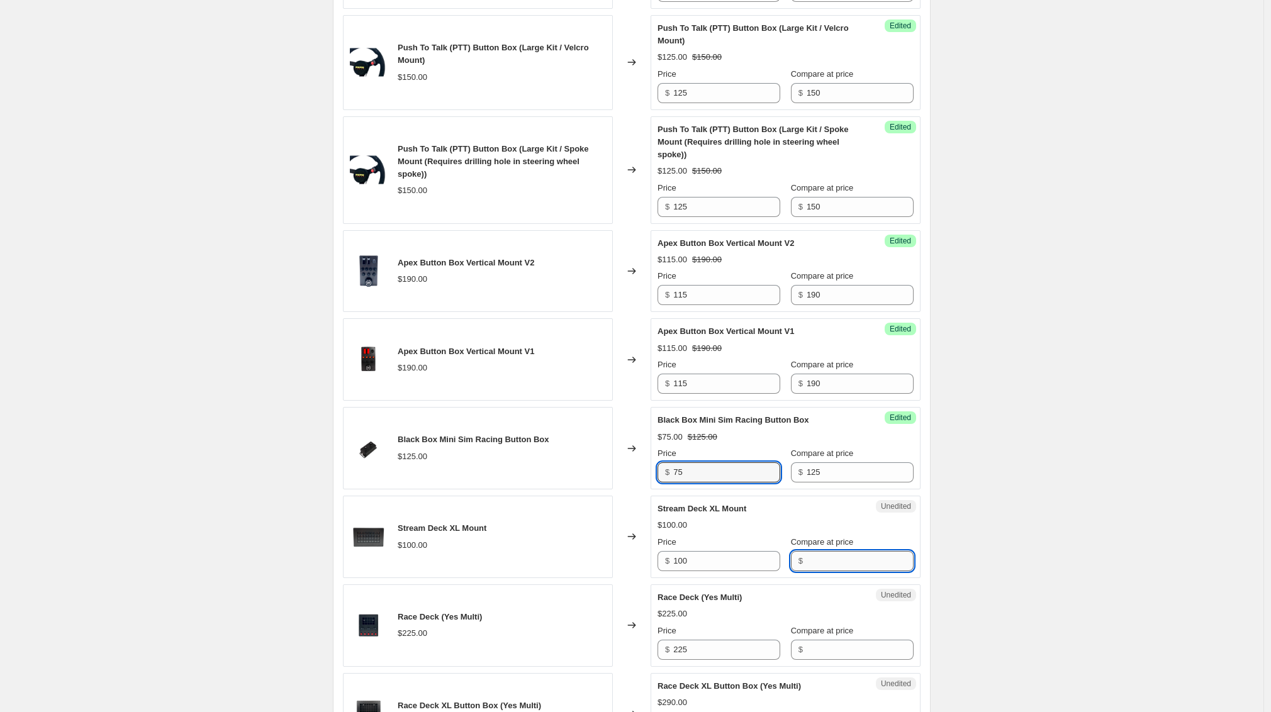
click at [832, 571] on input "Compare at price" at bounding box center [860, 561] width 107 height 20
type input "100"
click at [743, 571] on input "100" at bounding box center [726, 561] width 107 height 20
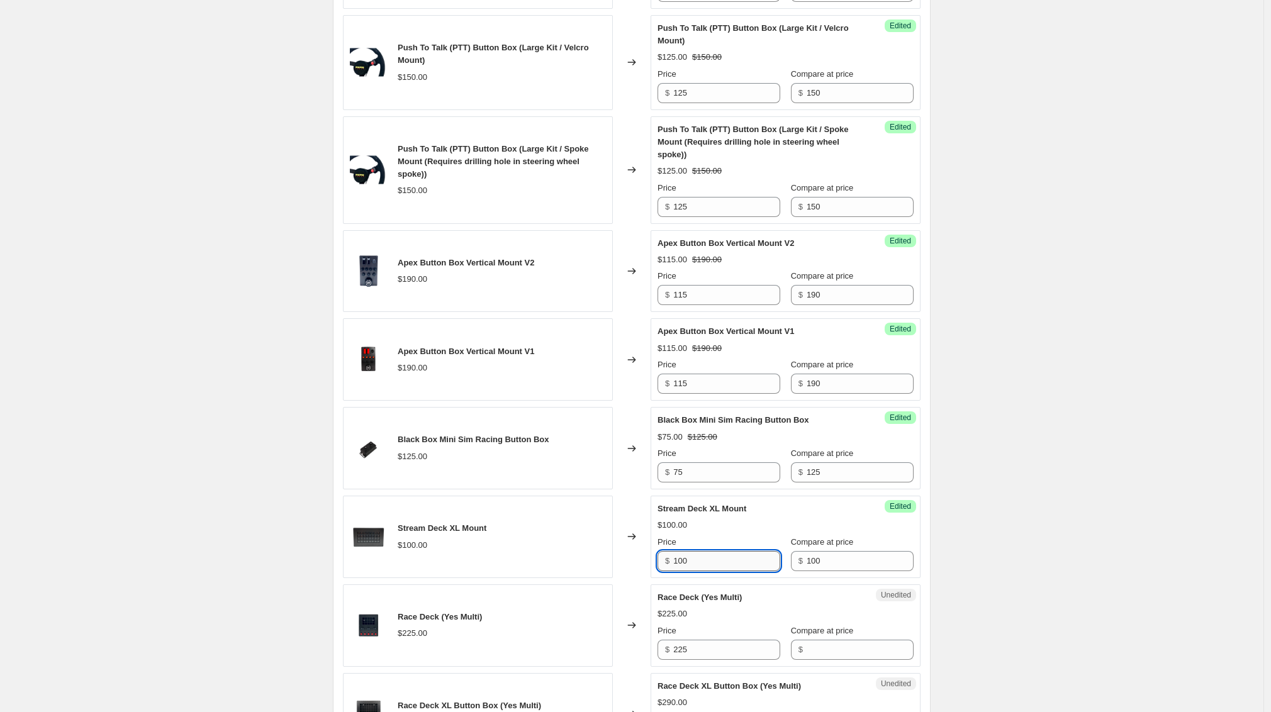
click at [743, 571] on input "100" at bounding box center [726, 561] width 107 height 20
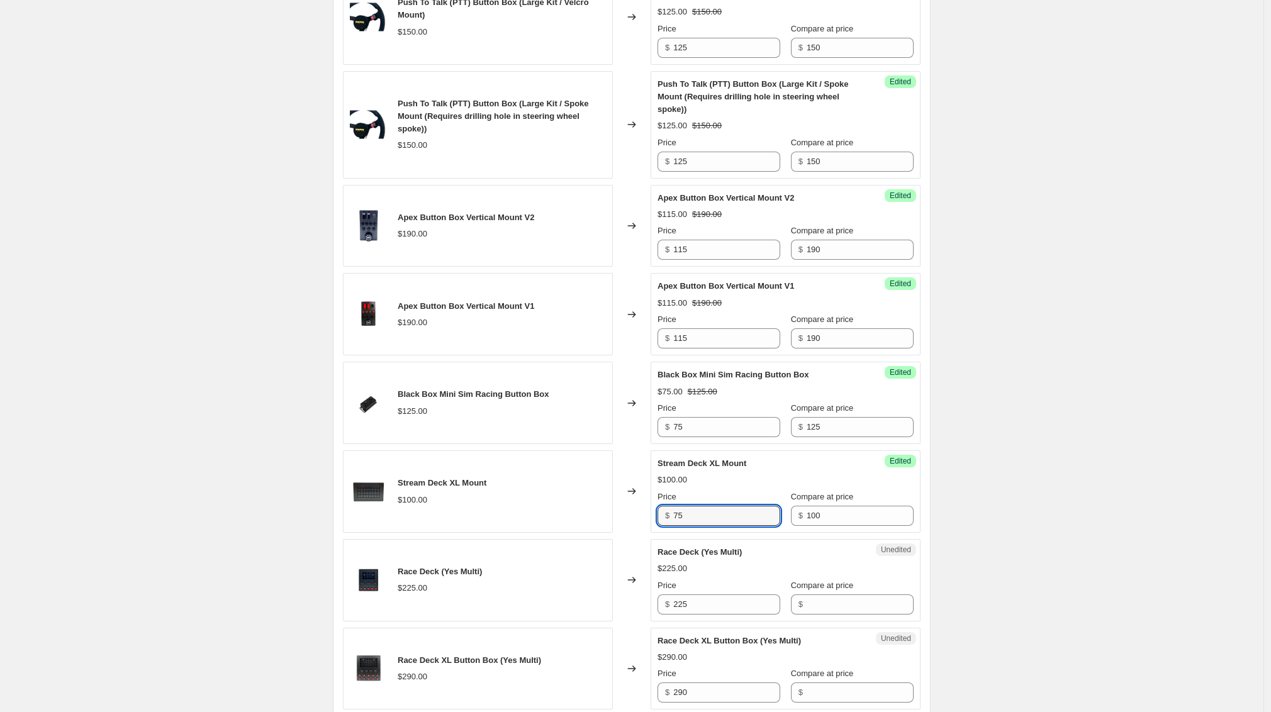
scroll to position [1119, 0]
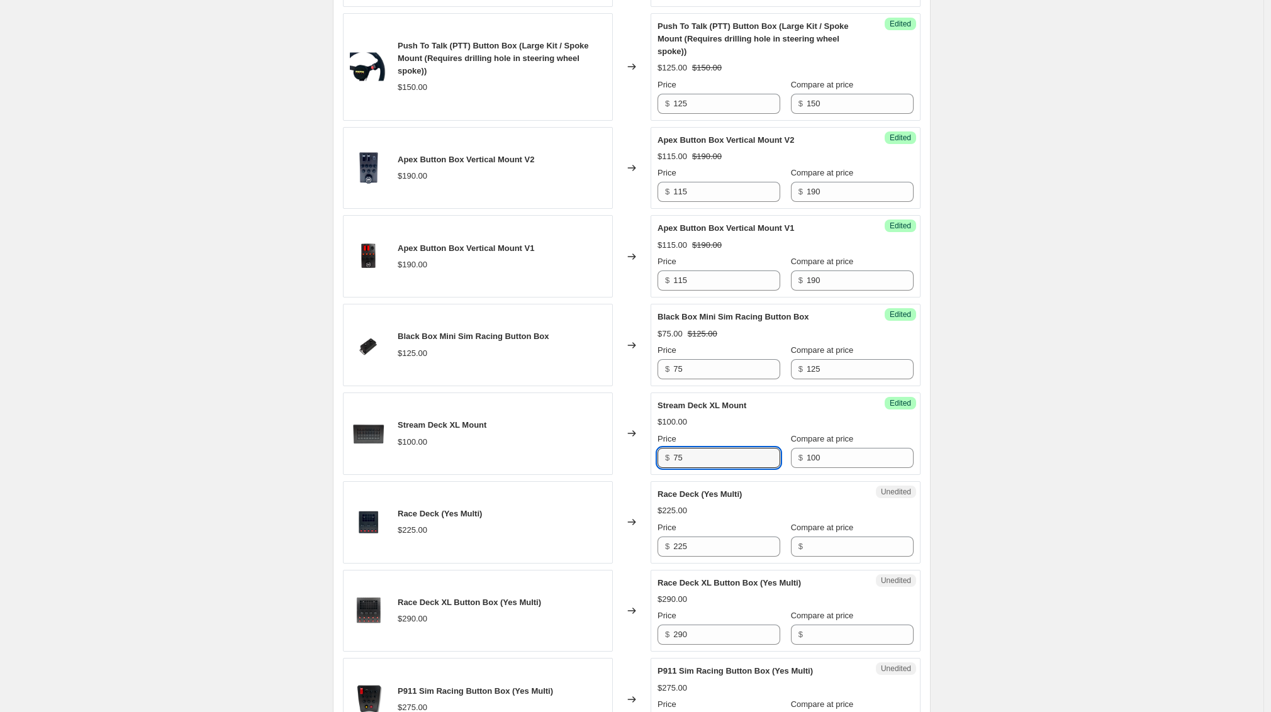
type input "75"
click at [818, 557] on input "Compare at price" at bounding box center [860, 547] width 107 height 20
type input "225"
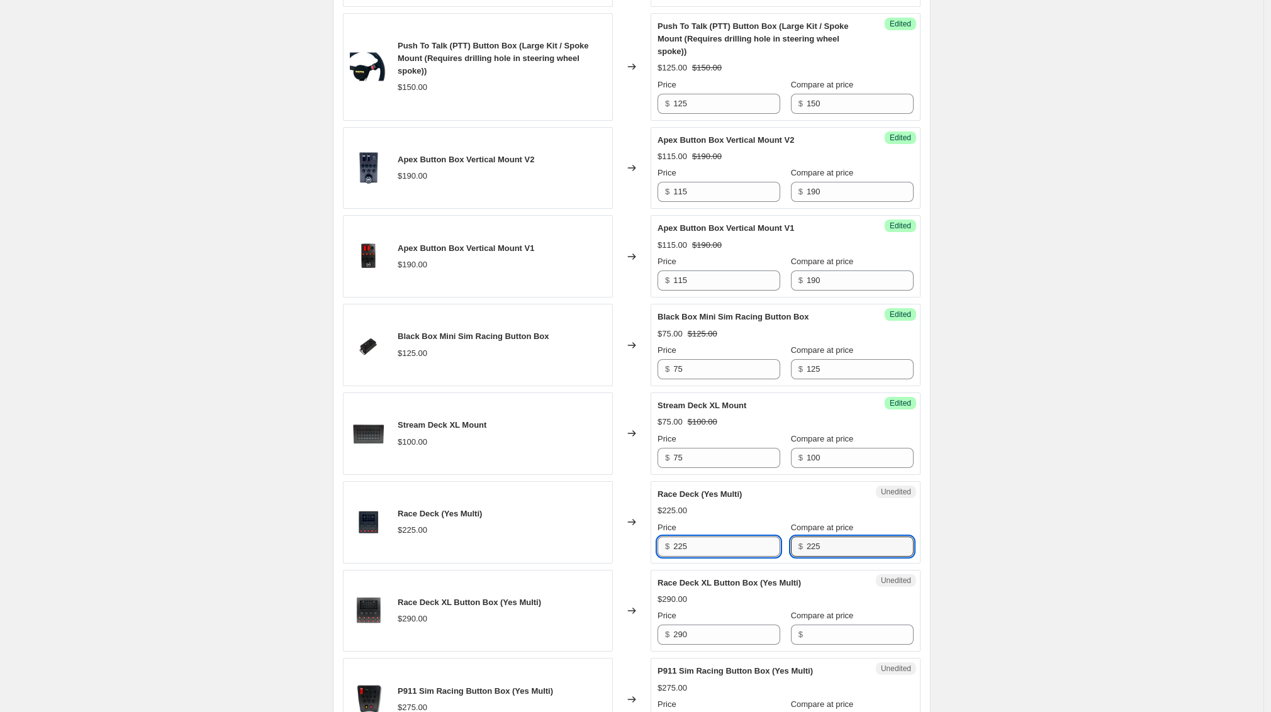
click at [760, 557] on input "225" at bounding box center [726, 547] width 107 height 20
click at [759, 557] on input "225" at bounding box center [726, 547] width 107 height 20
click at [759, 557] on input "22512" at bounding box center [726, 547] width 107 height 20
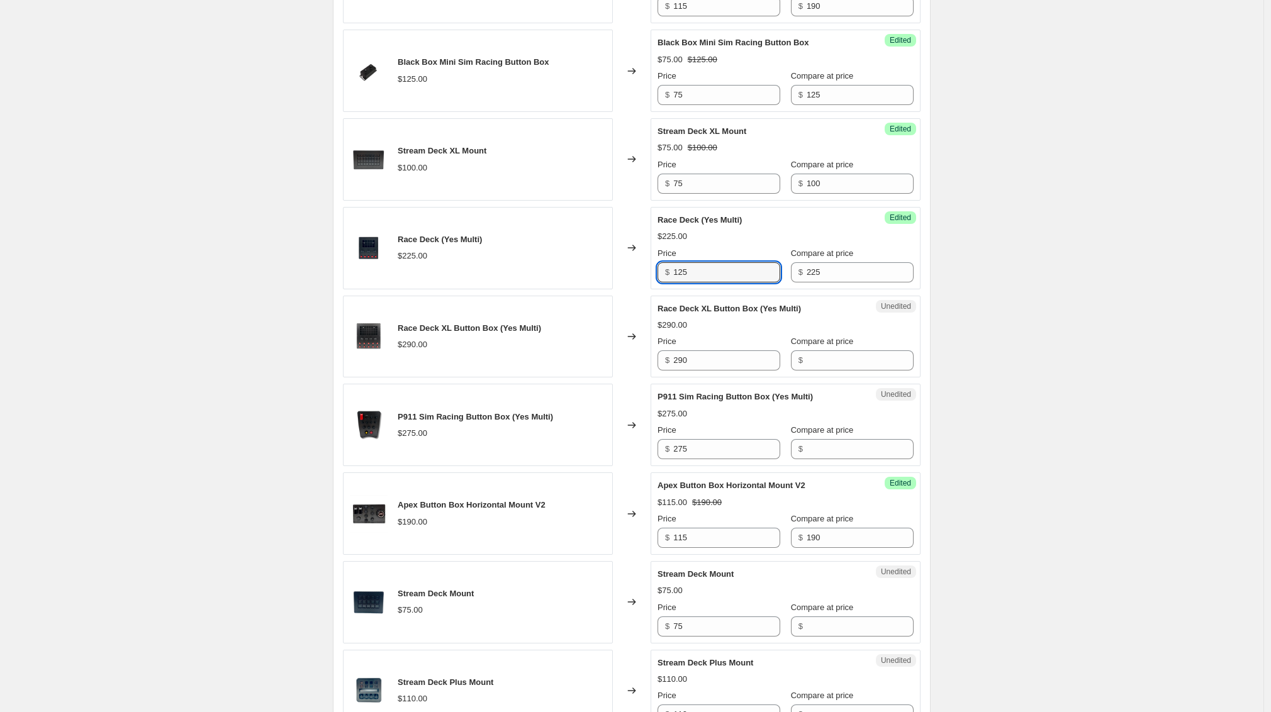
scroll to position [1408, 0]
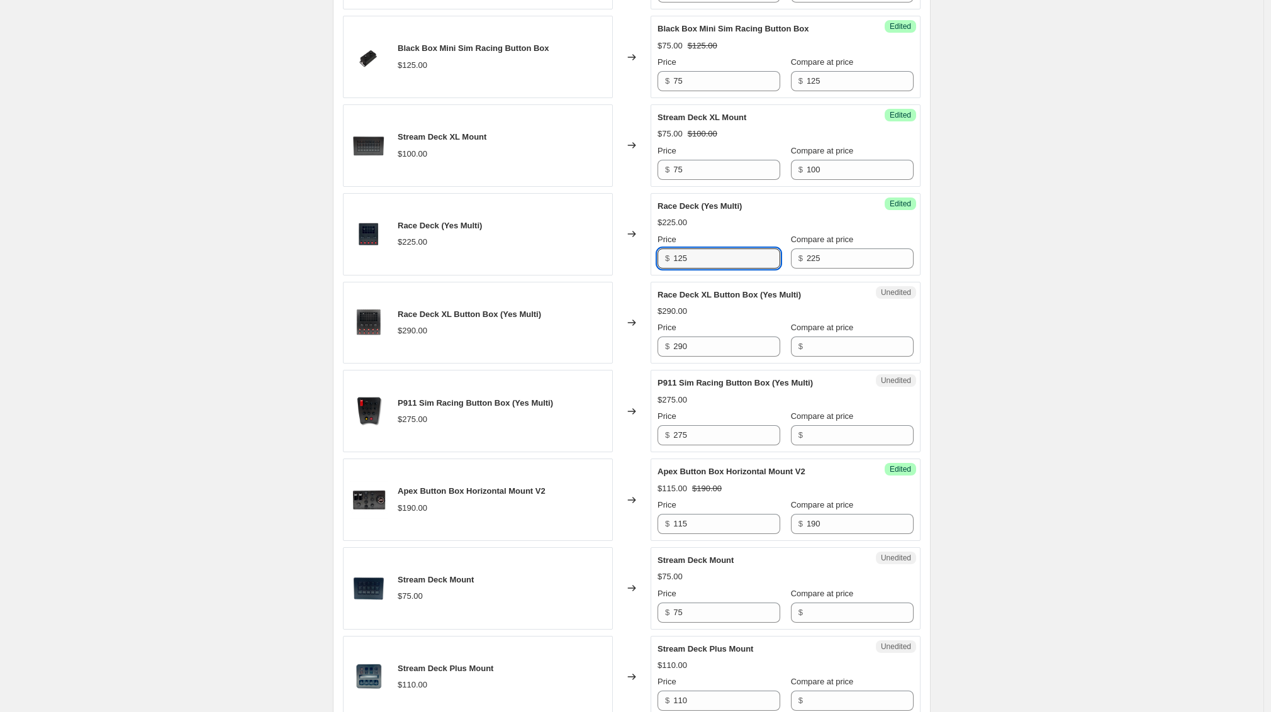
type input "125"
click at [807, 357] on input "Compare at price" at bounding box center [860, 347] width 107 height 20
type input "9"
type input "290"
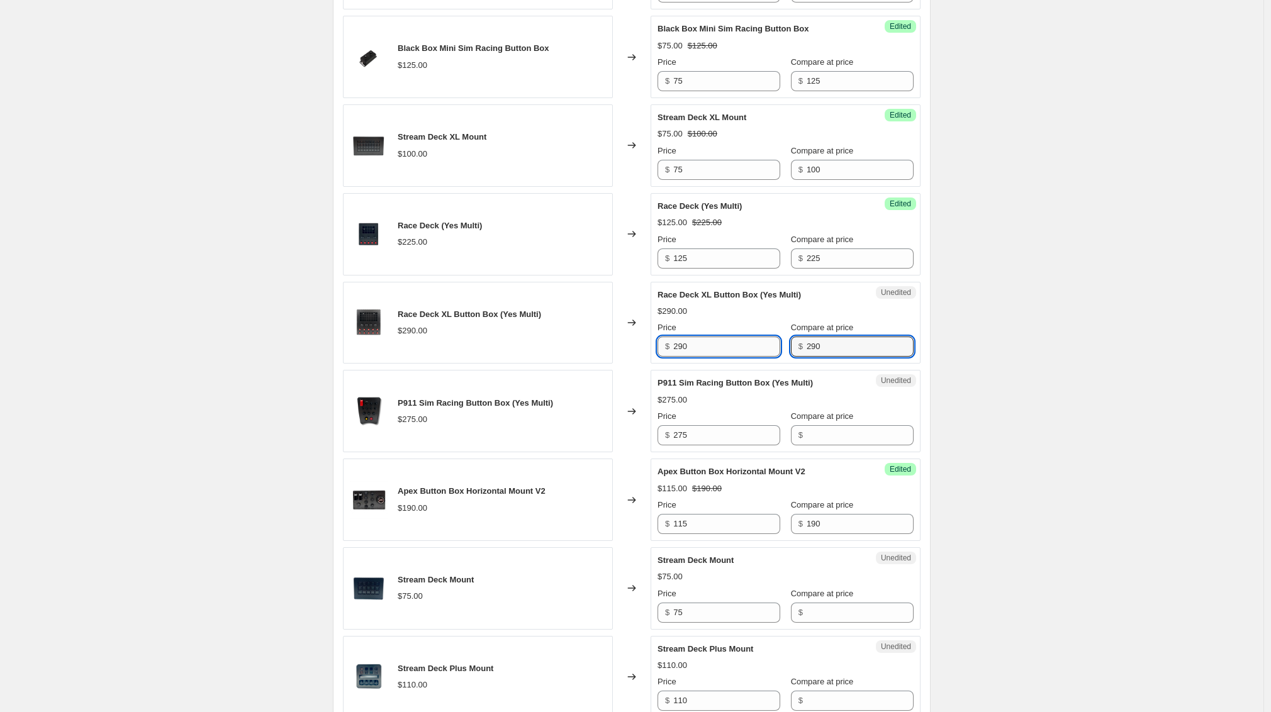
click at [743, 357] on input "290" at bounding box center [726, 347] width 107 height 20
type input "190"
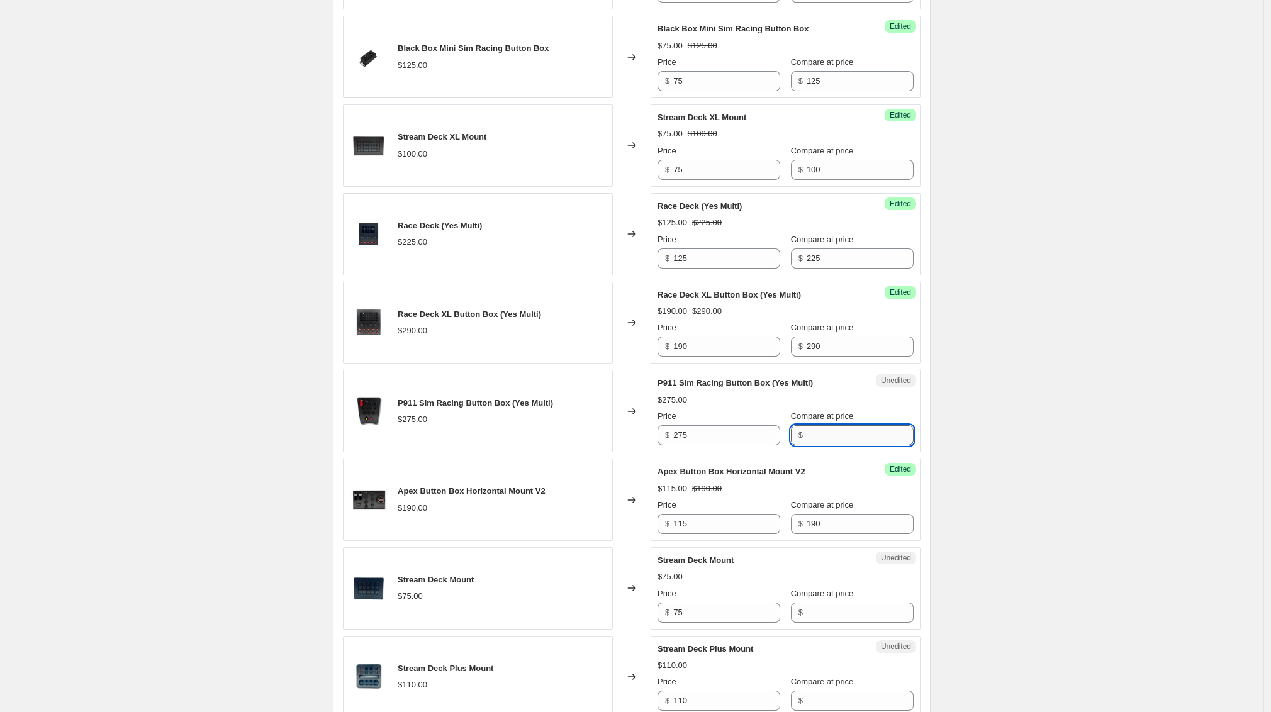
click at [810, 446] on input "Compare at price" at bounding box center [860, 435] width 107 height 20
type input "275"
drag, startPoint x: 678, startPoint y: 451, endPoint x: 607, endPoint y: 449, distance: 71.1
click at [607, 449] on div "P911 Sim Racing Button Box (Yes Multi) $275.00 Changed to Success Edited P911 S…" at bounding box center [632, 411] width 578 height 82
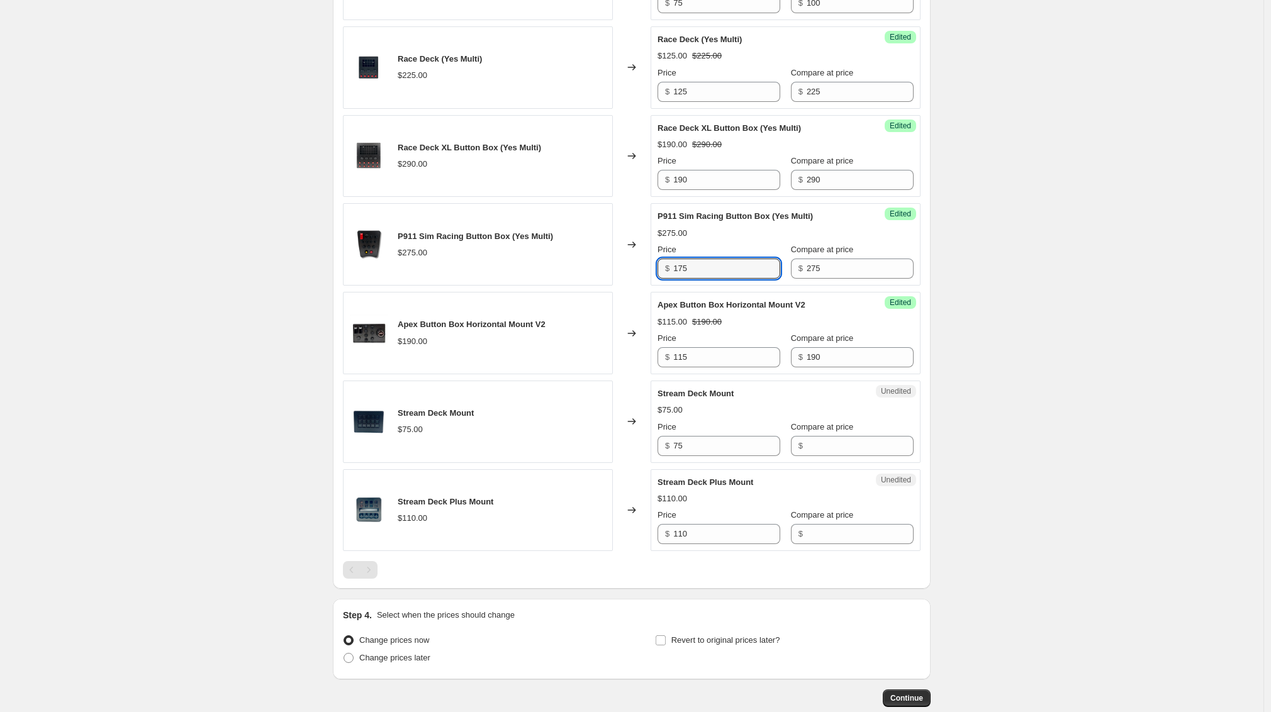
scroll to position [1577, 0]
type input "175"
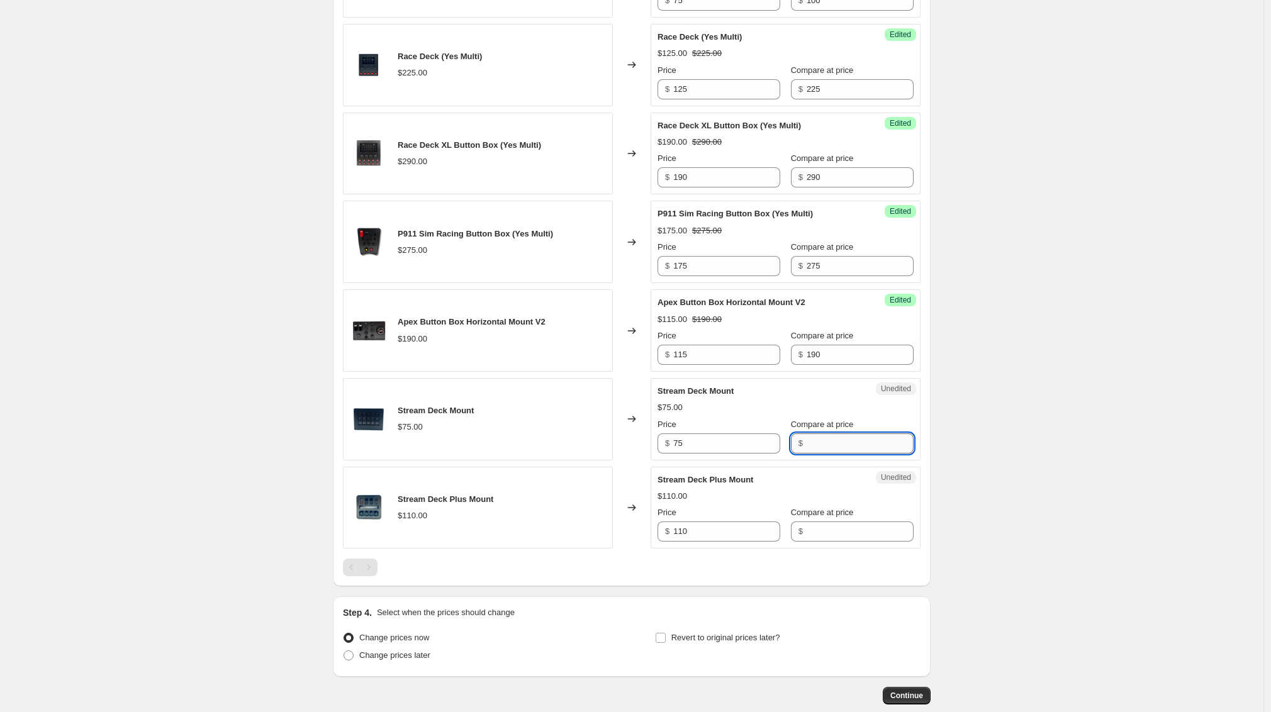
click at [825, 454] on input "Compare at price" at bounding box center [860, 444] width 107 height 20
type input "75"
click at [749, 454] on input "75" at bounding box center [726, 444] width 107 height 20
type input "50"
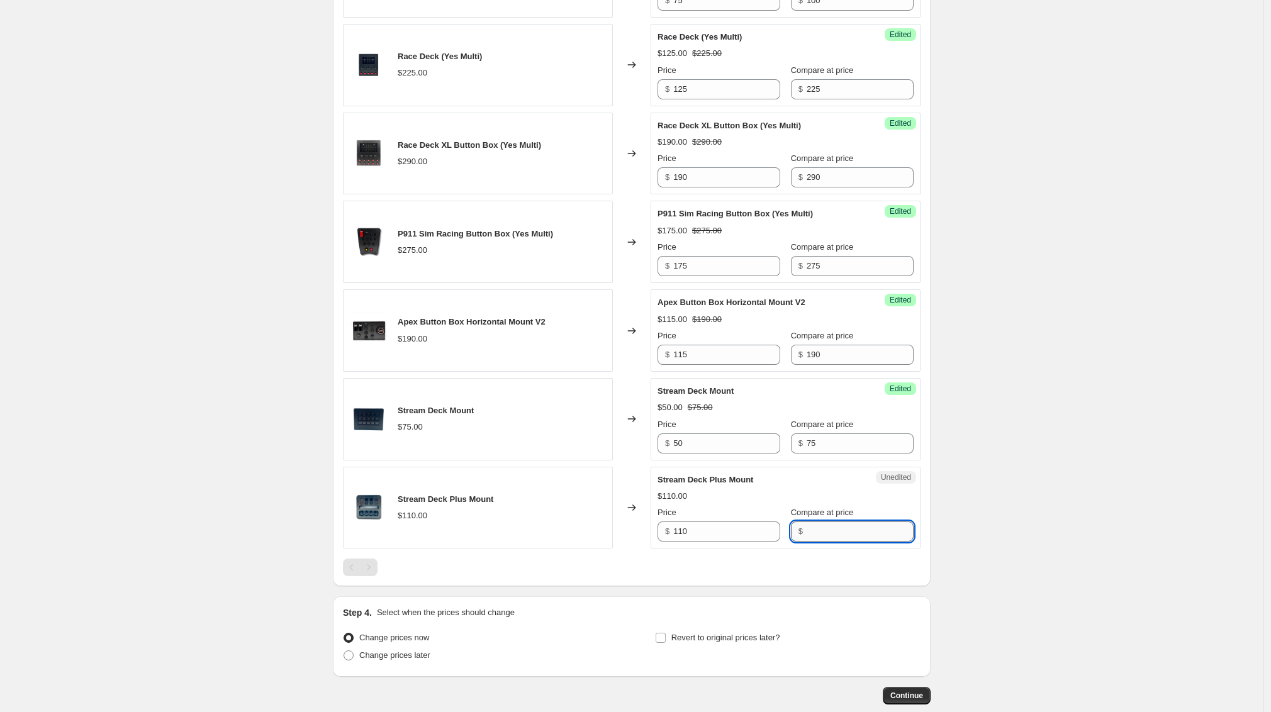
click at [807, 542] on input "Compare at price" at bounding box center [860, 532] width 107 height 20
type input "110"
click at [714, 542] on input "110" at bounding box center [726, 532] width 107 height 20
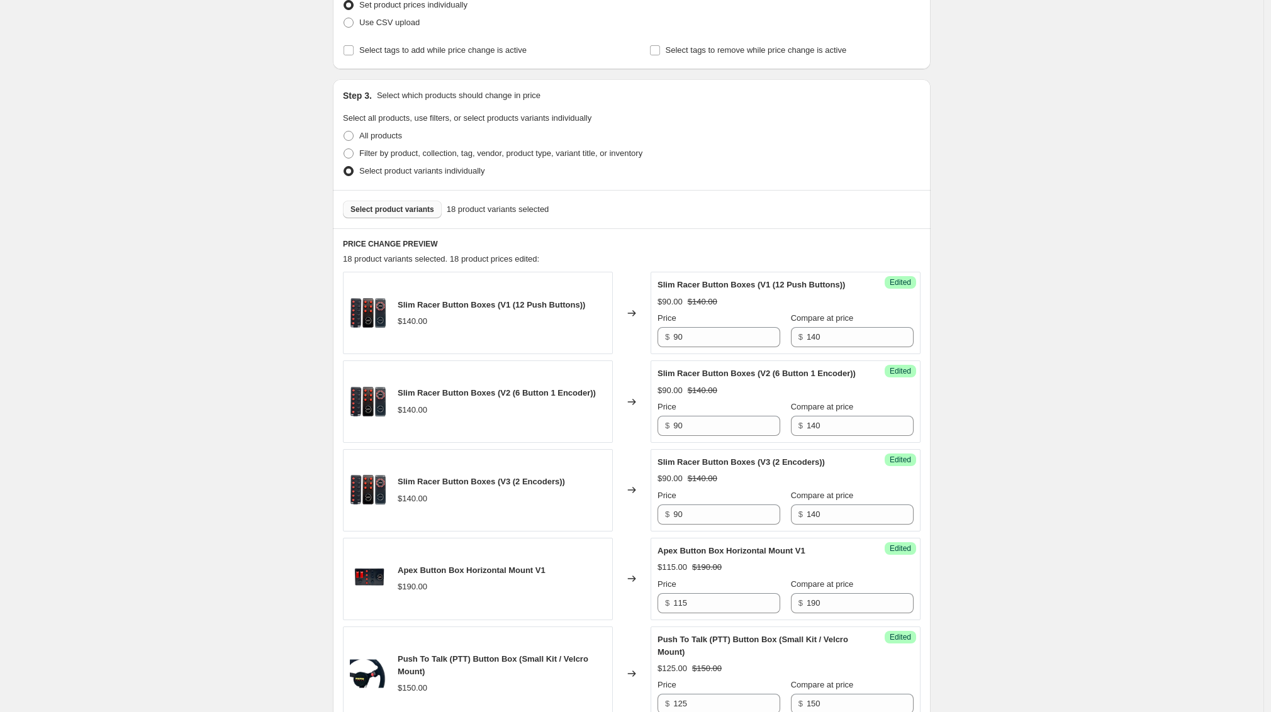
scroll to position [0, 0]
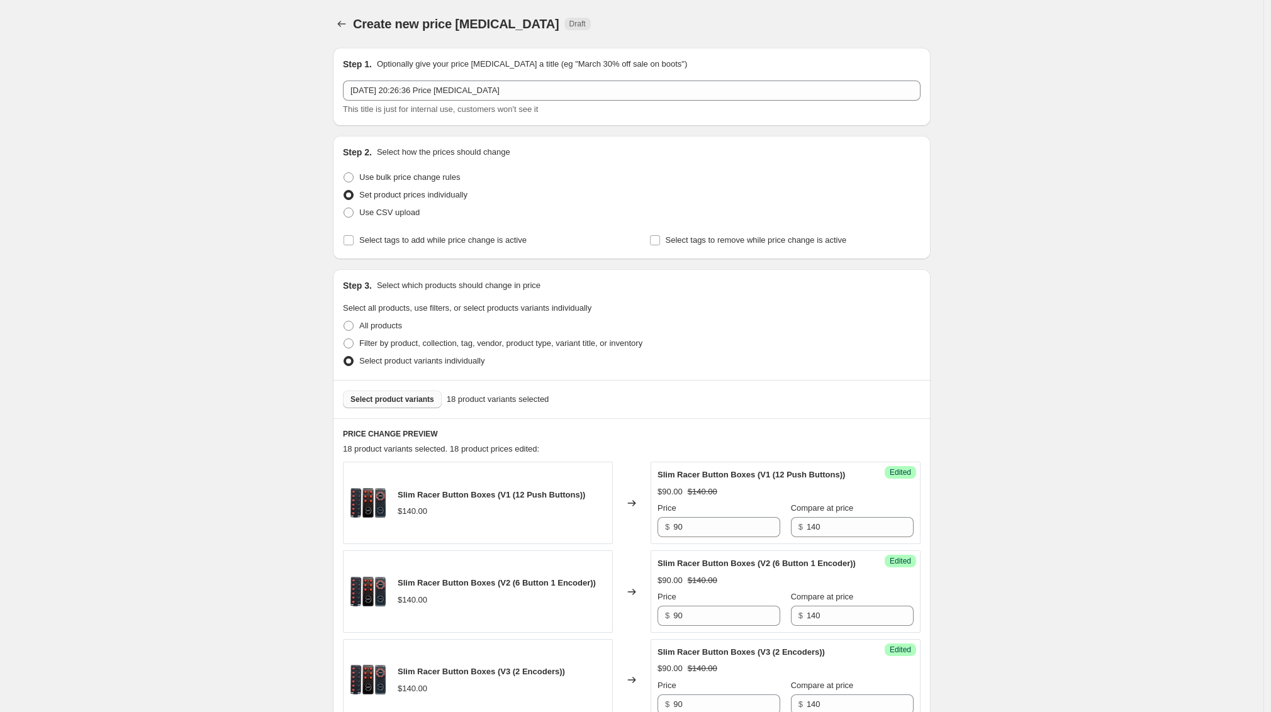
type input "85"
click at [396, 395] on span "Select product variants" at bounding box center [393, 400] width 84 height 10
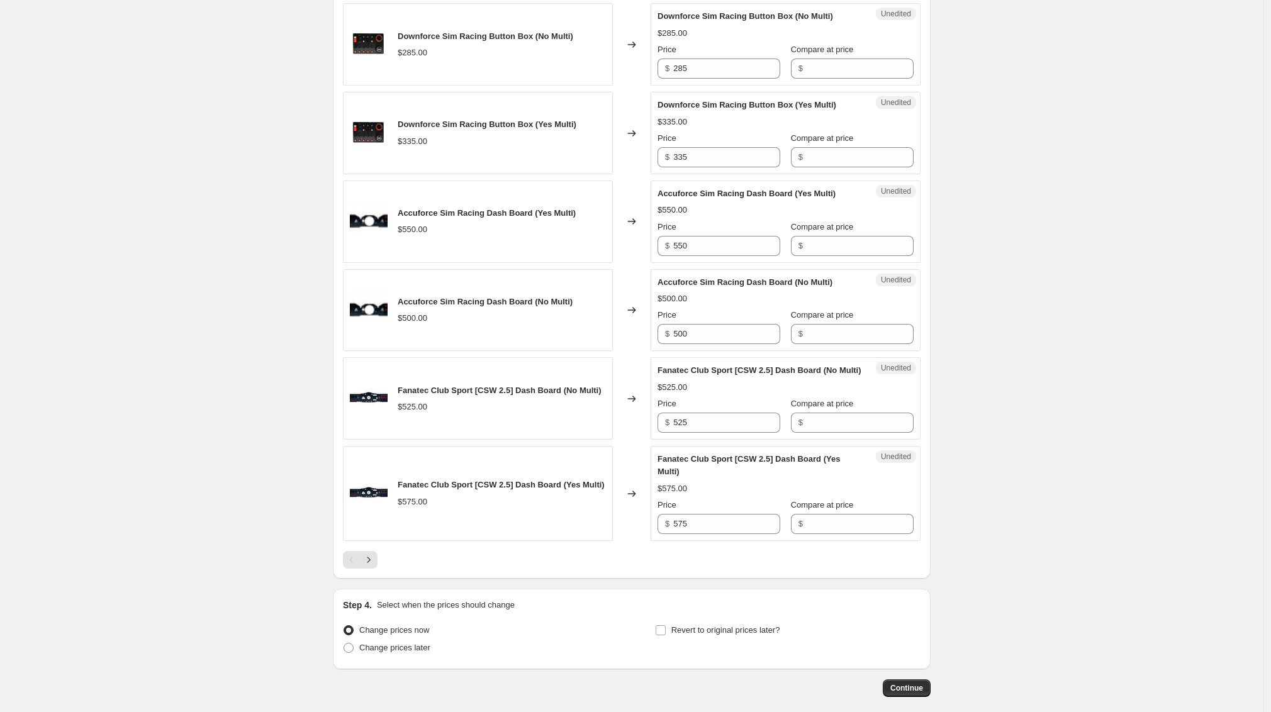
scroll to position [1832, 0]
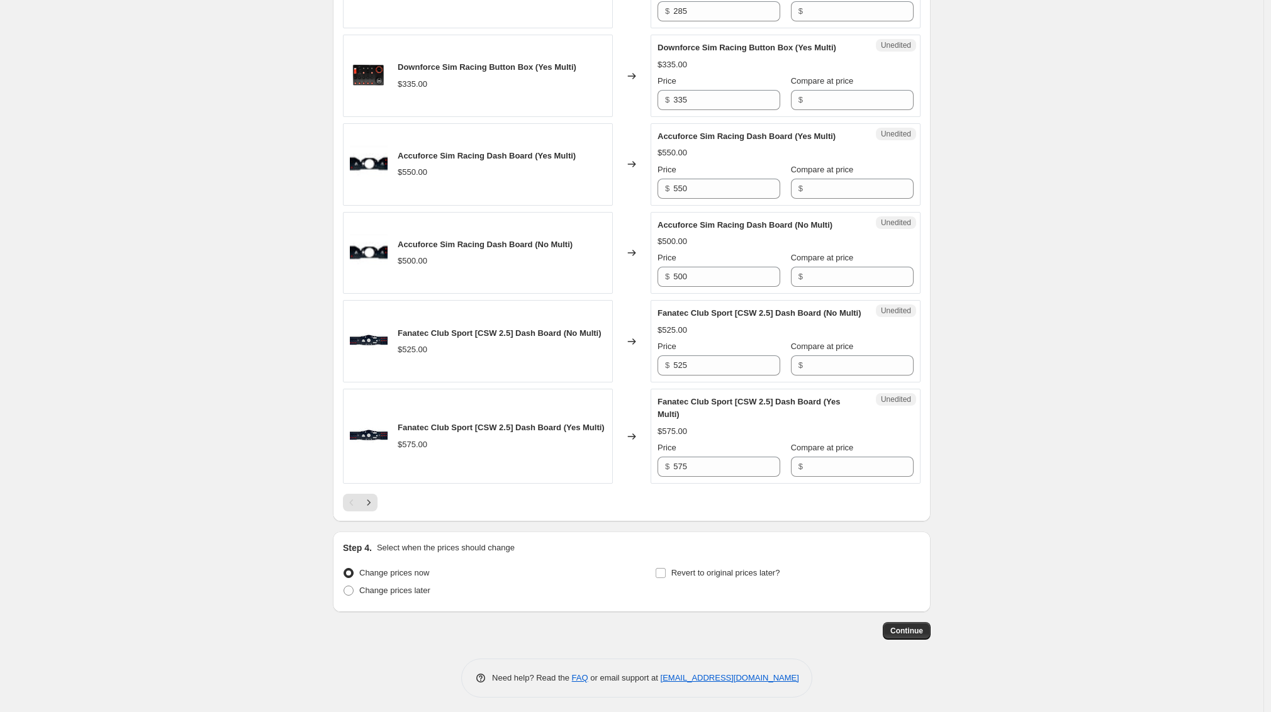
click at [374, 509] on icon "Next" at bounding box center [368, 502] width 13 height 13
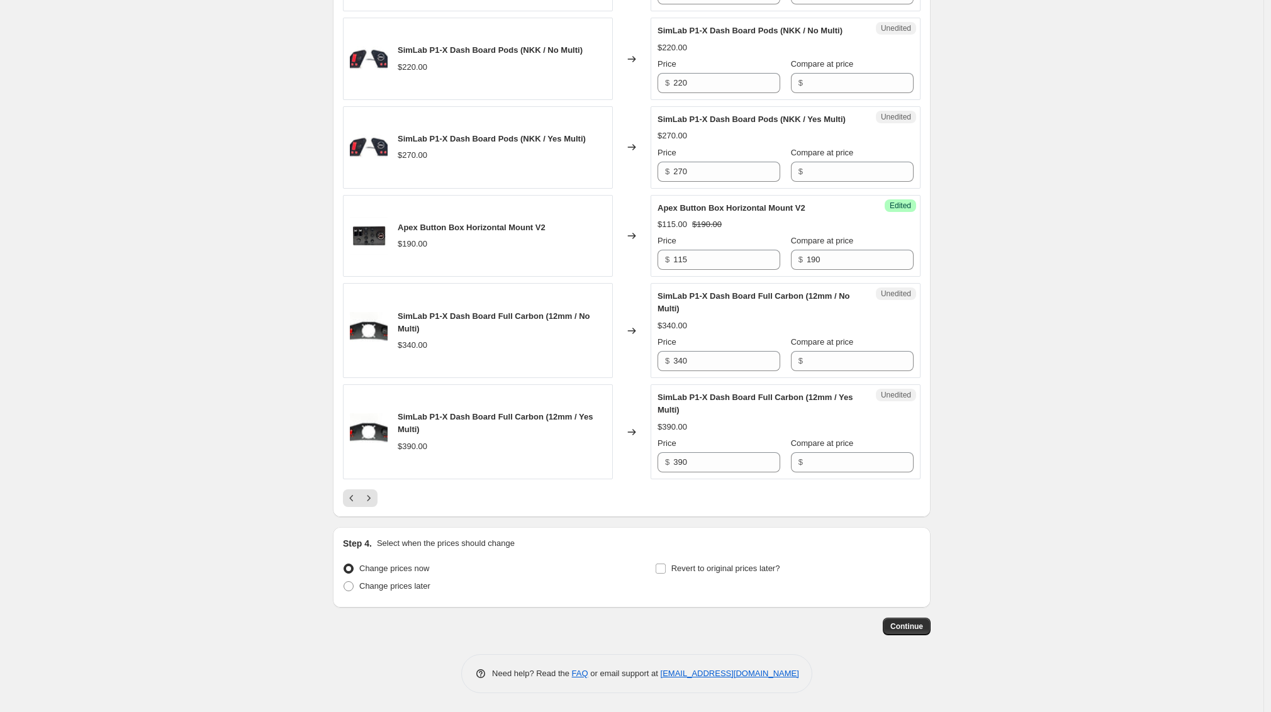
scroll to position [1912, 0]
drag, startPoint x: 358, startPoint y: 499, endPoint x: 366, endPoint y: 502, distance: 8.0
click at [358, 499] on icon "Previous" at bounding box center [351, 498] width 13 height 13
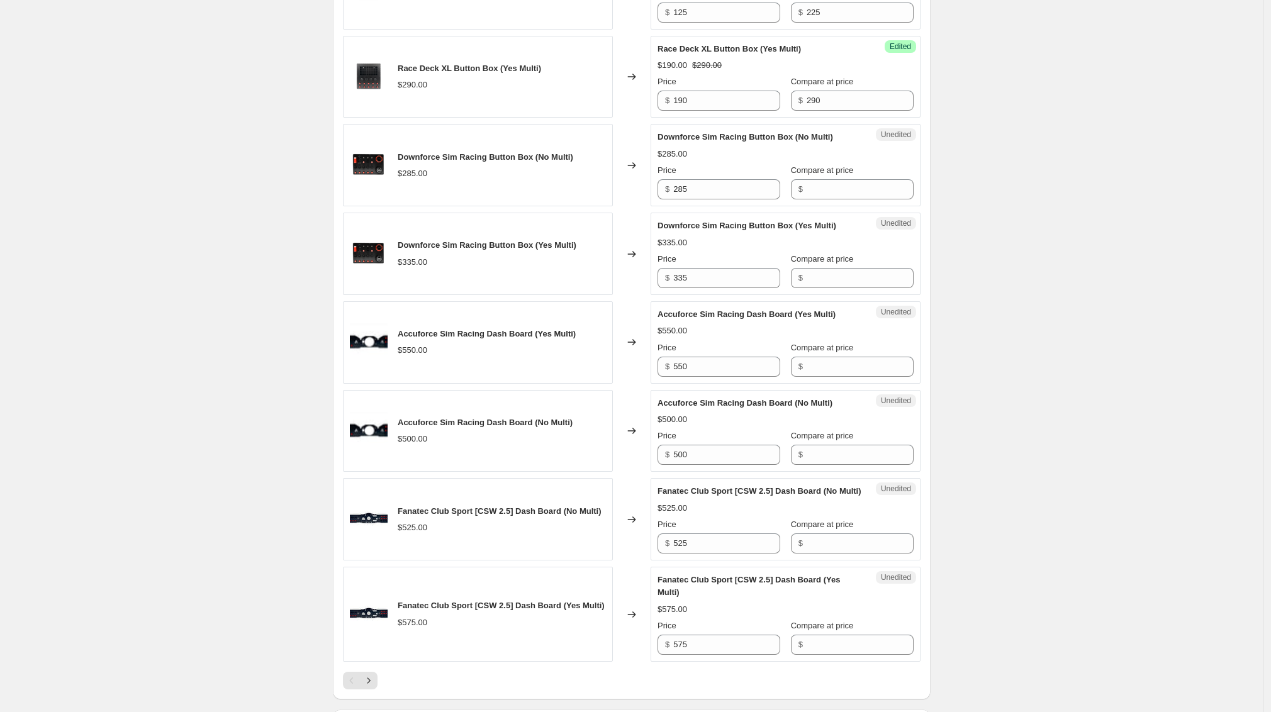
scroll to position [1663, 0]
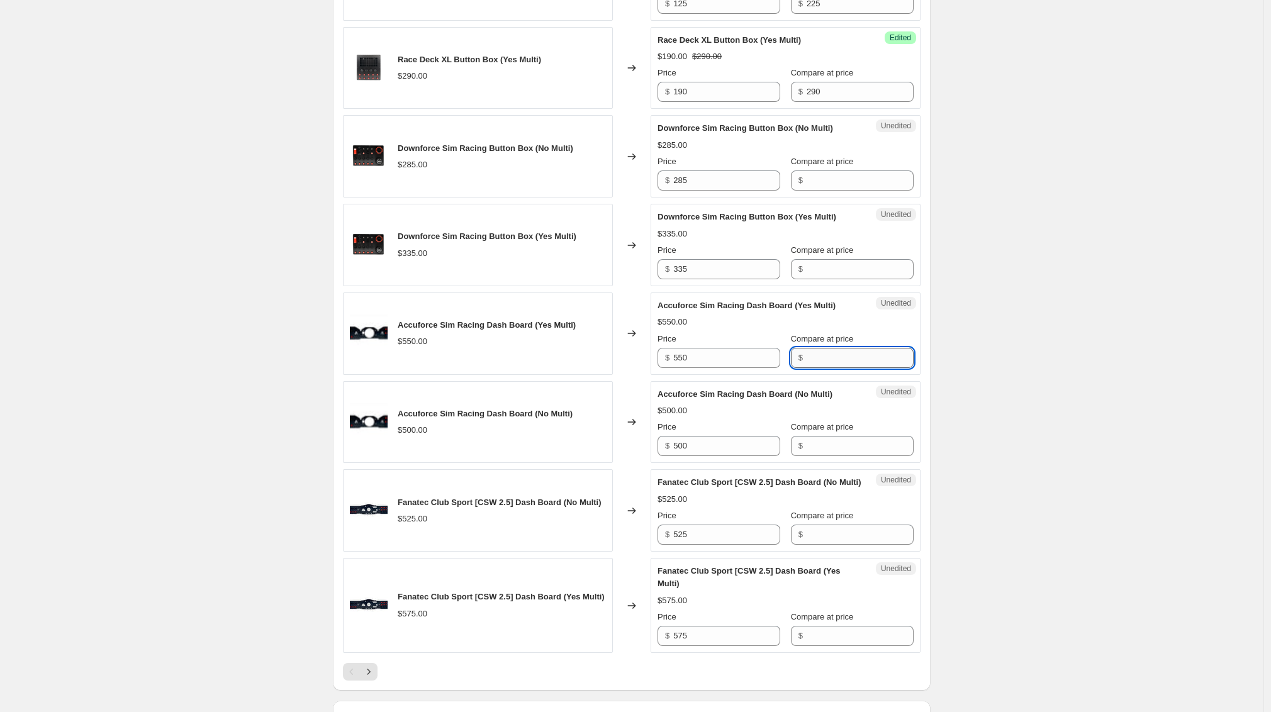
click at [822, 368] on input "Compare at price" at bounding box center [860, 358] width 107 height 20
type input "400"
click at [856, 457] on div "Accuforce Sim Racing Dash Board (No Multi) $500.00 Price $ 500 Compare at price…" at bounding box center [786, 422] width 256 height 69
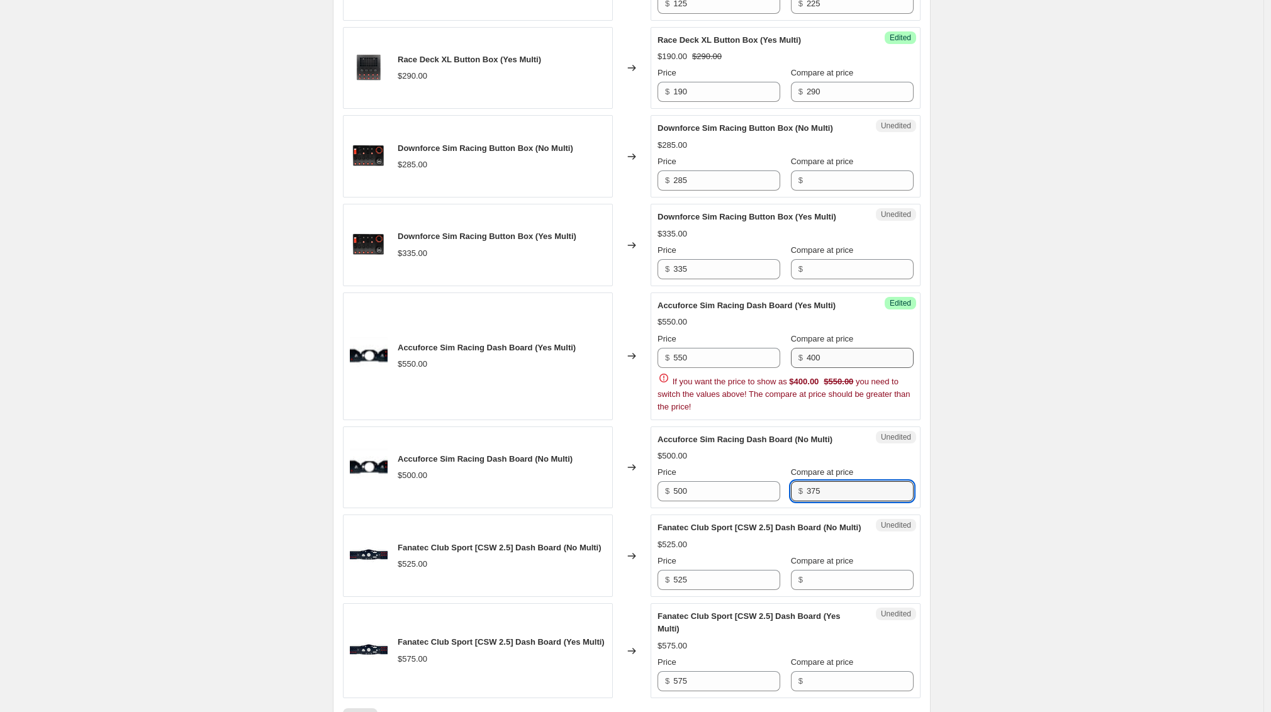
type input "375"
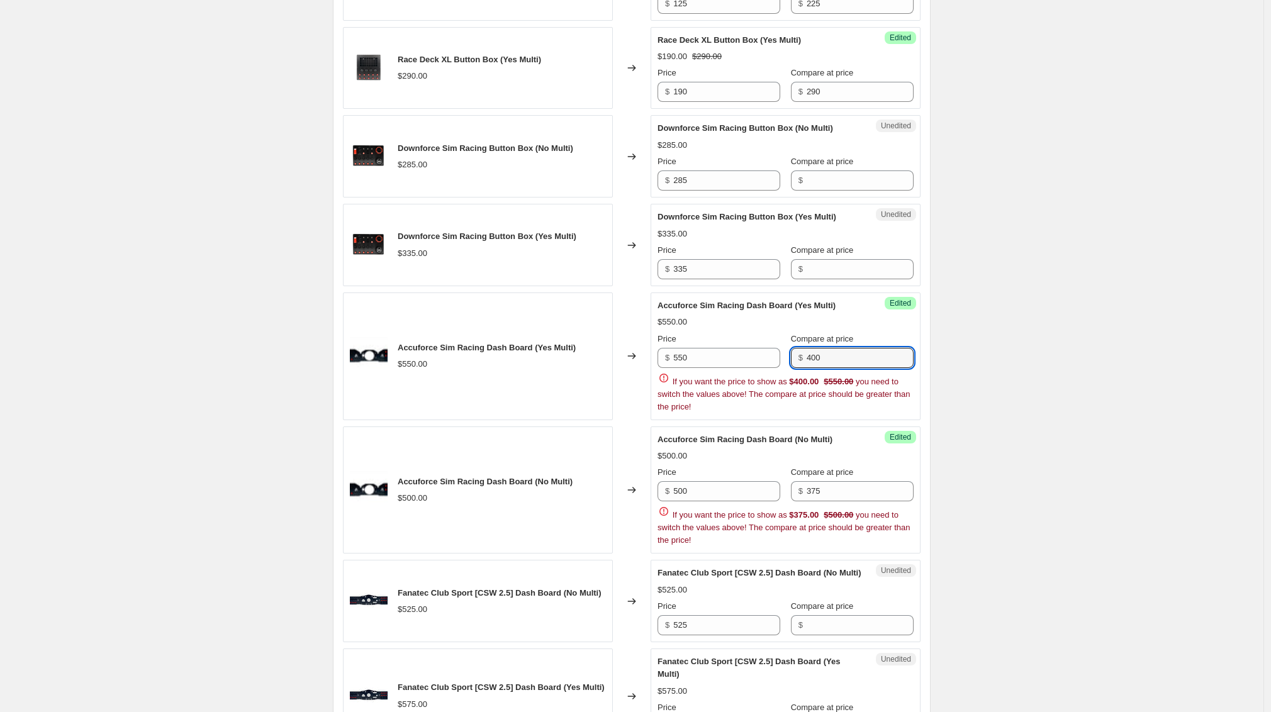
drag, startPoint x: 847, startPoint y: 389, endPoint x: 787, endPoint y: 376, distance: 61.1
click at [787, 368] on div "Price $ 550 Compare at price $ 400" at bounding box center [786, 350] width 256 height 35
type input "550"
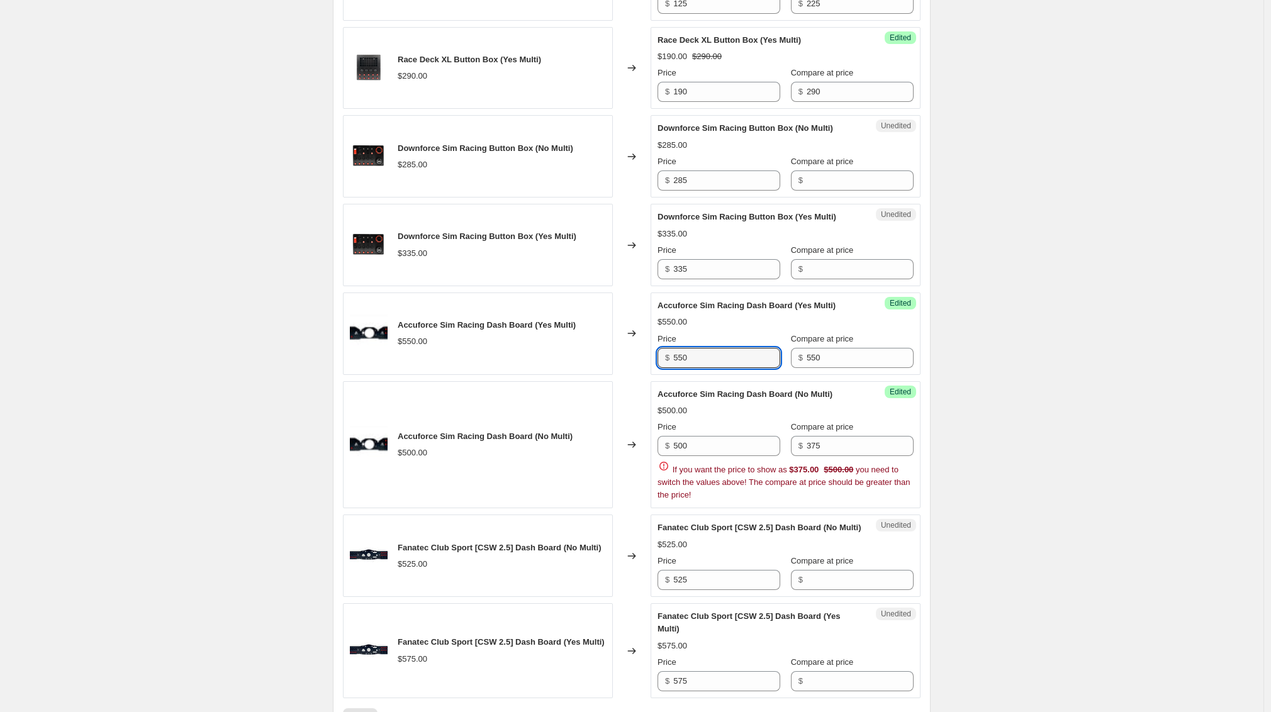
drag, startPoint x: 654, startPoint y: 383, endPoint x: 556, endPoint y: 386, distance: 98.2
click at [557, 375] on div "Accuforce Sim Racing Dash Board (Yes Multi) $550.00 Changed to Success Edited A…" at bounding box center [632, 334] width 578 height 82
type input "400"
drag, startPoint x: 829, startPoint y: 478, endPoint x: 760, endPoint y: 478, distance: 69.2
click at [760, 456] on div "Price $ 500 Compare at price $ 375" at bounding box center [786, 438] width 256 height 35
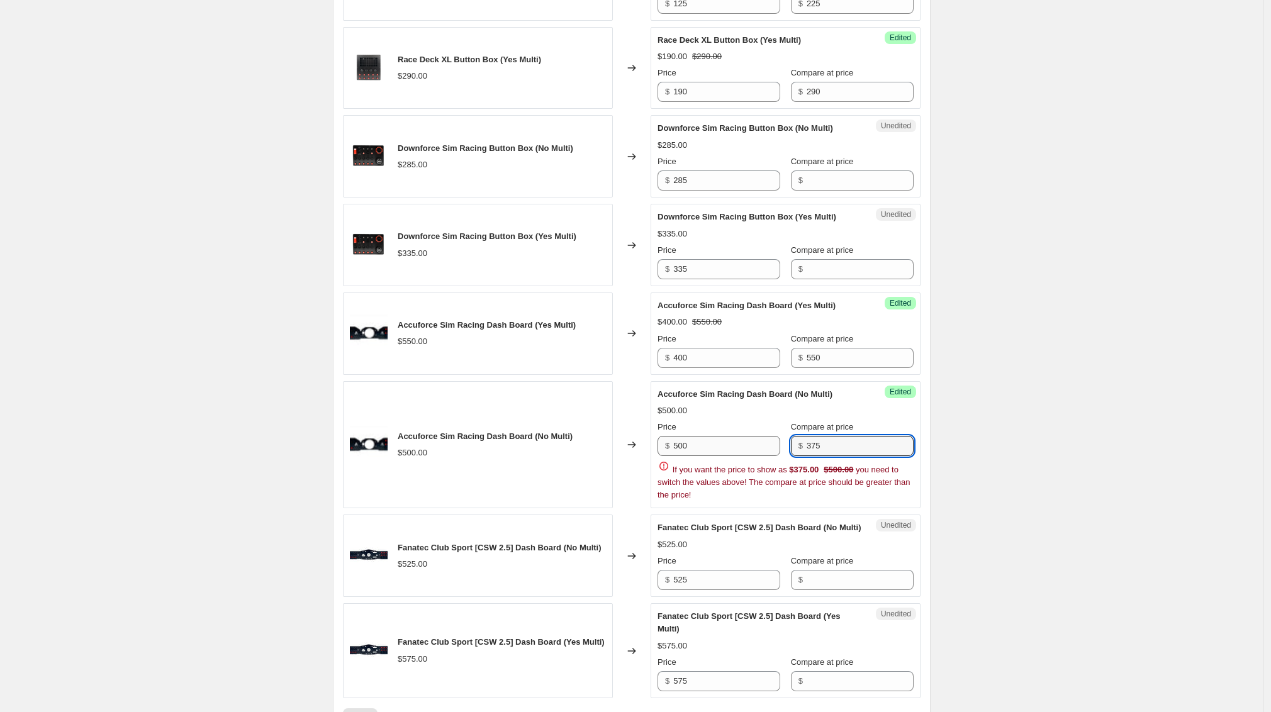
drag, startPoint x: 846, startPoint y: 472, endPoint x: 758, endPoint y: 468, distance: 88.8
click at [758, 456] on div "Price $ 500 Compare at price $ 375" at bounding box center [786, 438] width 256 height 35
type input "500"
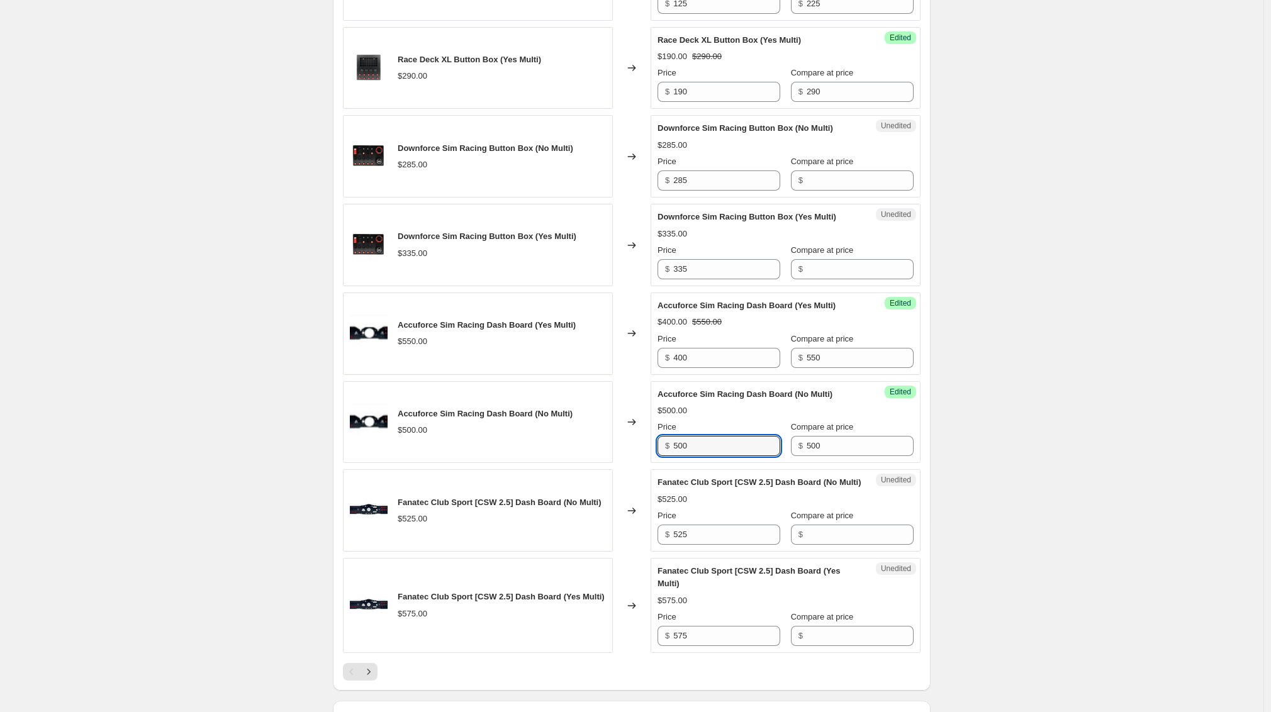
drag, startPoint x: 732, startPoint y: 468, endPoint x: 654, endPoint y: 468, distance: 78.0
click at [653, 464] on div "Accuforce Sim Racing Dash Board (No Multi) $500.00 Changed to Success Edited Ac…" at bounding box center [632, 422] width 578 height 82
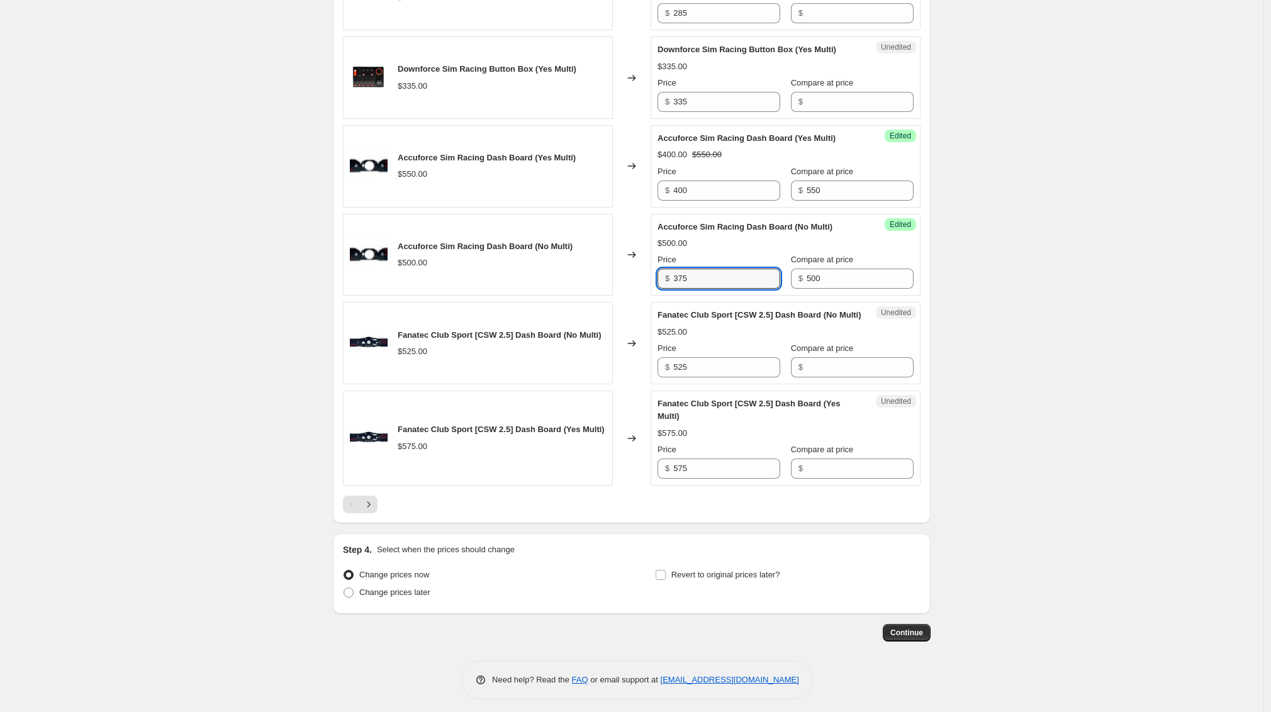
scroll to position [1829, 0]
type input "375"
click at [721, 378] on input "525" at bounding box center [726, 368] width 107 height 20
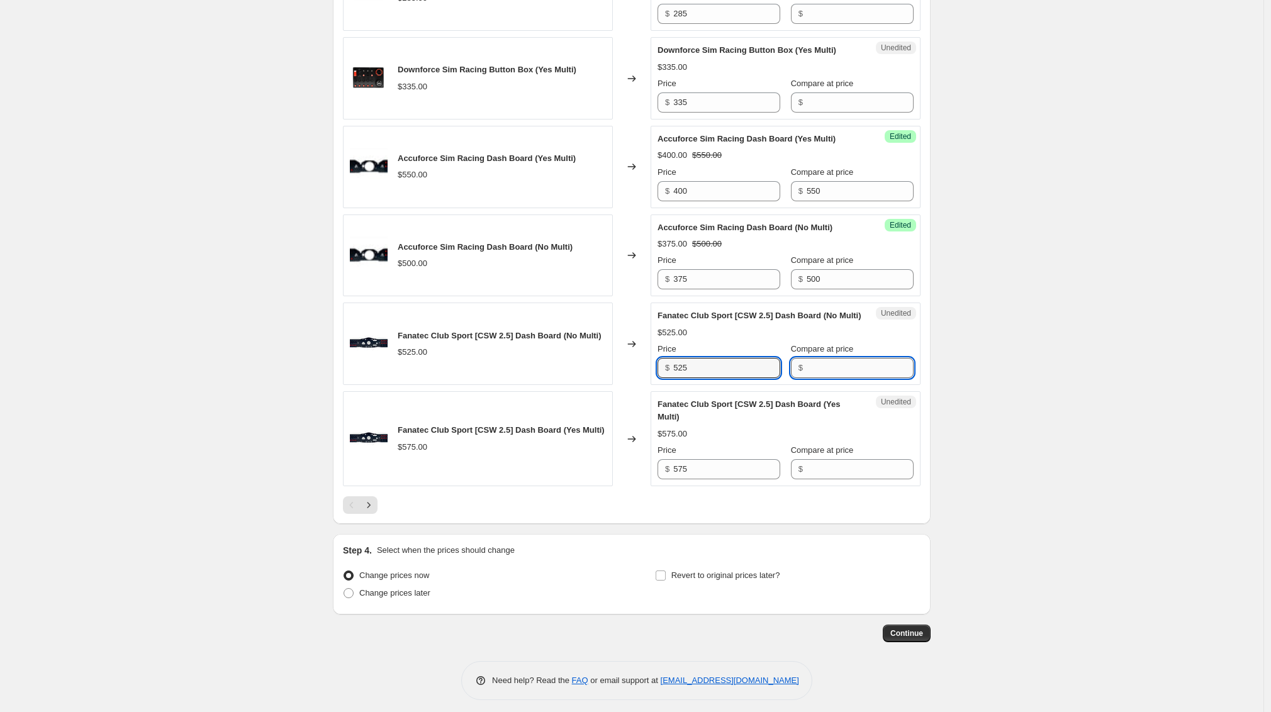
click at [817, 378] on input "Compare at price" at bounding box center [860, 368] width 107 height 20
type input "525"
click at [707, 378] on input "525" at bounding box center [726, 368] width 107 height 20
click at [710, 378] on input "525" at bounding box center [726, 368] width 107 height 20
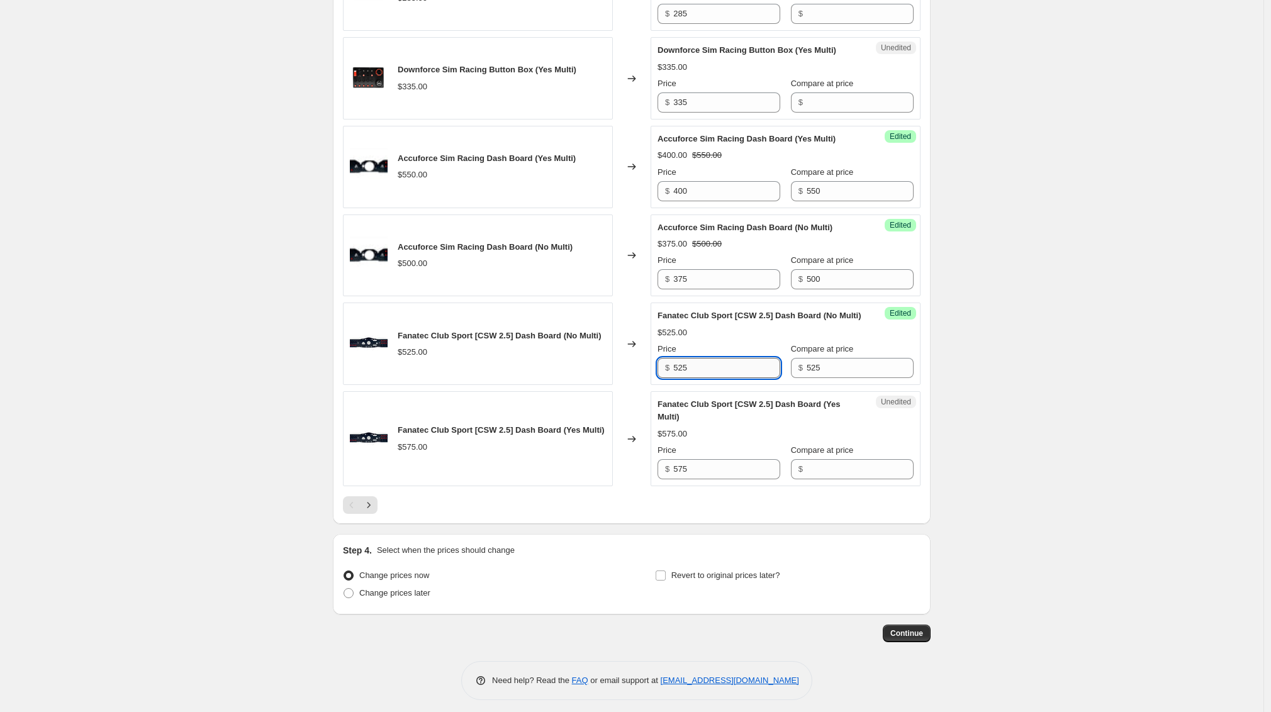
click at [710, 378] on input "525" at bounding box center [726, 368] width 107 height 20
type input "400"
click at [813, 480] on input "Compare at price" at bounding box center [860, 469] width 107 height 20
type input "575"
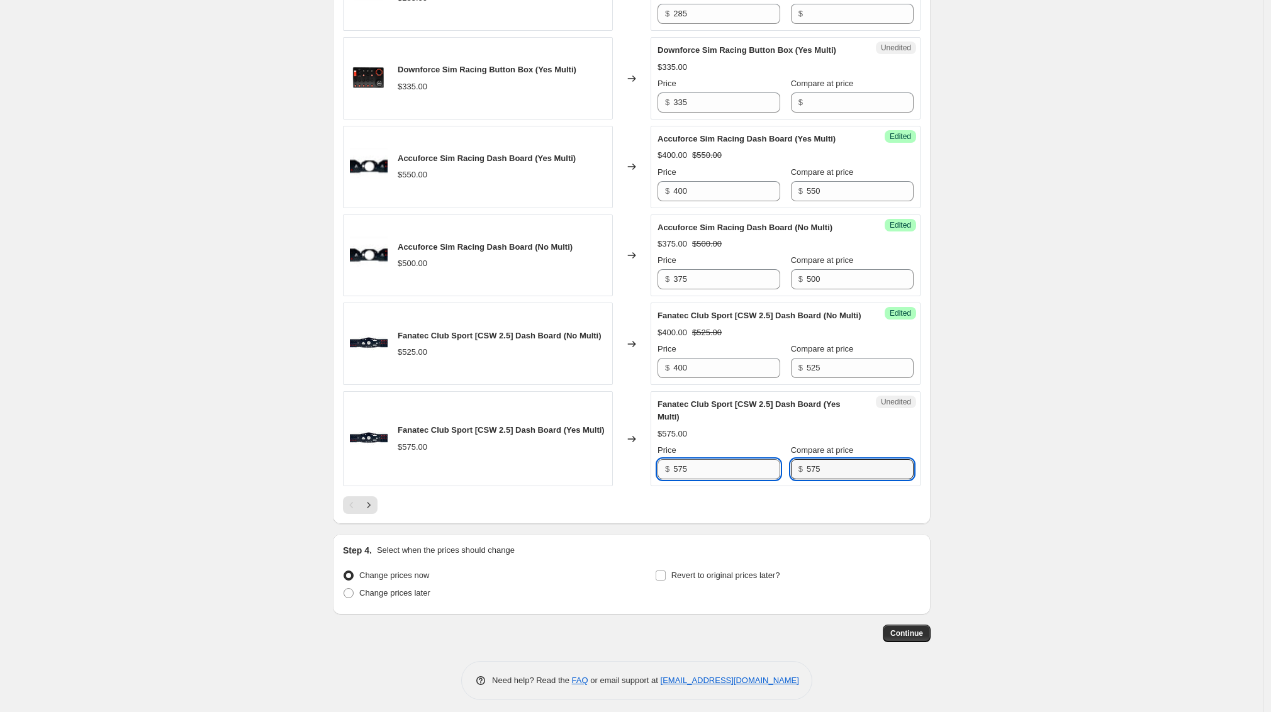
click at [715, 480] on input "575" at bounding box center [726, 469] width 107 height 20
type input "475"
click at [374, 512] on icon "Next" at bounding box center [368, 505] width 13 height 13
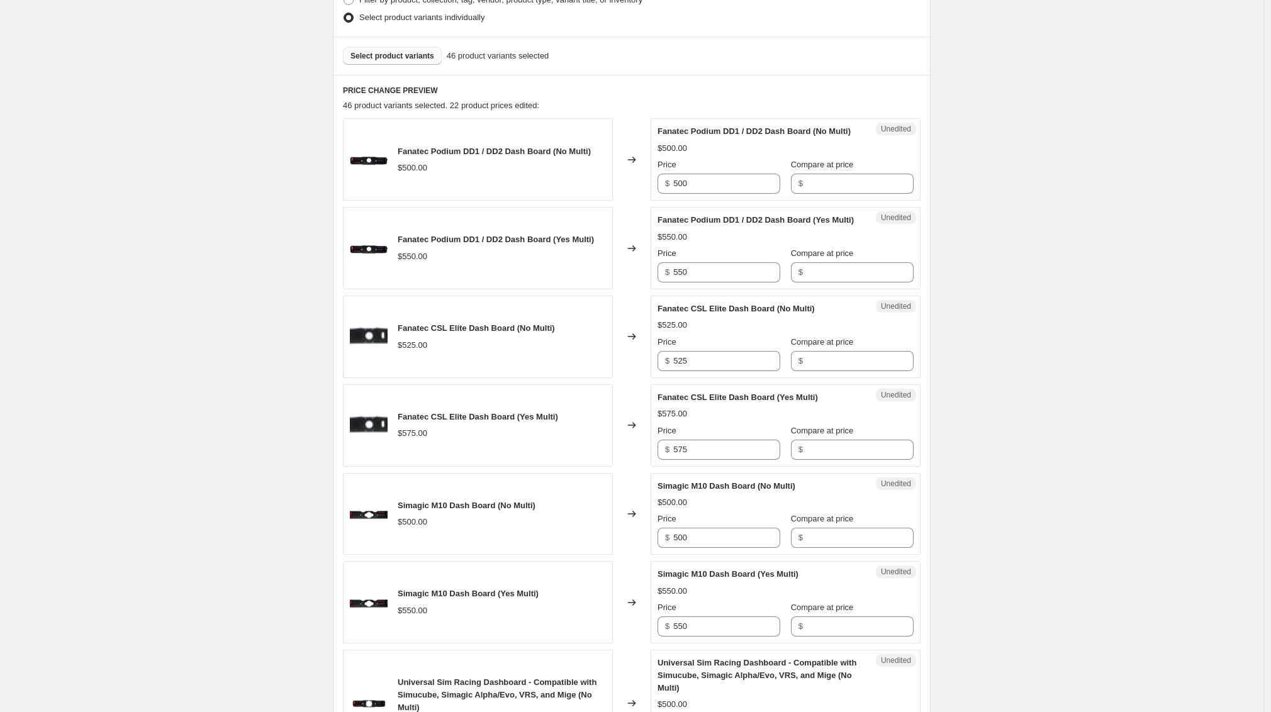
scroll to position [368, 0]
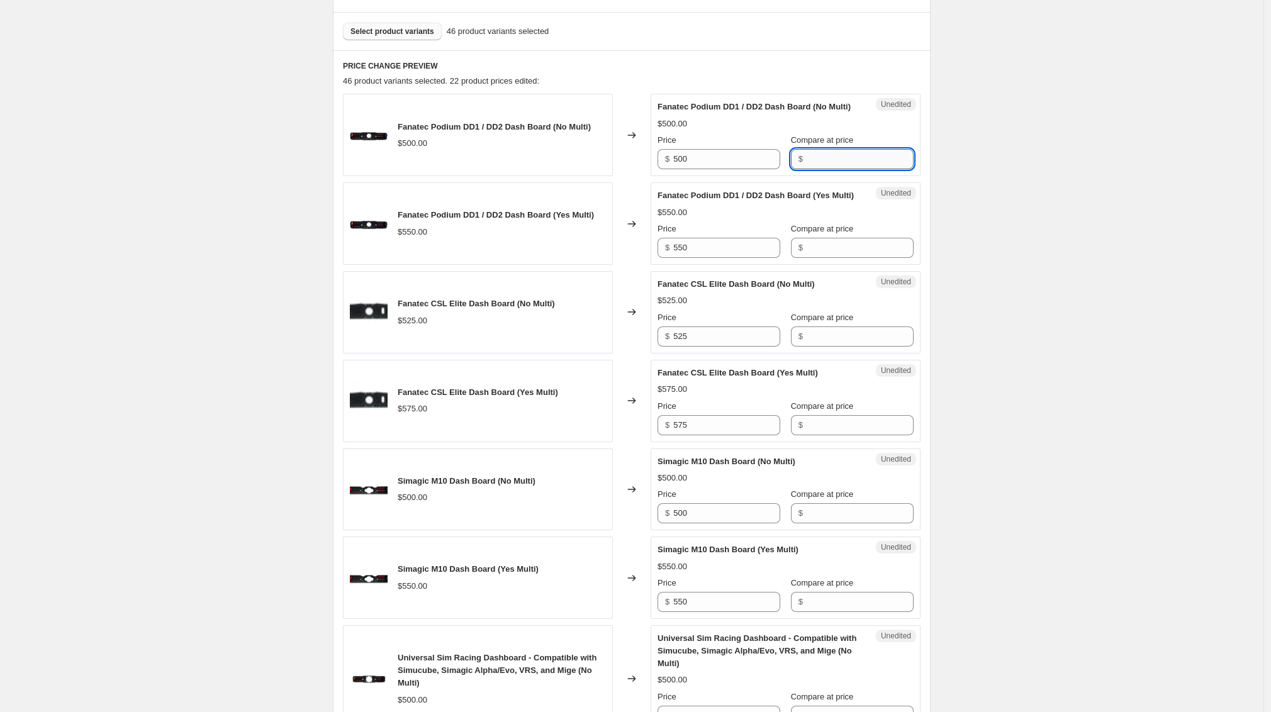
click at [807, 169] on input "Compare at price" at bounding box center [860, 159] width 107 height 20
type input "500"
drag, startPoint x: 700, startPoint y: 174, endPoint x: 627, endPoint y: 175, distance: 72.4
click at [627, 175] on div "Fanatec Podium DD1 / DD2 Dash Board (No Multi) $500.00 Changed to Success Edite…" at bounding box center [632, 135] width 578 height 82
type input "375"
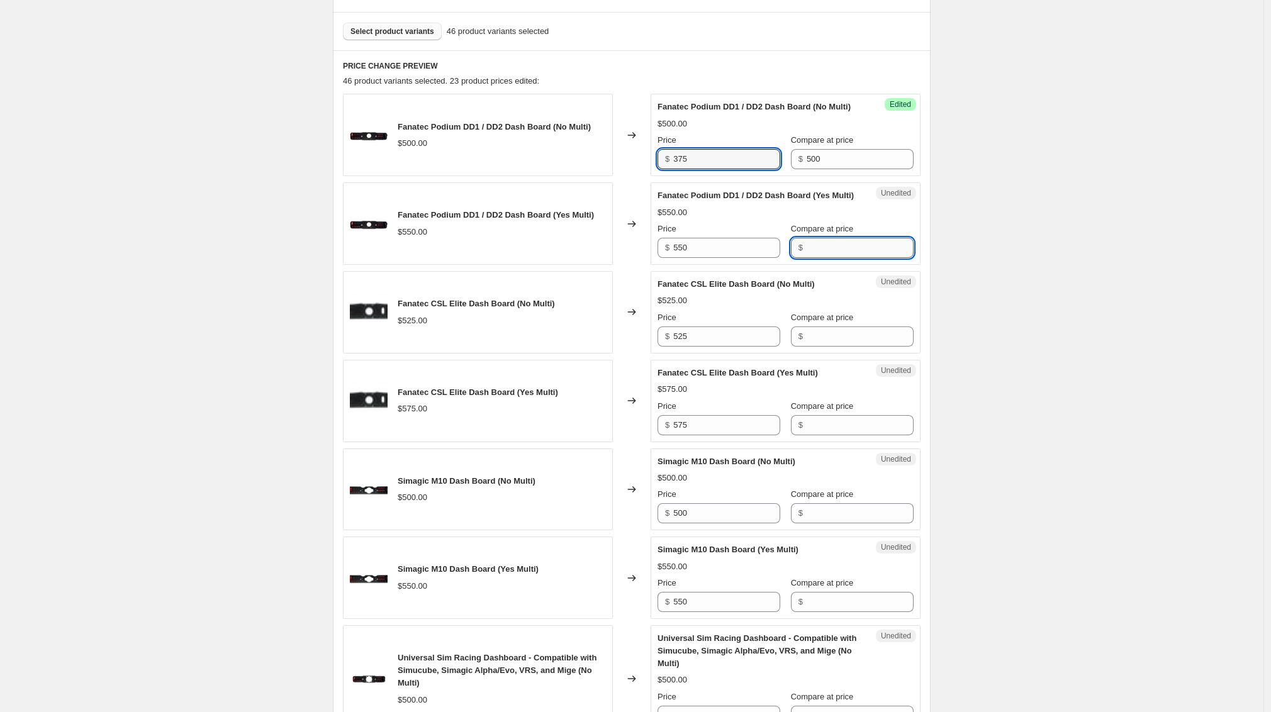
click at [814, 258] on input "Compare at price" at bounding box center [860, 248] width 107 height 20
type input "550"
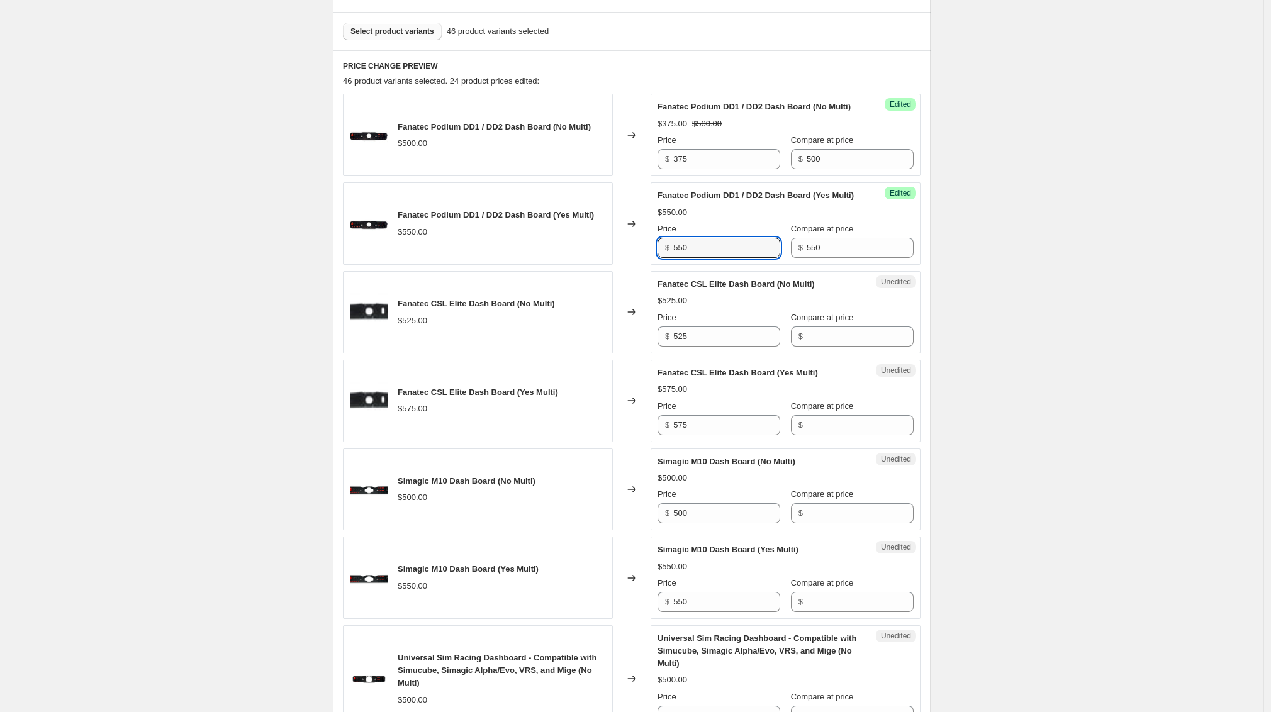
drag, startPoint x: 722, startPoint y: 274, endPoint x: 661, endPoint y: 270, distance: 60.5
click at [661, 258] on div "$ 550" at bounding box center [719, 248] width 123 height 20
type input "400"
click at [836, 347] on input "Compare at price" at bounding box center [860, 337] width 107 height 20
type input "525"
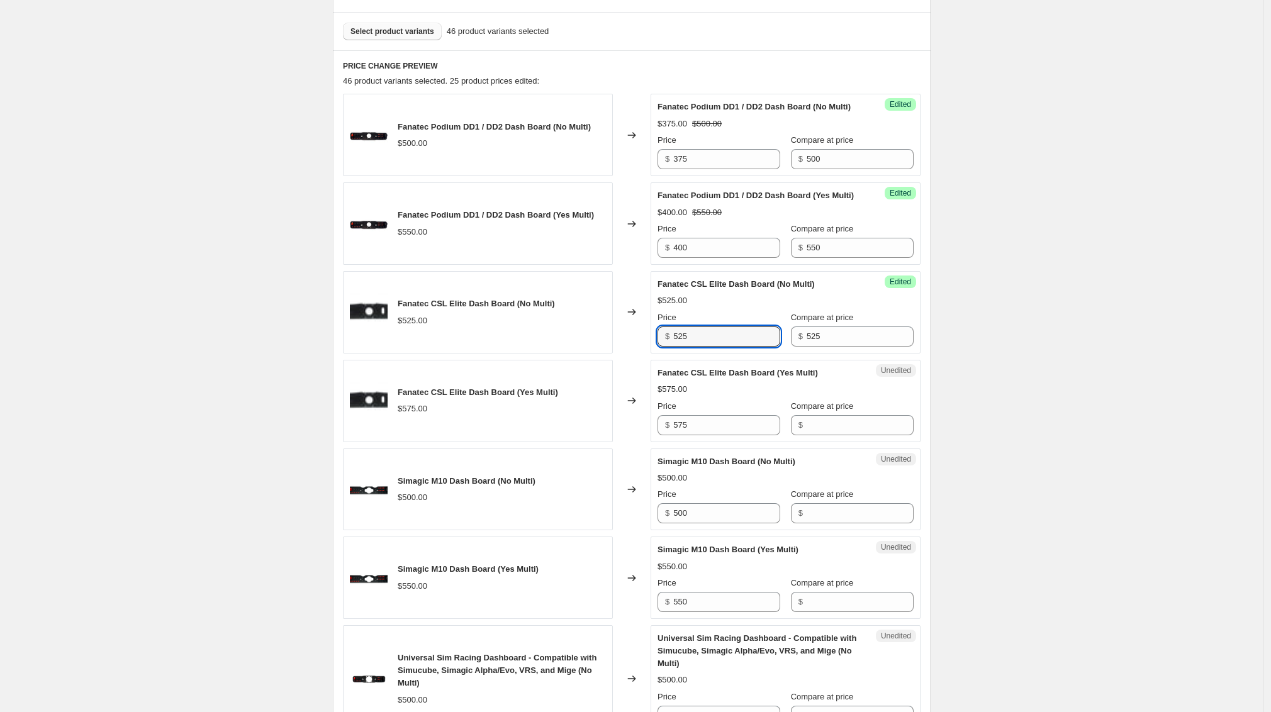
drag, startPoint x: 721, startPoint y: 363, endPoint x: 637, endPoint y: 359, distance: 84.4
click at [637, 354] on div "Fanatec CSL Elite Dash Board (No Multi) $525.00 Changed to Success Edited Fanat…" at bounding box center [632, 312] width 578 height 82
type input "425"
click at [824, 435] on input "Compare at price" at bounding box center [860, 425] width 107 height 20
type input "575"
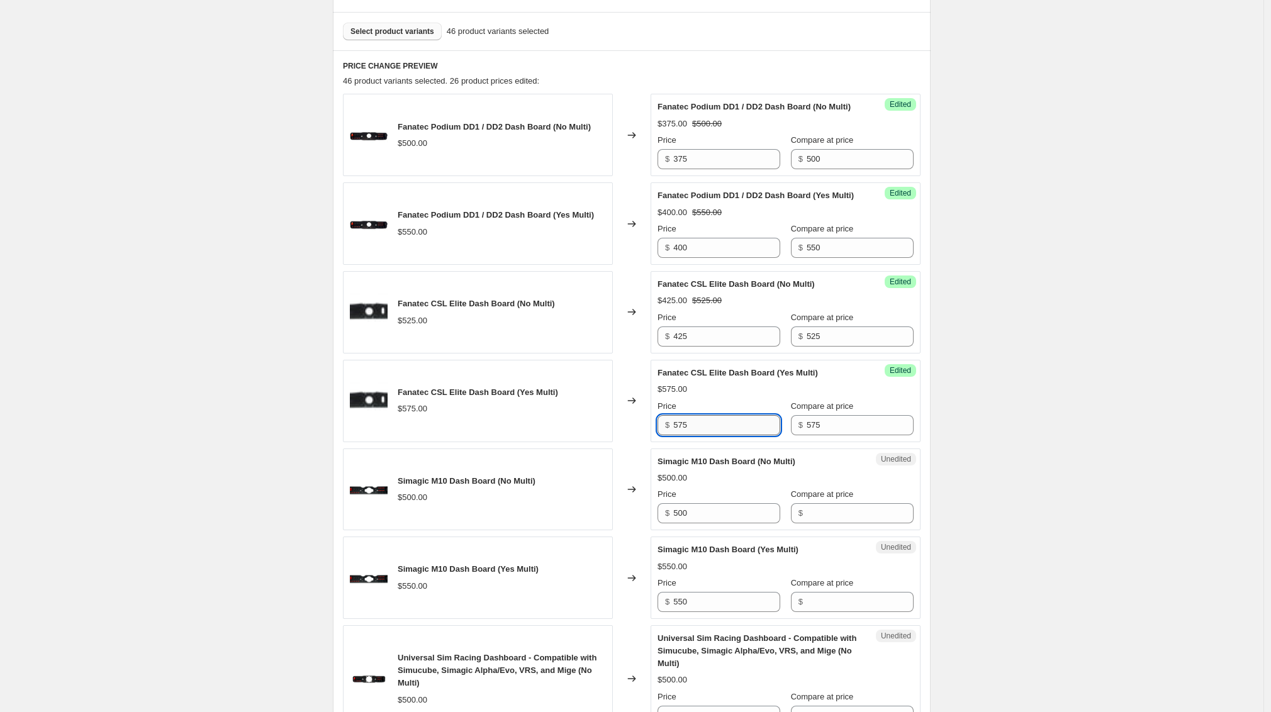
click at [721, 435] on input "575" at bounding box center [726, 425] width 107 height 20
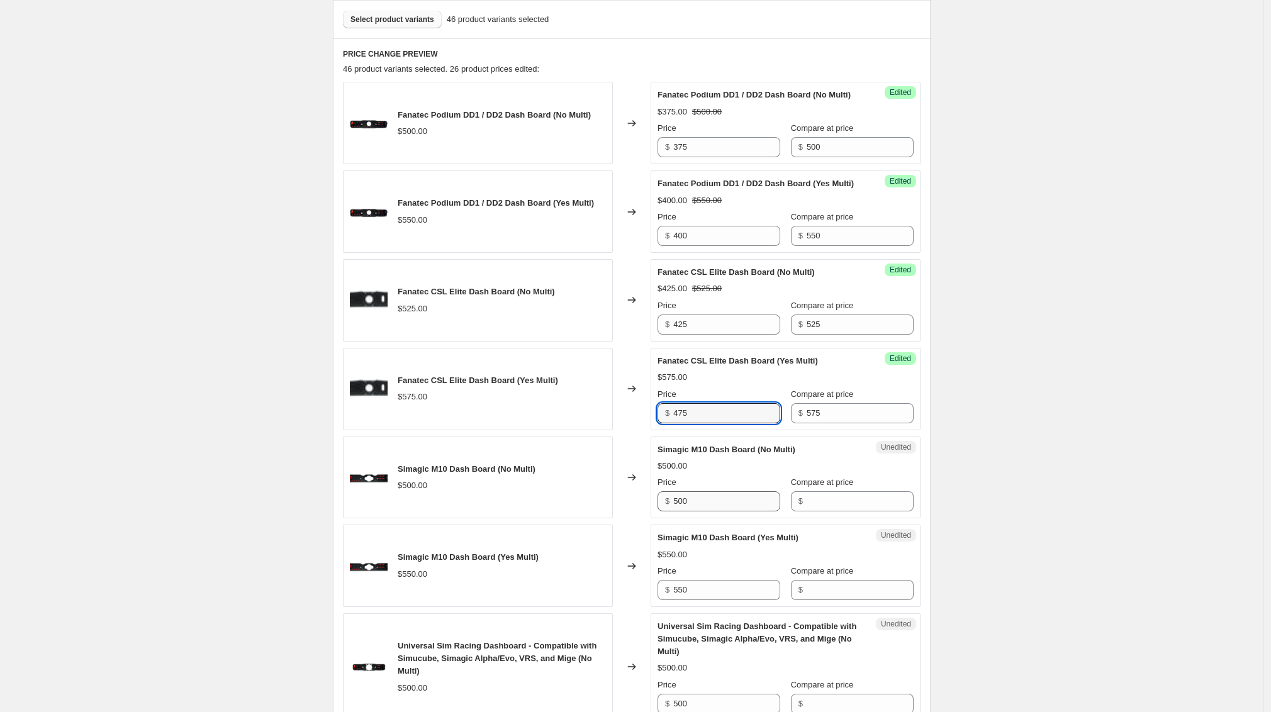
scroll to position [390, 0]
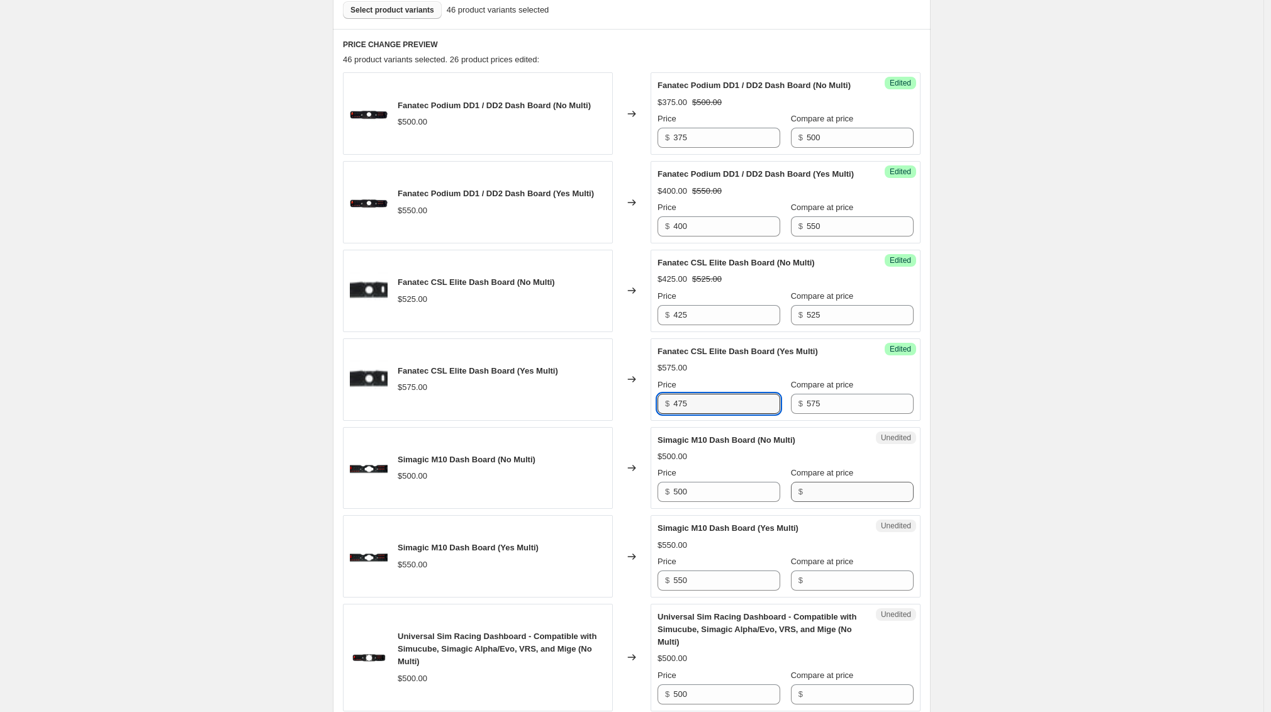
type input "475"
click at [822, 502] on input "Compare at price" at bounding box center [860, 492] width 107 height 20
type input "500"
drag, startPoint x: 708, startPoint y: 520, endPoint x: 605, endPoint y: 513, distance: 103.5
click at [605, 510] on div "Simagic M10 Dash Board (No Multi) $500.00 Changed to Success Edited Simagic M10…" at bounding box center [632, 468] width 578 height 82
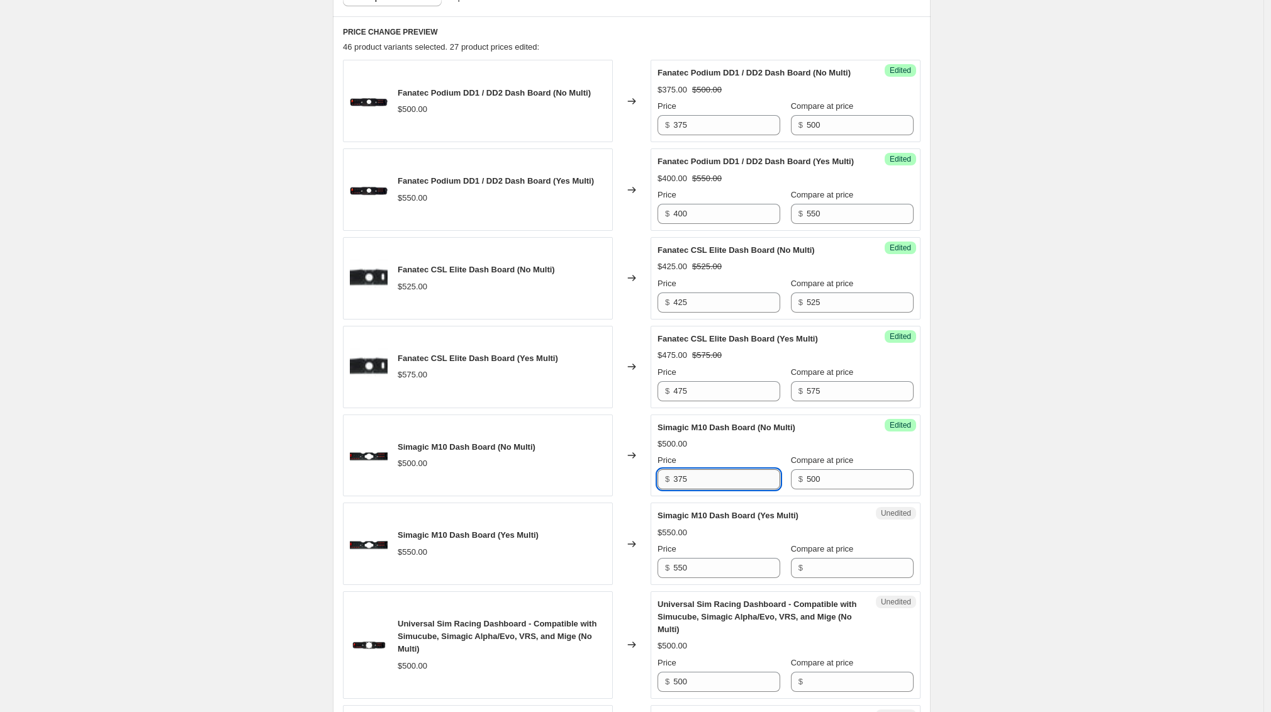
scroll to position [412, 0]
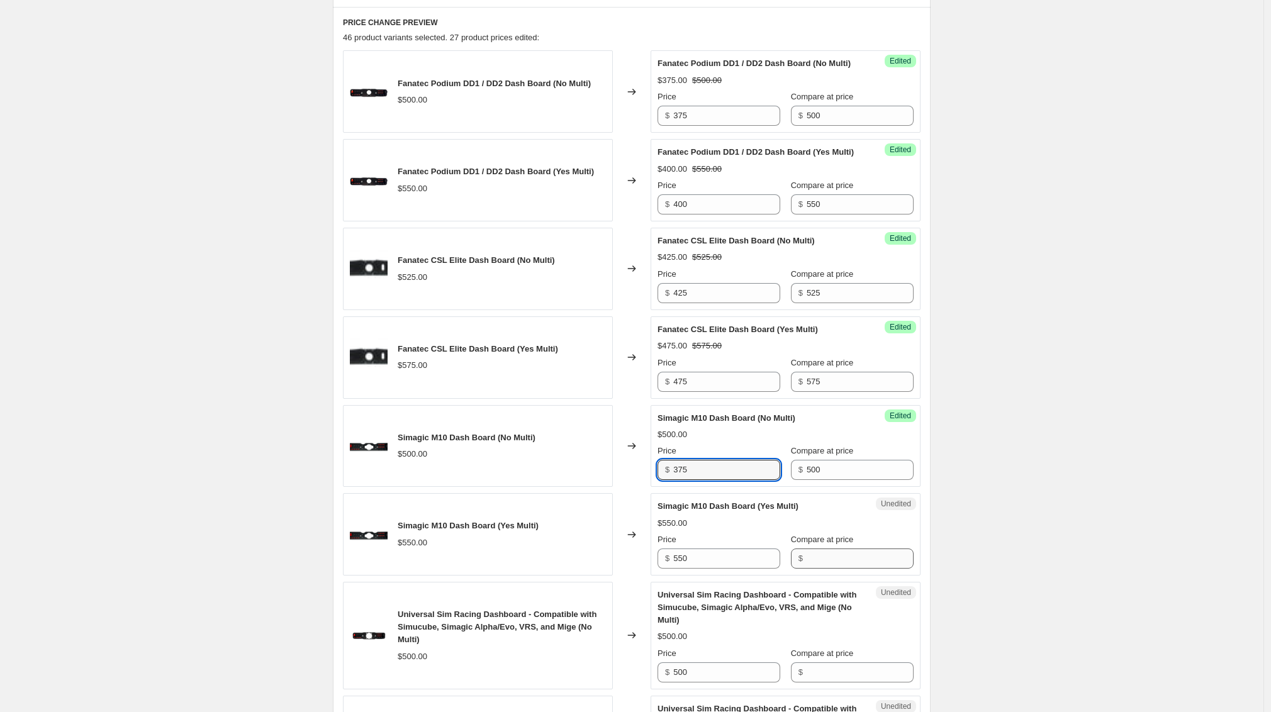
type input "375"
click at [819, 569] on input "Compare at price" at bounding box center [860, 559] width 107 height 20
type input "550"
click at [732, 569] on input "550" at bounding box center [726, 559] width 107 height 20
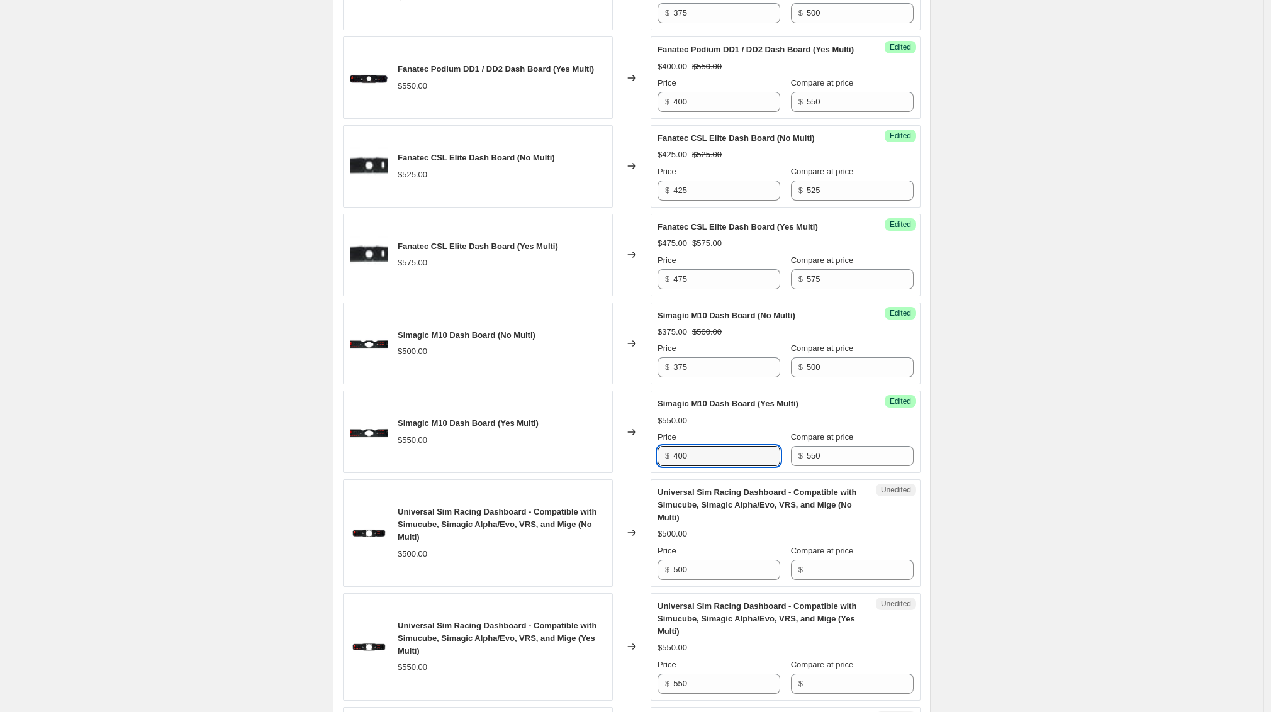
scroll to position [528, 0]
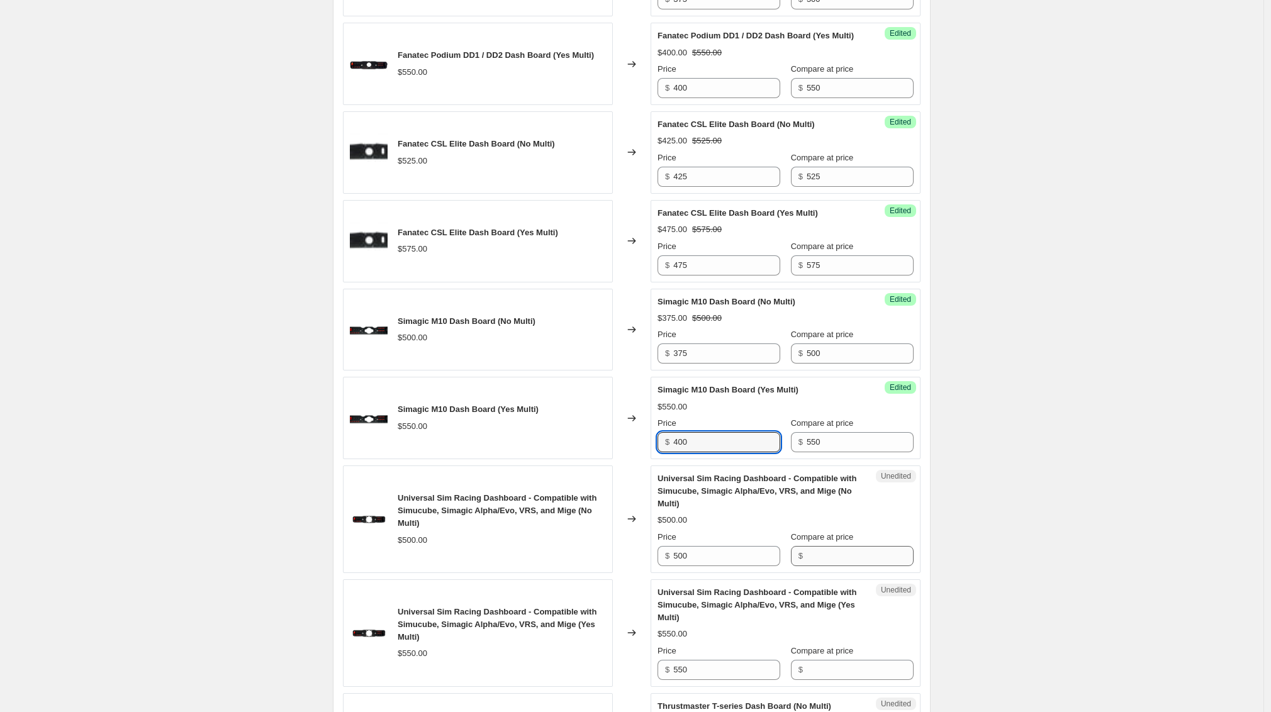
type input "400"
click at [839, 566] on input "Compare at price" at bounding box center [860, 556] width 107 height 20
type input "500"
drag, startPoint x: 727, startPoint y: 583, endPoint x: 643, endPoint y: 583, distance: 83.7
click at [643, 573] on div "Universal Sim Racing Dashboard - Compatible with Simucube, Simagic Alpha/Evo, V…" at bounding box center [632, 520] width 578 height 108
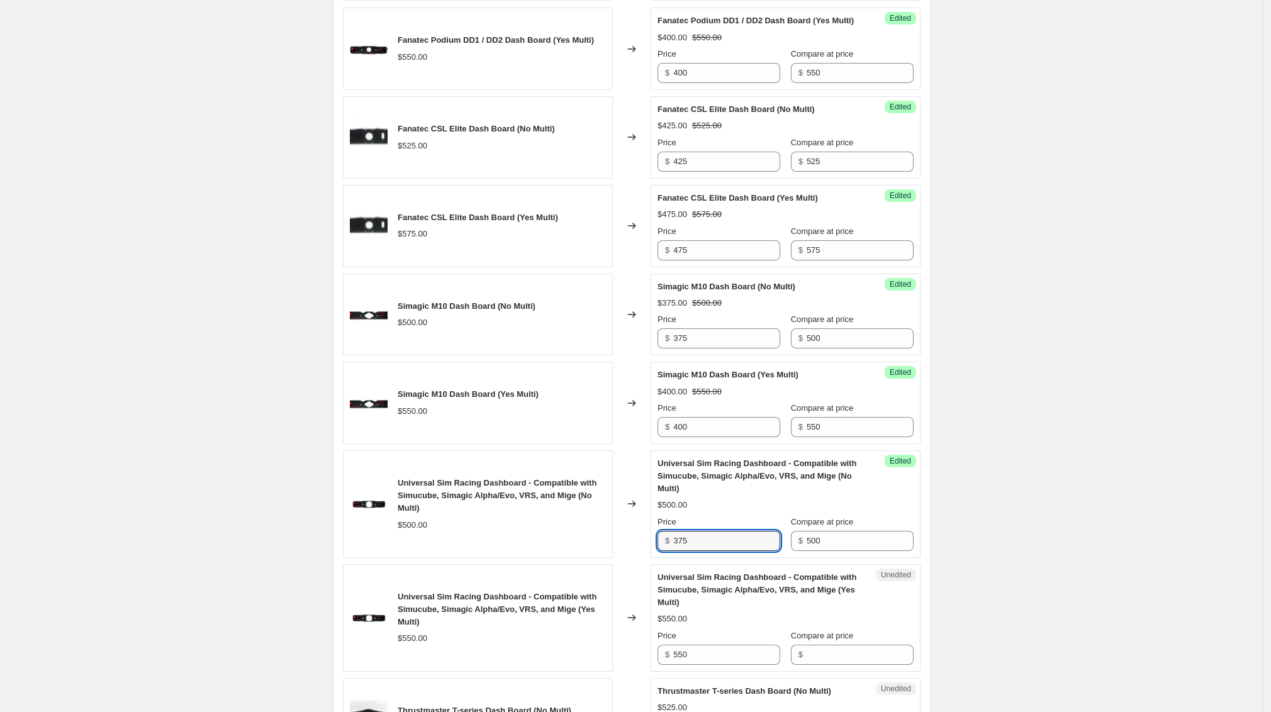
scroll to position [544, 0]
type input "375"
click at [830, 664] on input "Compare at price" at bounding box center [860, 654] width 107 height 20
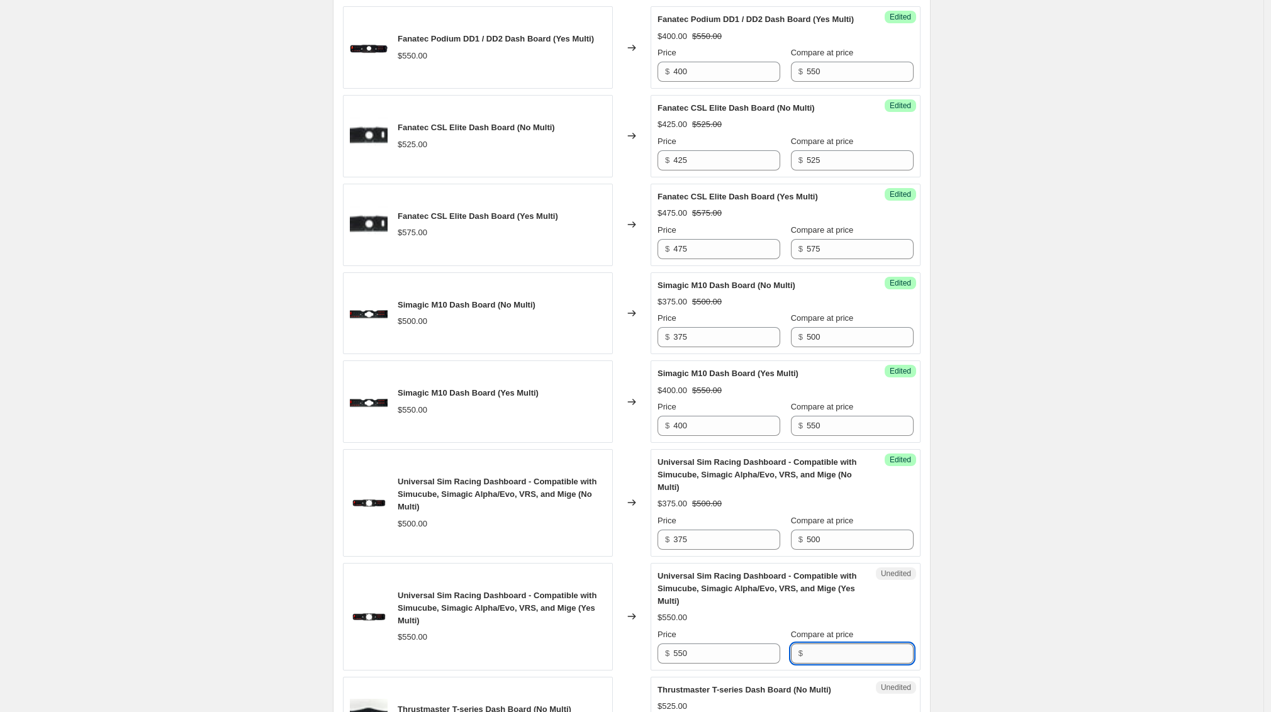
click at [817, 664] on input "Compare at price" at bounding box center [860, 654] width 107 height 20
type input "550"
drag, startPoint x: 695, startPoint y: 676, endPoint x: 659, endPoint y: 670, distance: 37.0
click at [659, 670] on div "Success Edited Universal Sim Racing Dashboard - Compatible with Simucube, Simag…" at bounding box center [786, 617] width 270 height 108
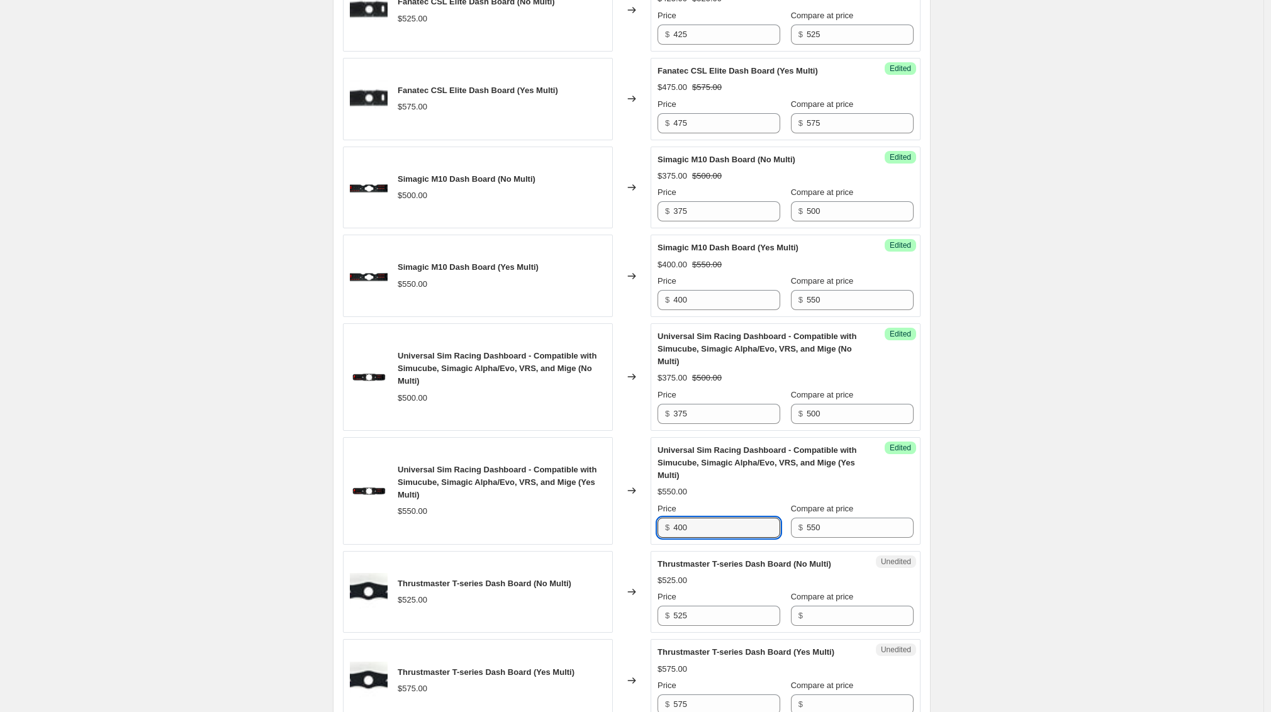
scroll to position [688, 0]
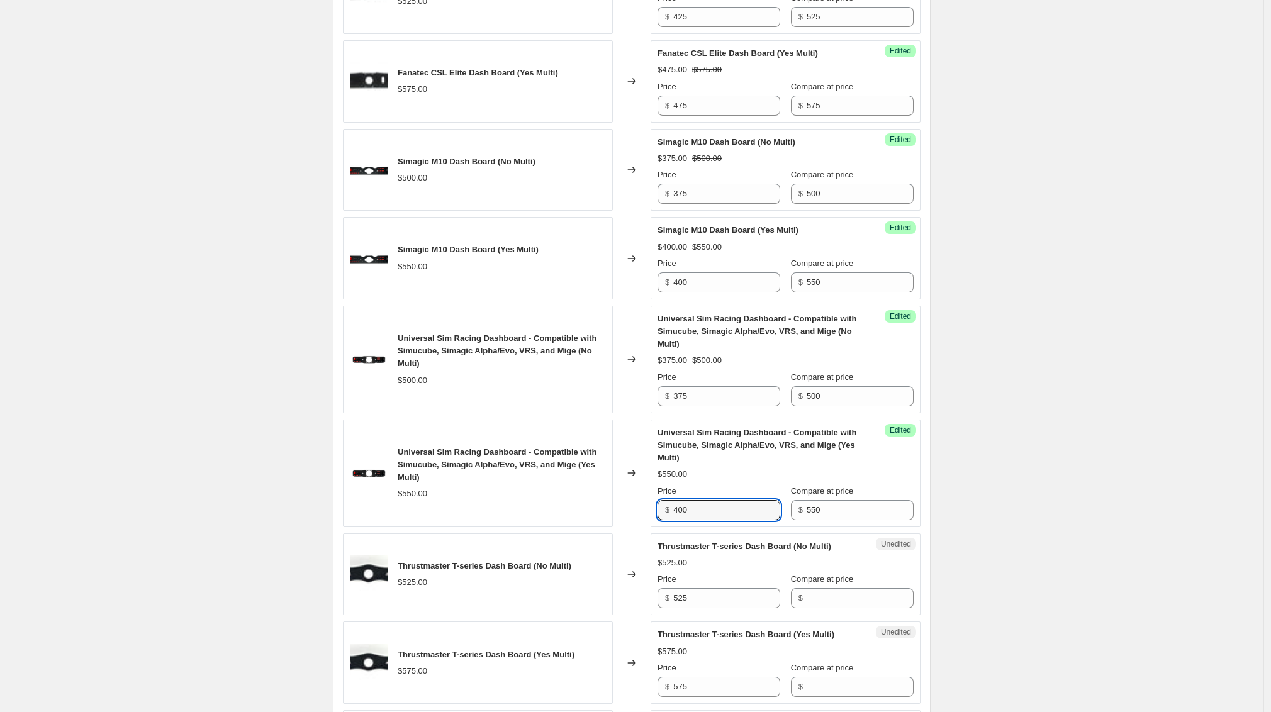
type input "400"
click at [821, 616] on div "Unedited Thrustmaster T-series Dash Board (No Multi) $525.00 Price $ 525 Compar…" at bounding box center [786, 575] width 270 height 82
click at [823, 608] on input "Compare at price" at bounding box center [860, 598] width 107 height 20
type input "525"
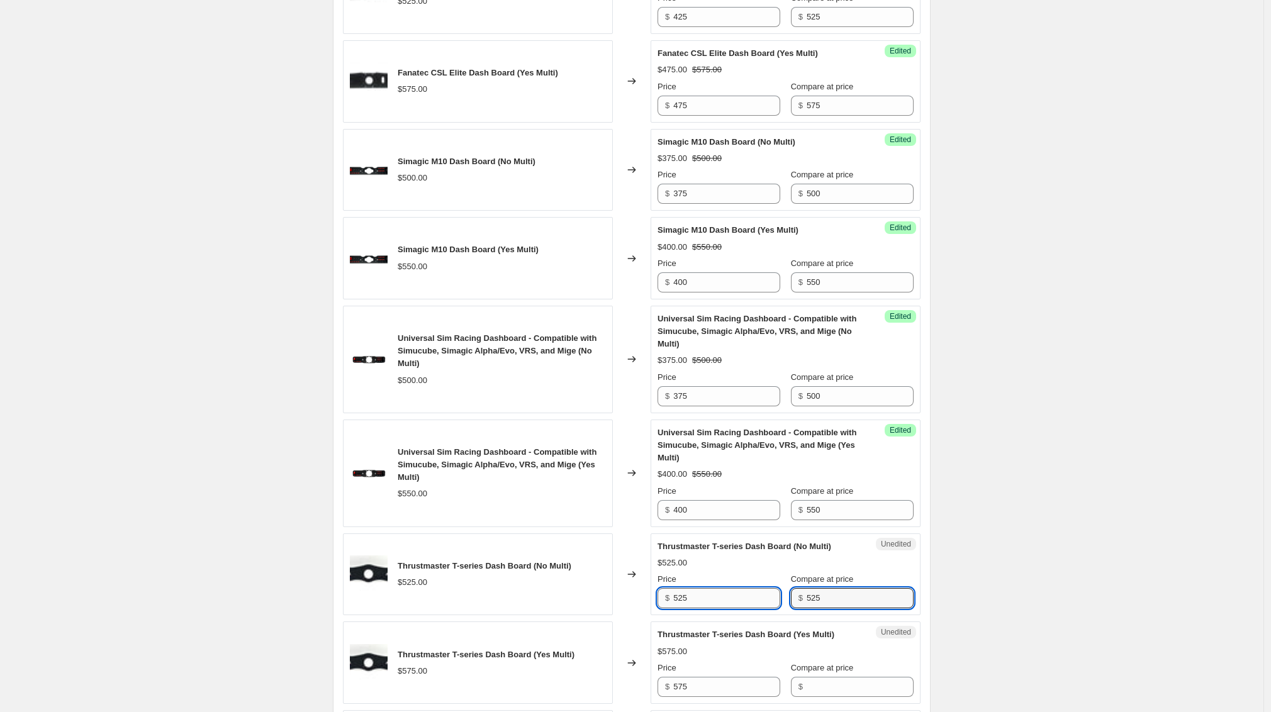
click at [732, 608] on input "525" at bounding box center [726, 598] width 107 height 20
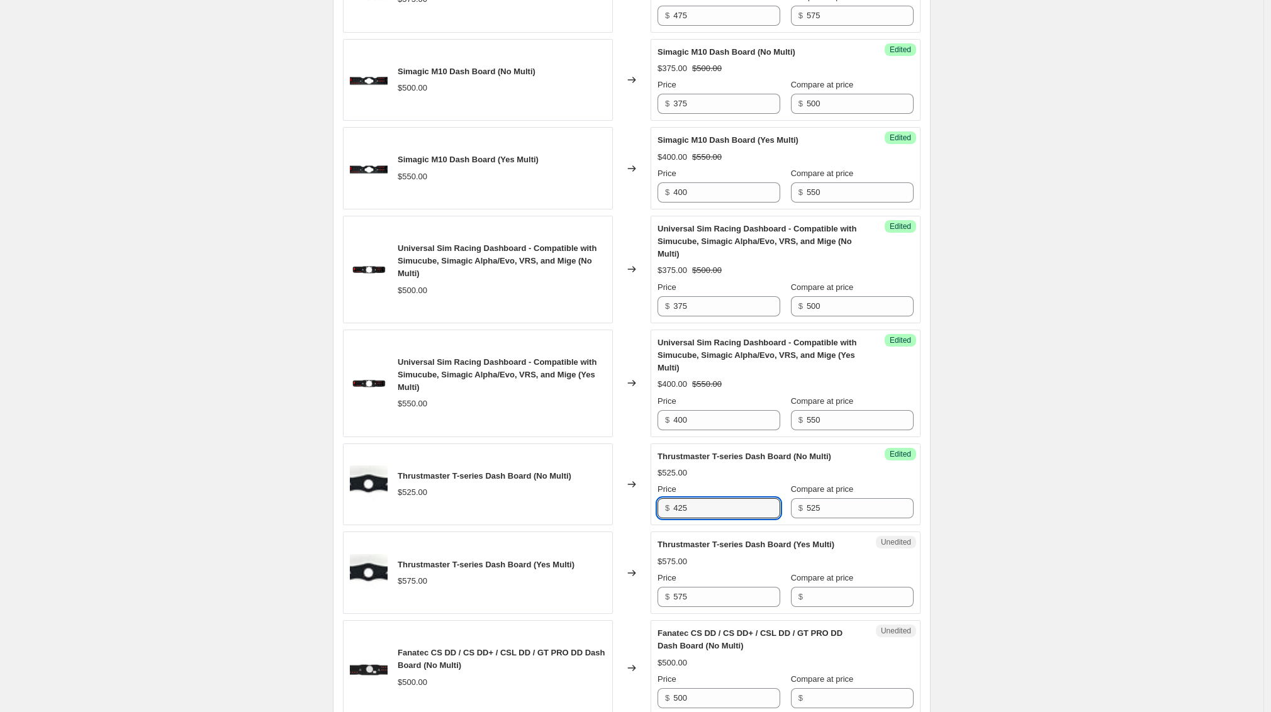
scroll to position [779, 0]
type input "425"
click at [829, 606] on input "Compare at price" at bounding box center [860, 596] width 107 height 20
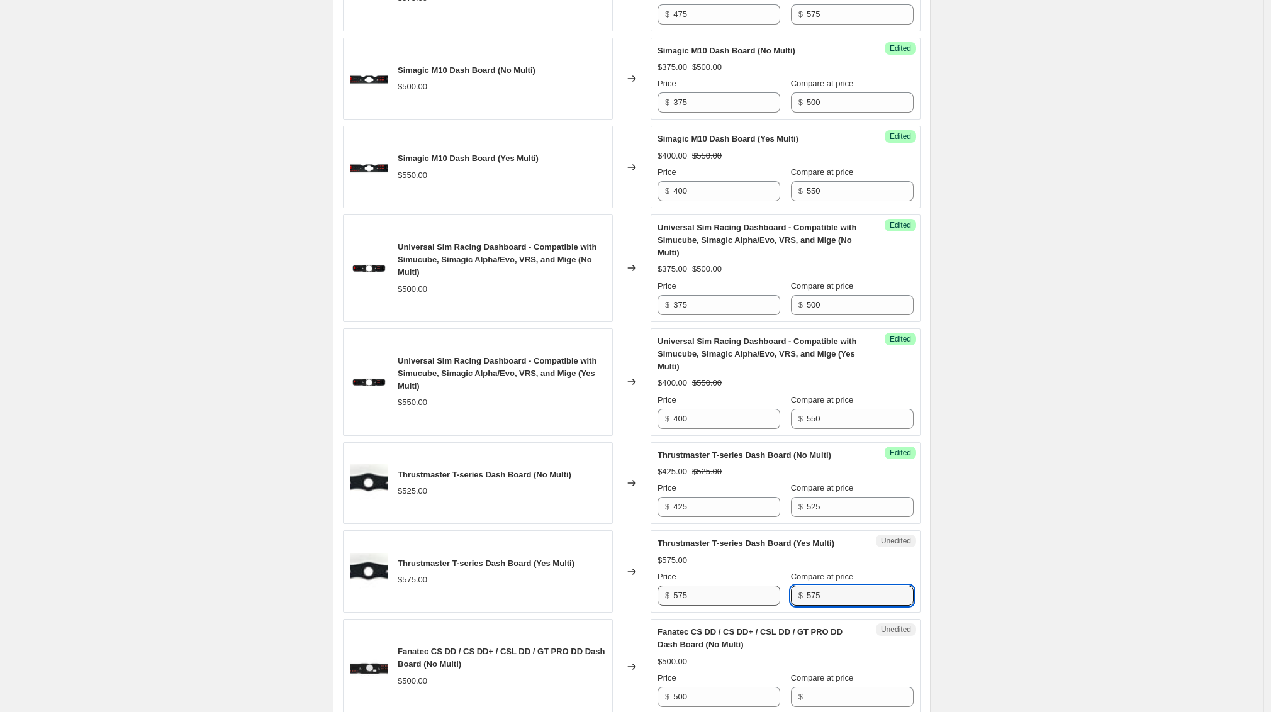
type input "575"
click at [741, 606] on input "575" at bounding box center [726, 596] width 107 height 20
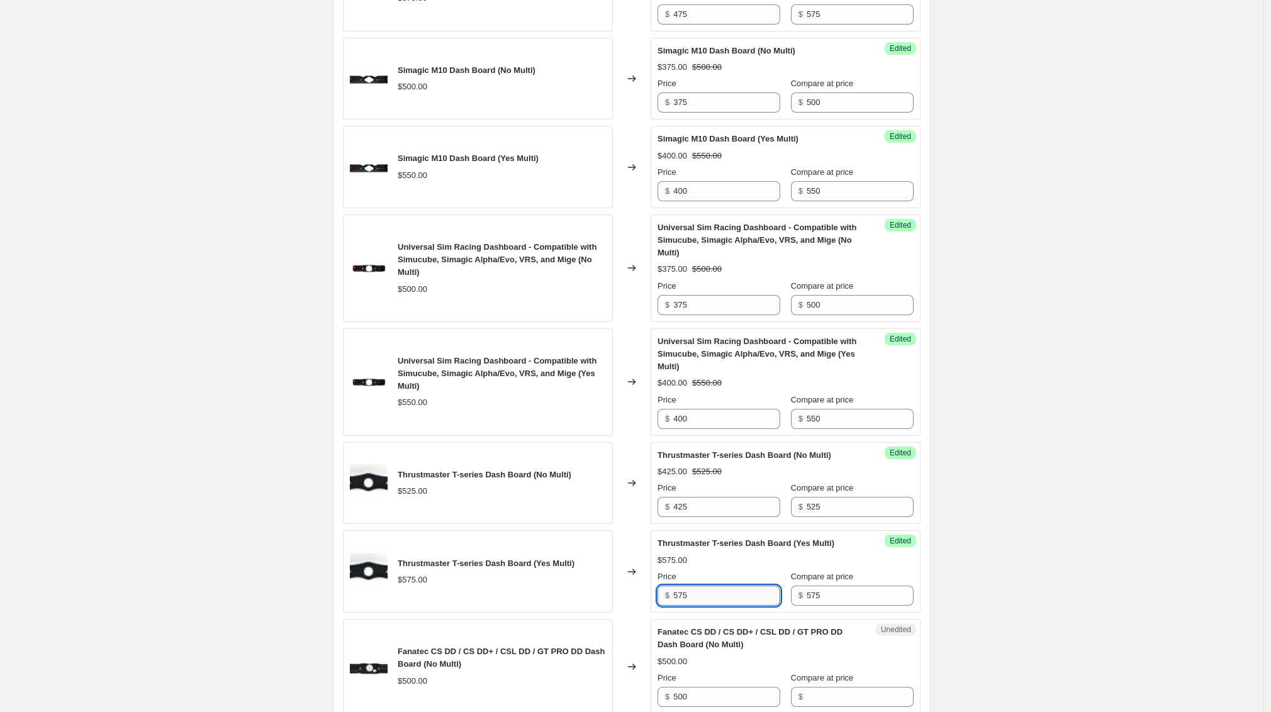
click at [741, 606] on input "575" at bounding box center [726, 596] width 107 height 20
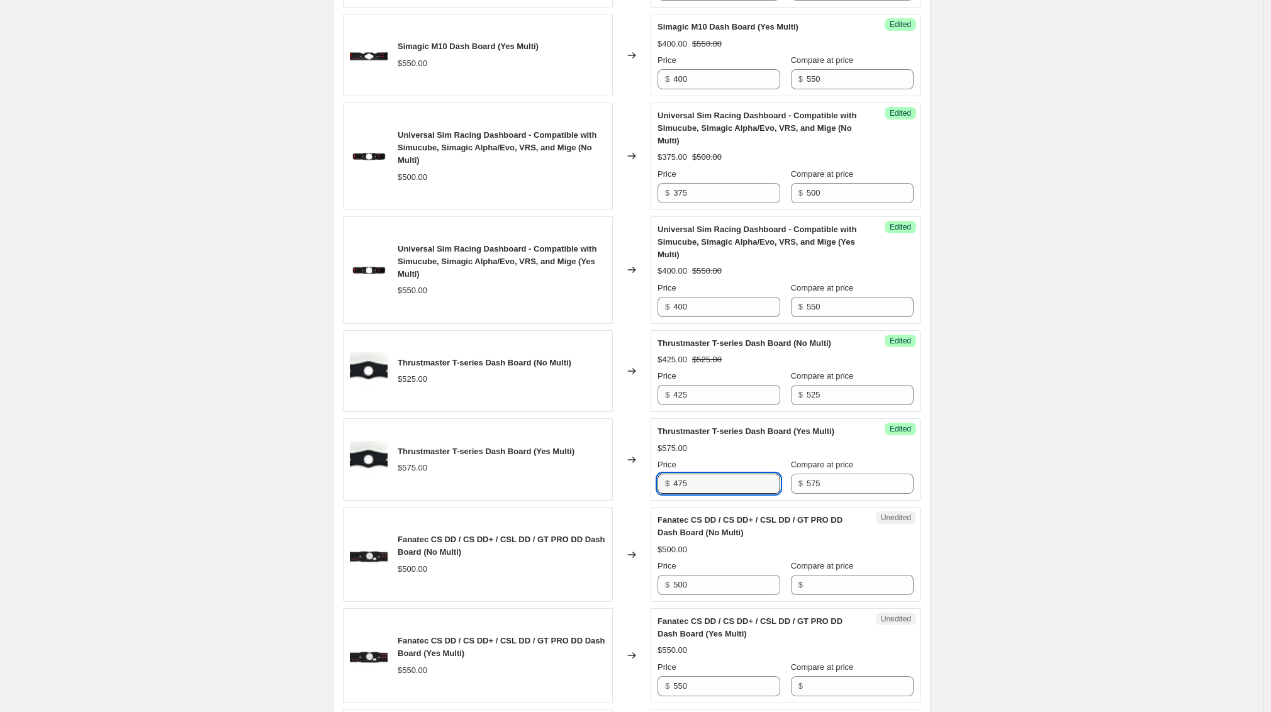
scroll to position [892, 0]
type input "475"
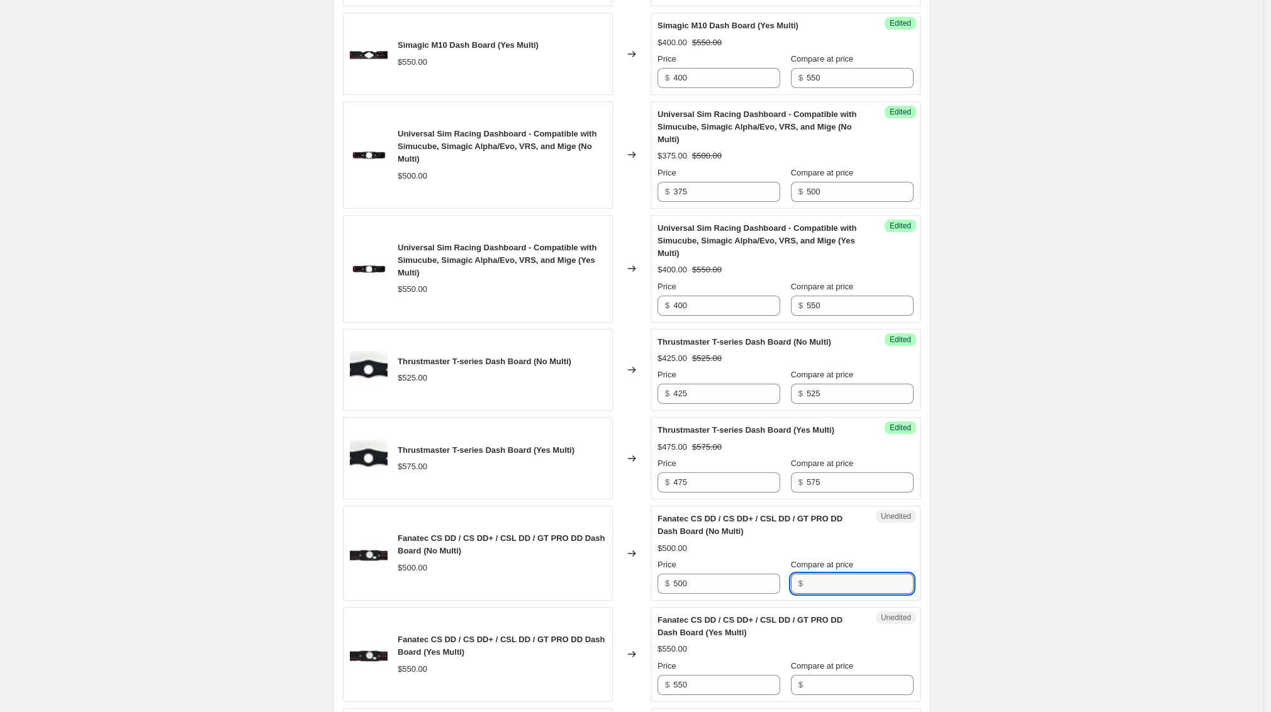
click at [857, 594] on input "Compare at price" at bounding box center [860, 584] width 107 height 20
type input "500"
click at [749, 594] on input "500" at bounding box center [726, 584] width 107 height 20
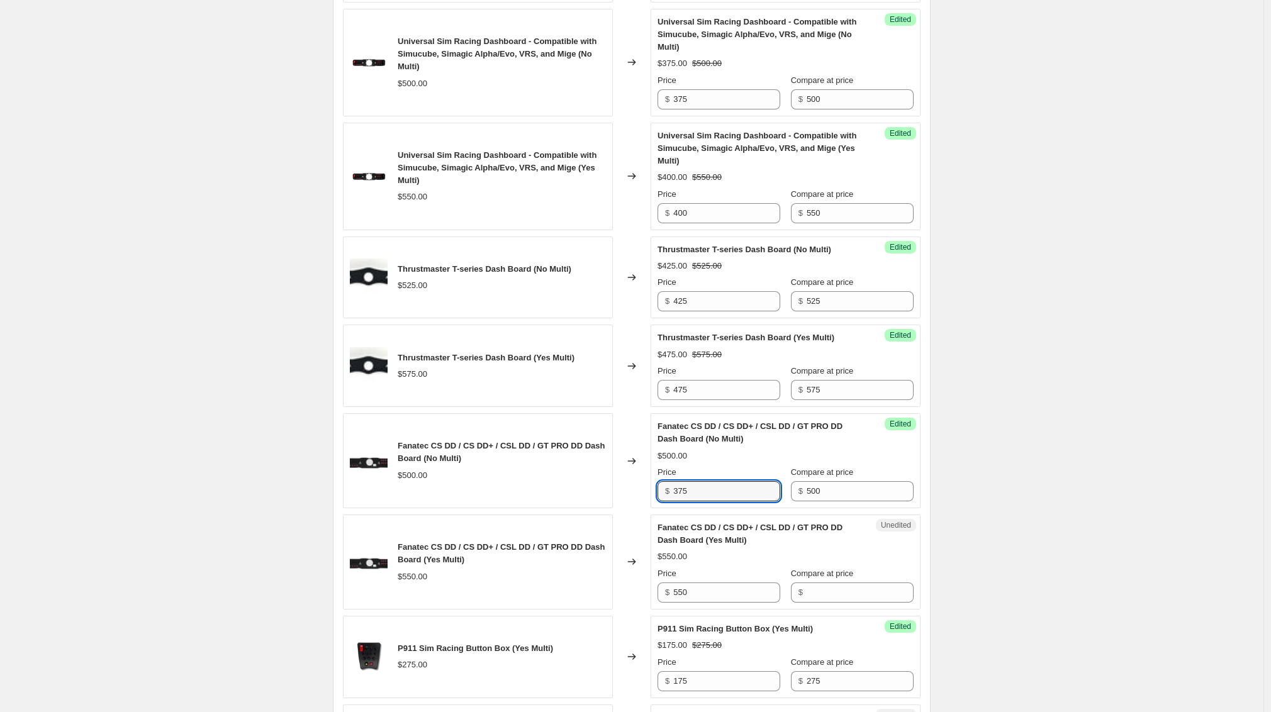
scroll to position [985, 0]
type input "375"
click at [839, 602] on input "Compare at price" at bounding box center [860, 592] width 107 height 20
type input "550"
click at [753, 602] on input "550" at bounding box center [726, 592] width 107 height 20
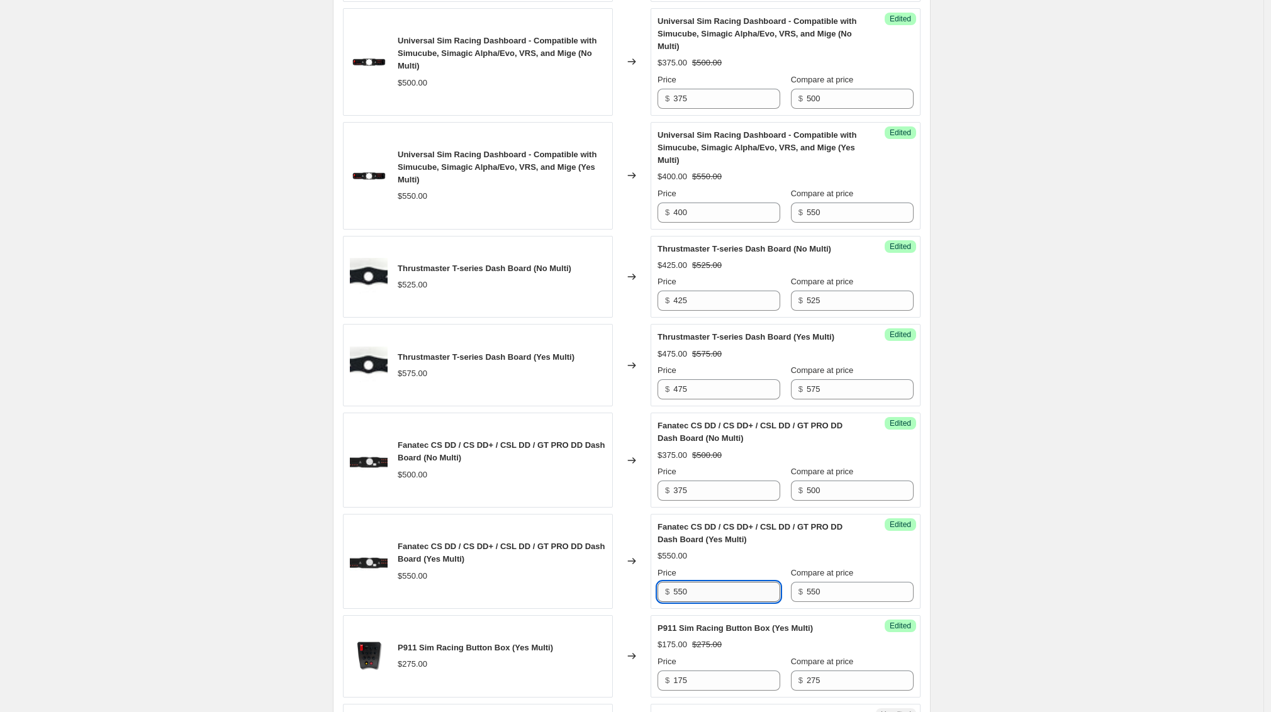
click at [753, 602] on input "550" at bounding box center [726, 592] width 107 height 20
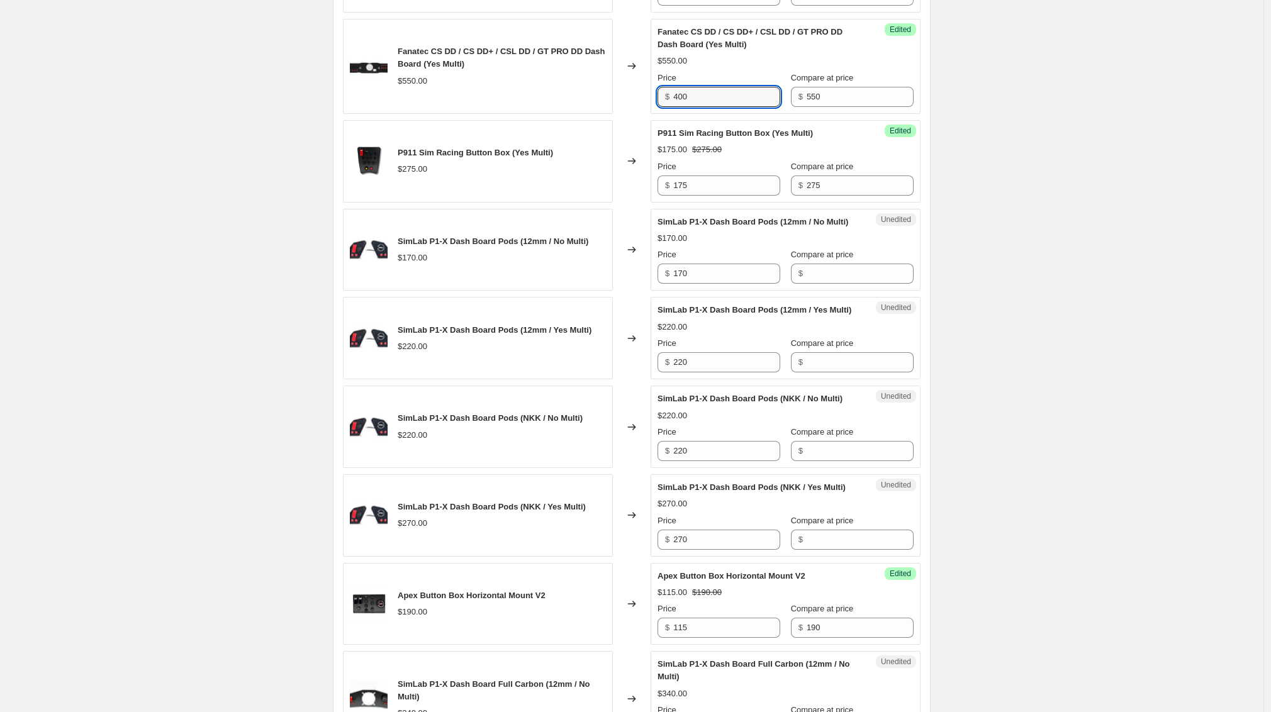
scroll to position [1481, 0]
type input "400"
click at [839, 372] on input "Compare at price" at bounding box center [860, 362] width 107 height 20
type input "220"
drag, startPoint x: 698, startPoint y: 412, endPoint x: 654, endPoint y: 408, distance: 43.6
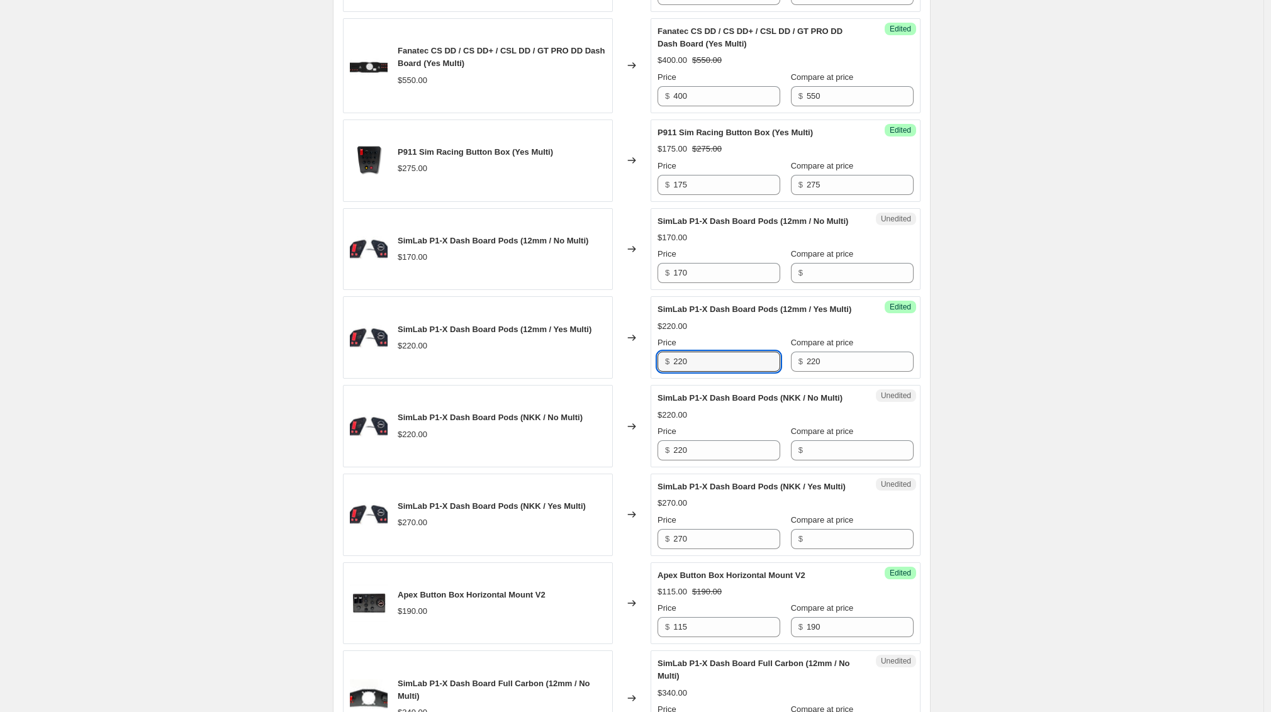
click at [654, 379] on div "Success Edited SimLab P1-X Dash Board Pods (12mm / Yes Multi) $220.00 Price $ 2…" at bounding box center [786, 337] width 270 height 82
type input "145"
click at [838, 461] on input "Compare at price" at bounding box center [860, 450] width 107 height 20
type input "220"
drag, startPoint x: 693, startPoint y: 501, endPoint x: 646, endPoint y: 498, distance: 47.9
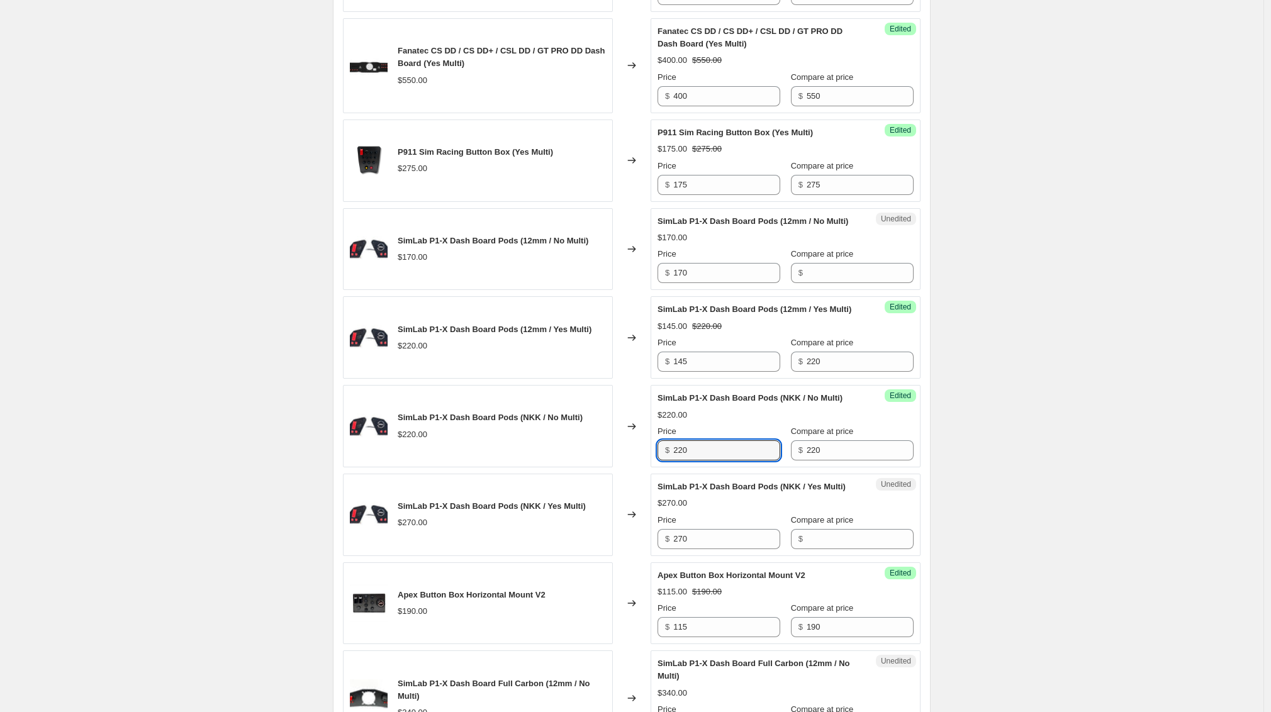
click at [646, 468] on div "SimLab P1-X Dash Board Pods (NKK / No Multi) $220.00 Changed to Success Edited …" at bounding box center [632, 426] width 578 height 82
type input "145"
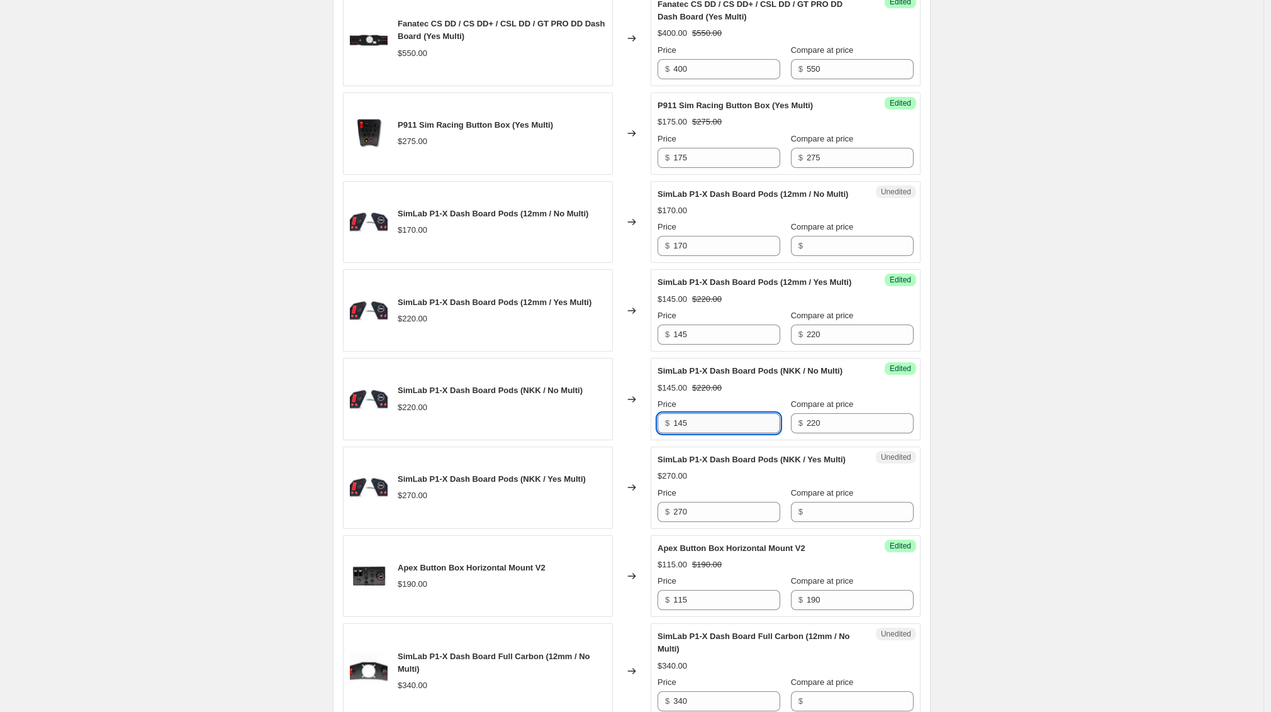
scroll to position [1522, 0]
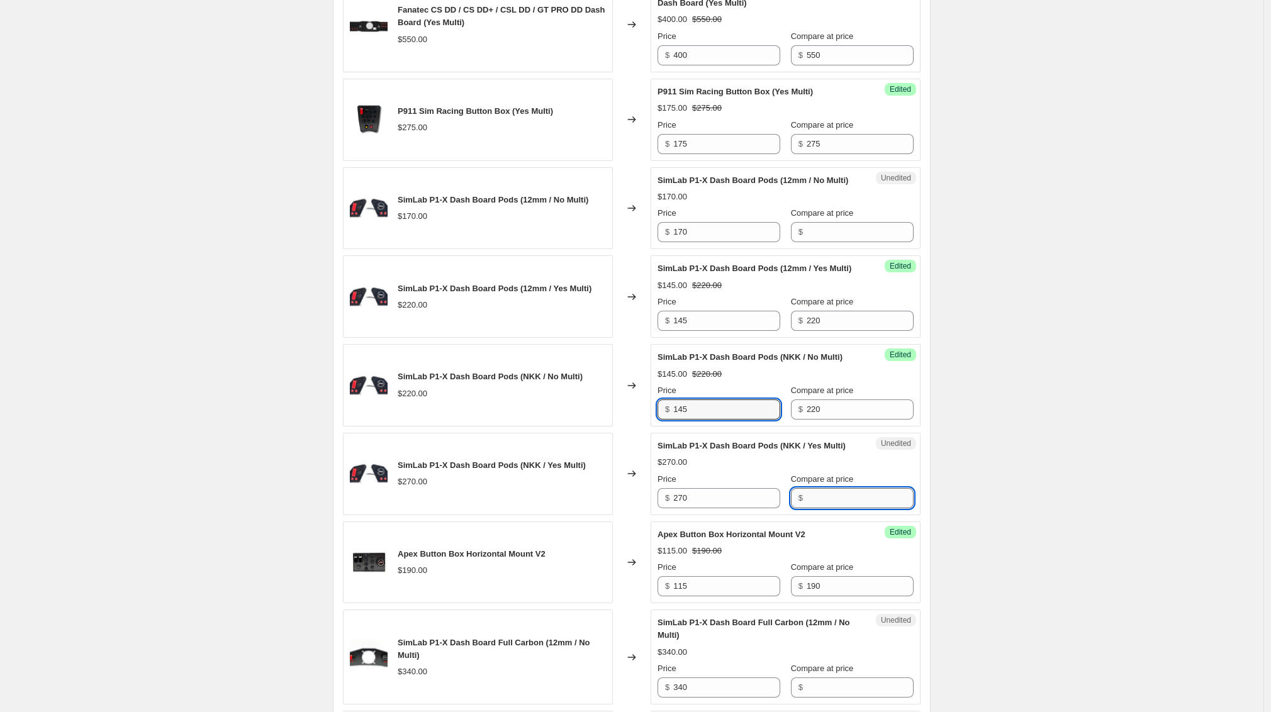
click at [828, 508] on input "Compare at price" at bounding box center [860, 498] width 107 height 20
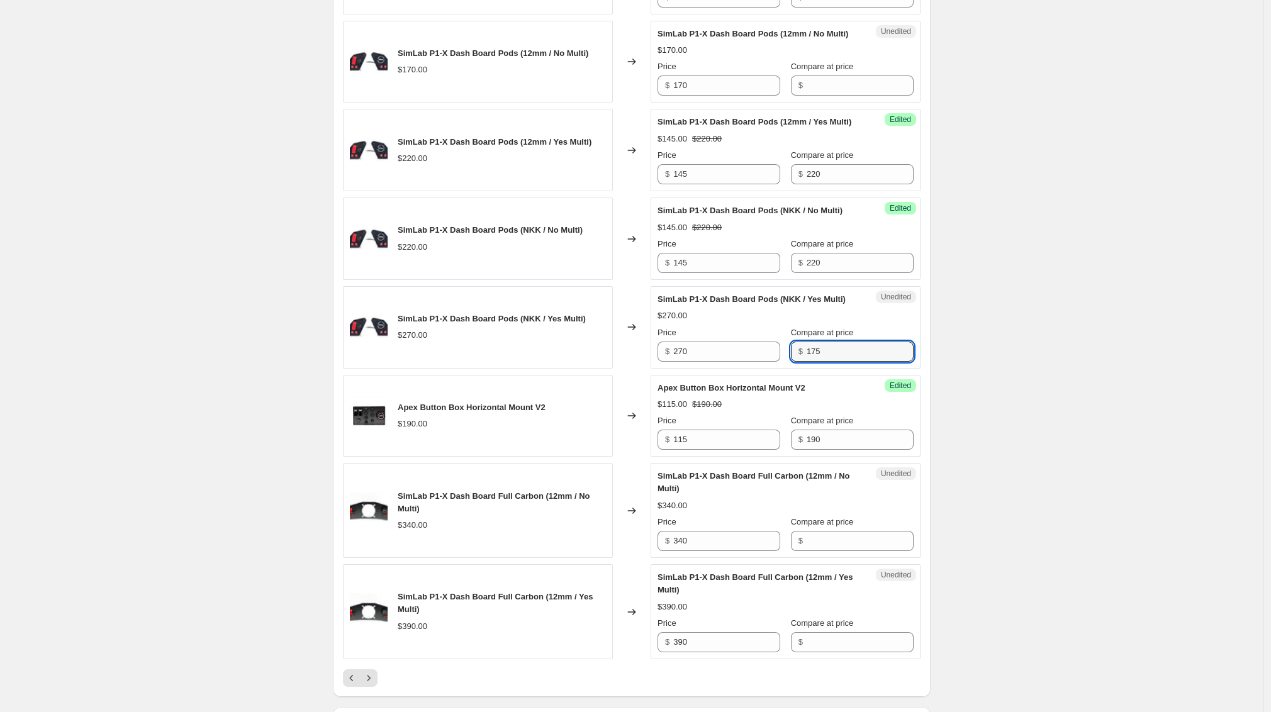
scroll to position [1725, 0]
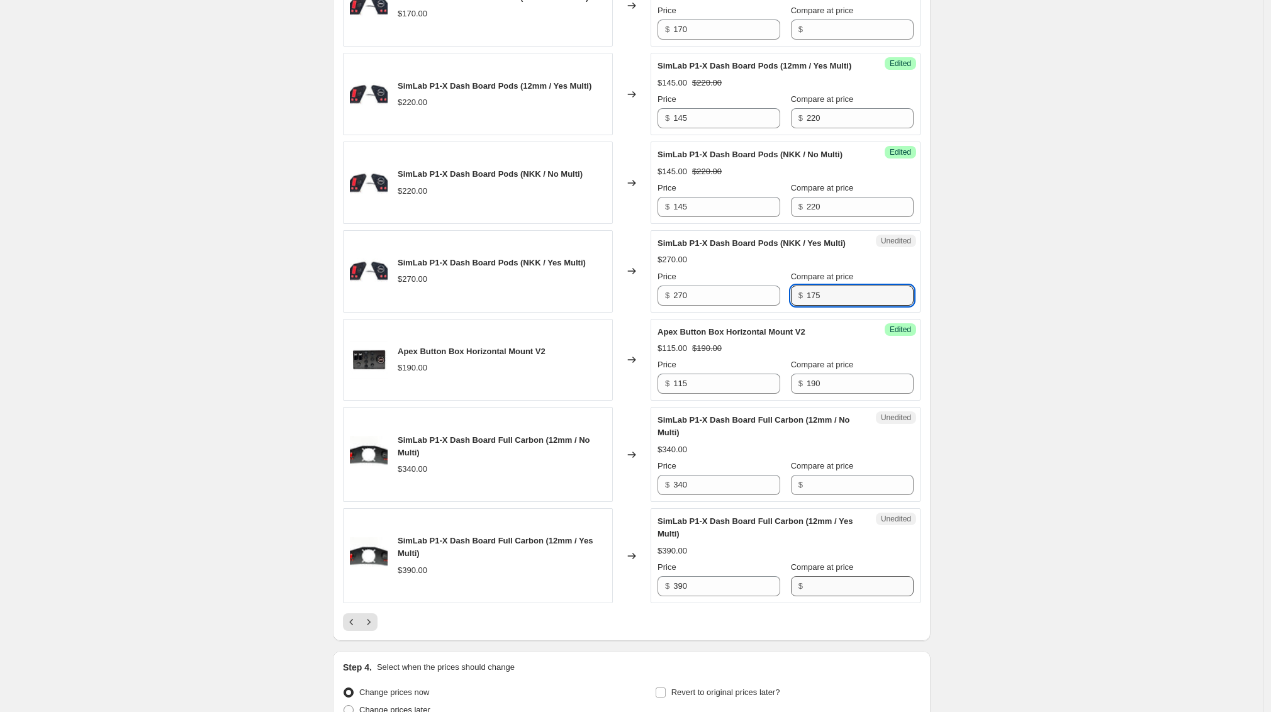
type input "175"
click at [821, 597] on div "SimLab P1-X Dash Board Full Carbon (12mm / Yes Multi) $390.00 Price $ 390 Compa…" at bounding box center [786, 555] width 256 height 81
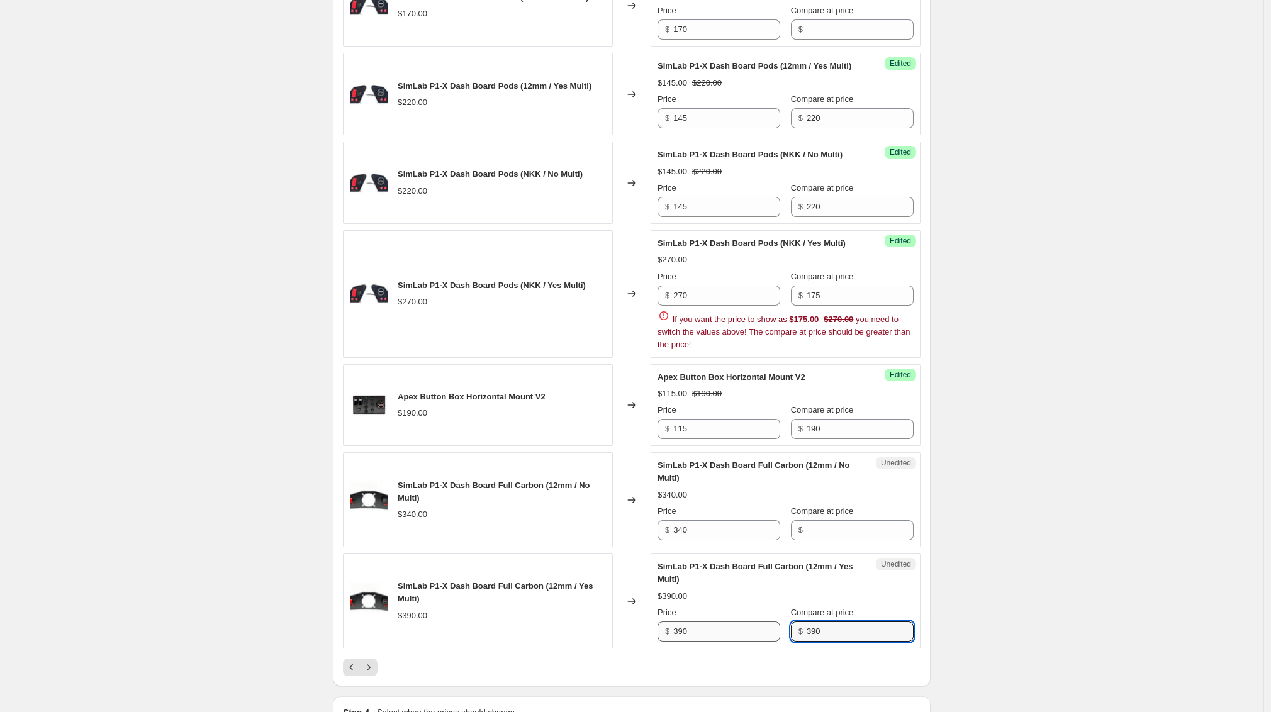
type input "390"
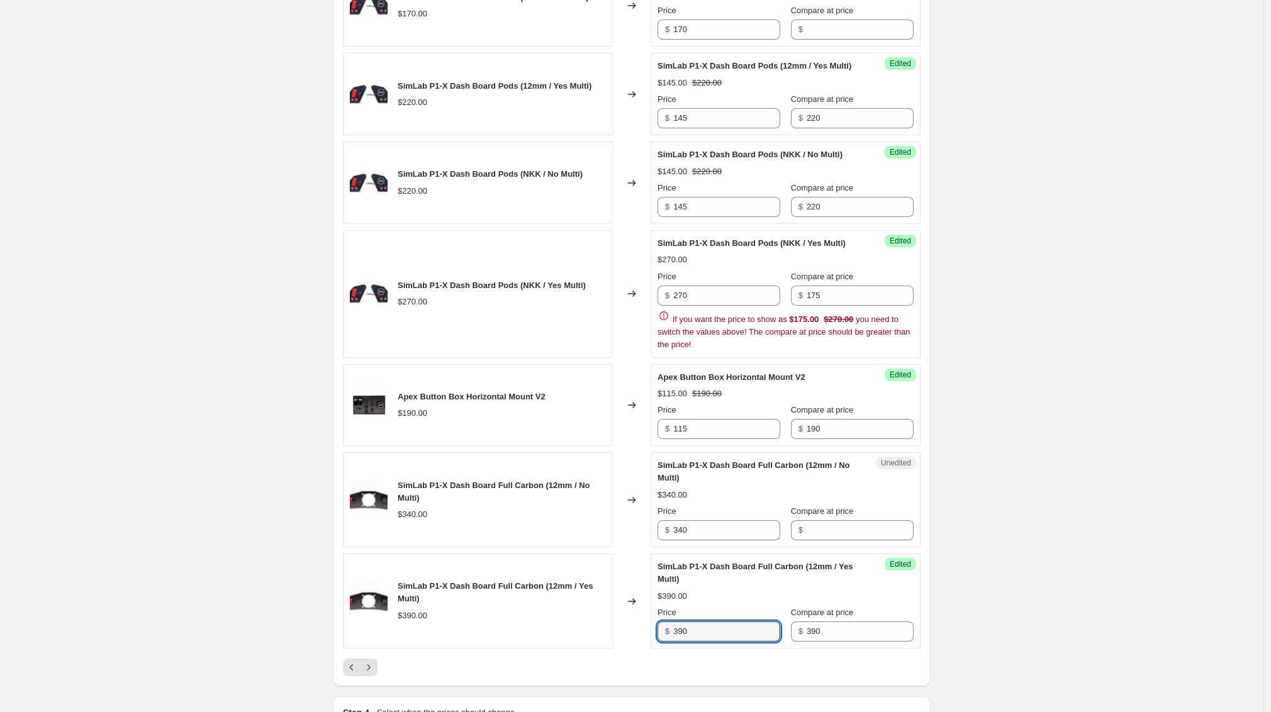
drag, startPoint x: 699, startPoint y: 683, endPoint x: 672, endPoint y: 683, distance: 27.1
click at [672, 642] on div "$ 390" at bounding box center [719, 632] width 123 height 20
type input "290"
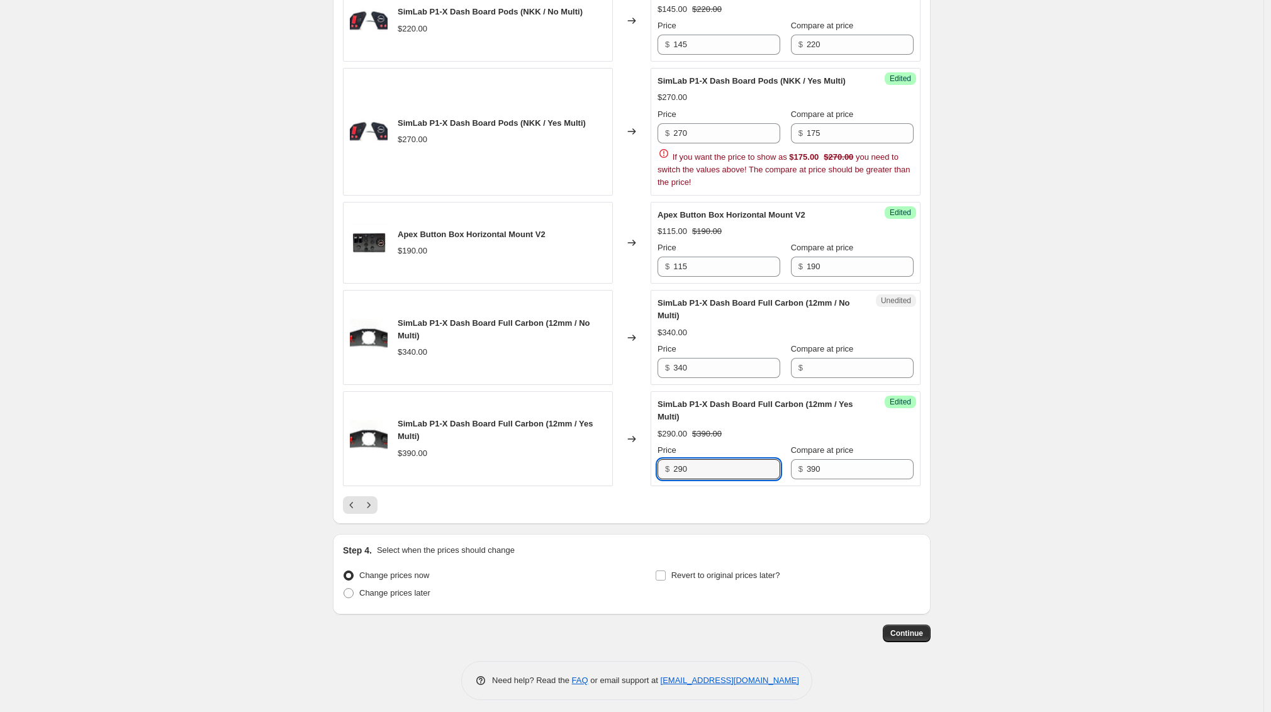
scroll to position [1892, 0]
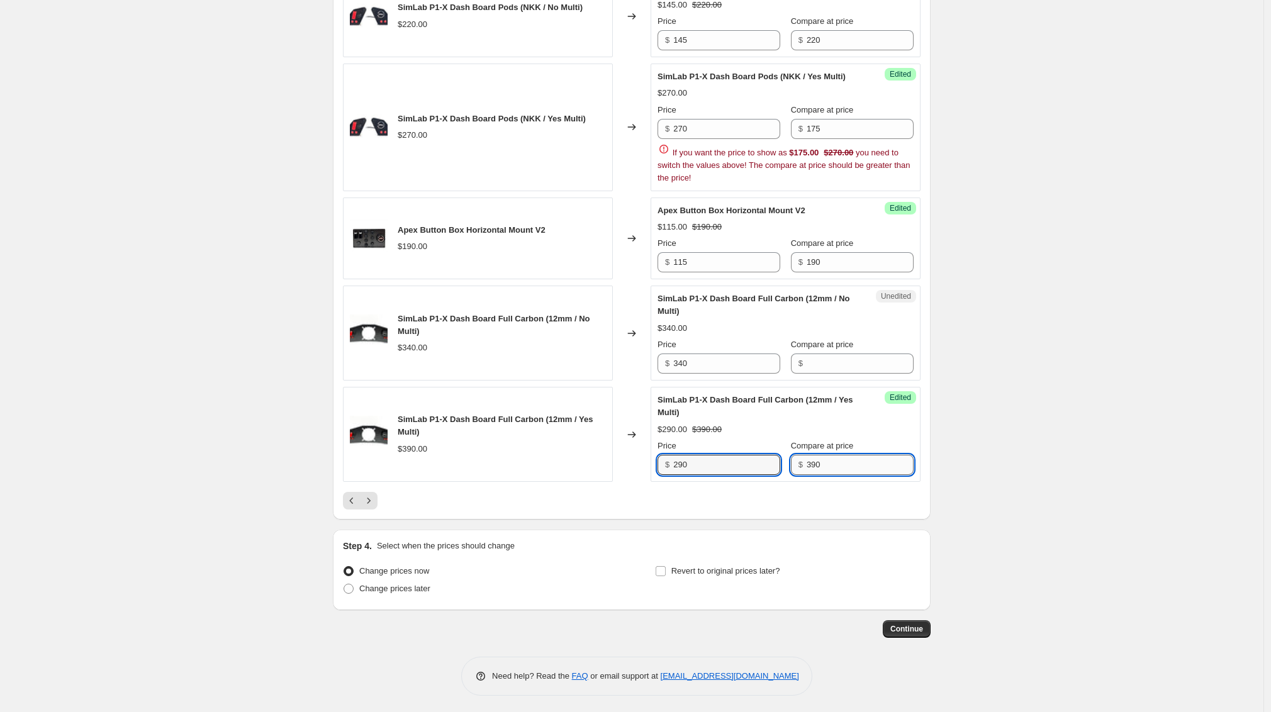
click at [838, 475] on input "390" at bounding box center [860, 465] width 107 height 20
click at [745, 475] on input "290" at bounding box center [726, 465] width 107 height 20
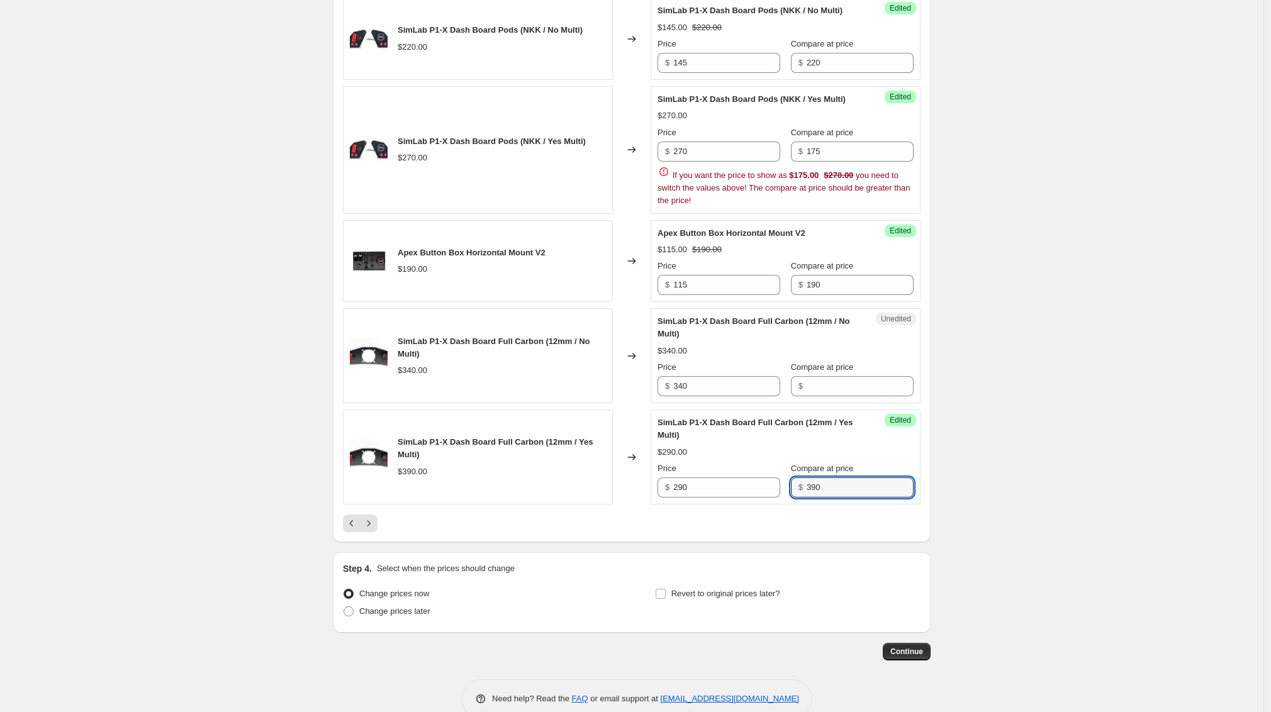
scroll to position [1866, 0]
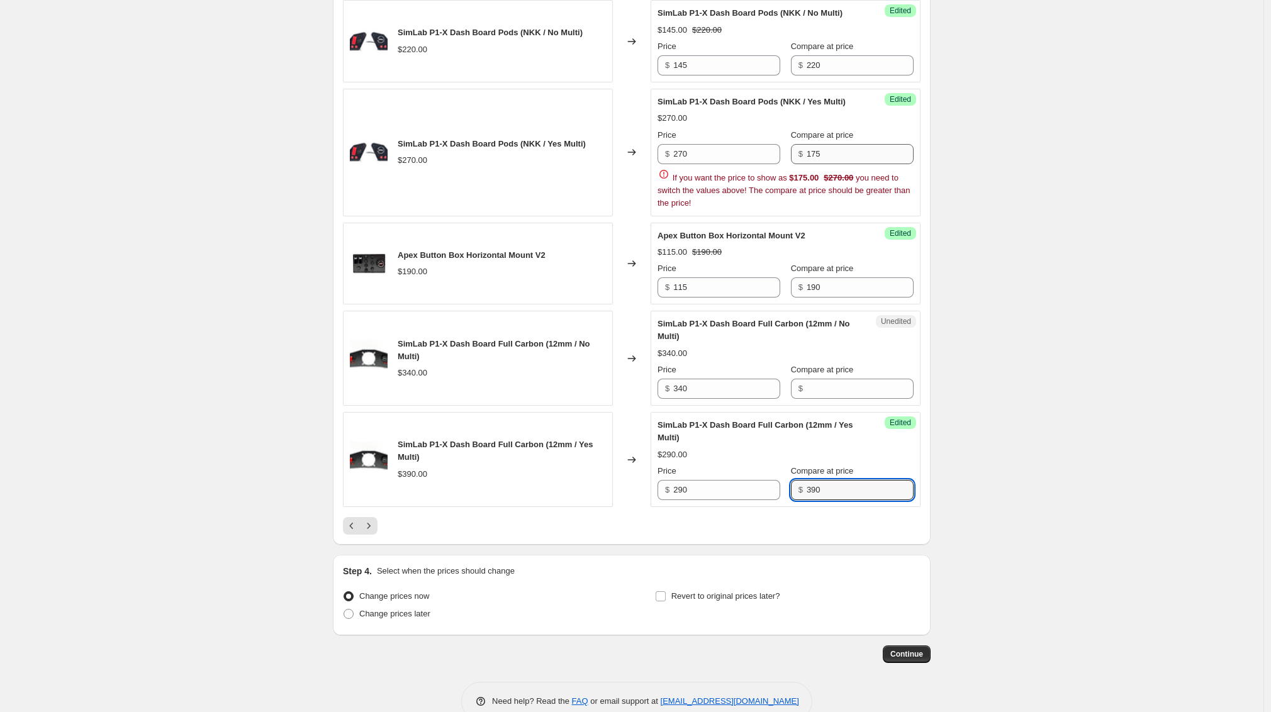
type input "390"
click at [850, 164] on input "175" at bounding box center [860, 154] width 107 height 20
type input "2790"
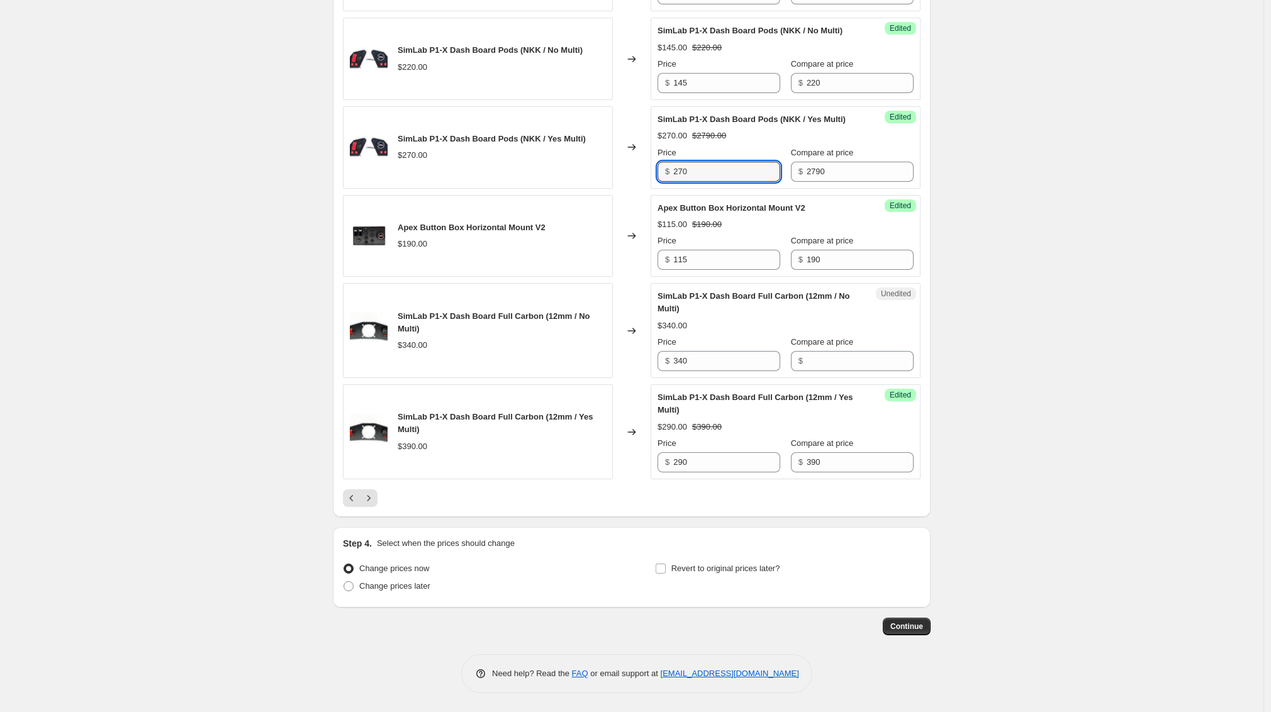
drag, startPoint x: 690, startPoint y: 203, endPoint x: 651, endPoint y: 203, distance: 39.6
click at [651, 189] on div "SimLab P1-X Dash Board Pods (NKK / Yes Multi) $270.00 Changed to Success Edited…" at bounding box center [632, 147] width 578 height 82
click at [721, 182] on input "270" at bounding box center [726, 172] width 107 height 20
type input "175"
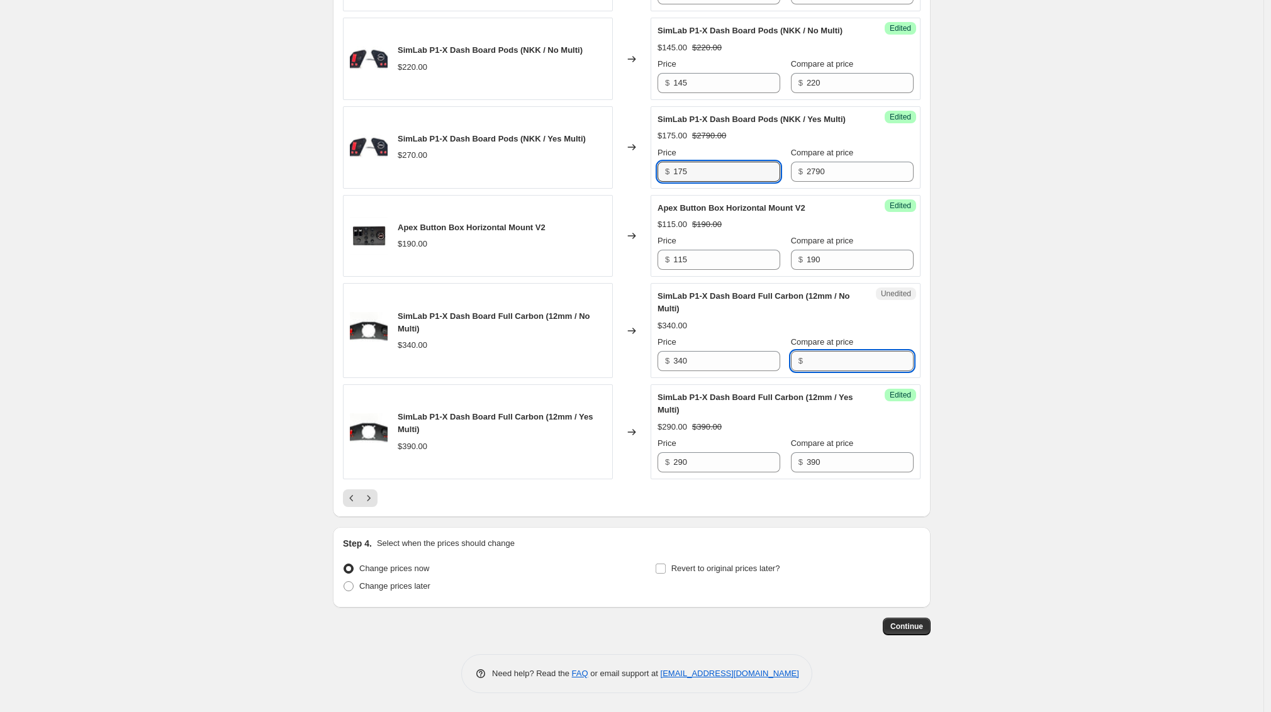
click at [844, 371] on input "Compare at price" at bounding box center [860, 361] width 107 height 20
type input "340"
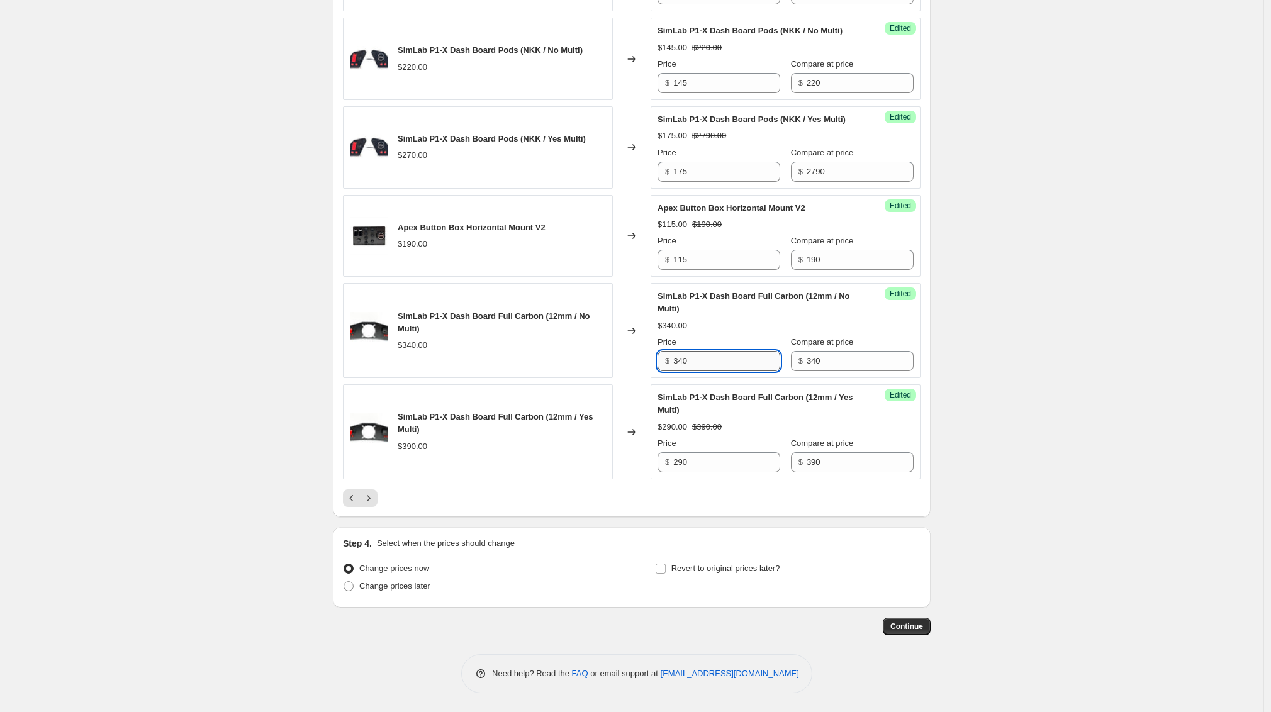
drag, startPoint x: 695, startPoint y: 396, endPoint x: 709, endPoint y: 404, distance: 16.1
click at [709, 371] on input "340" at bounding box center [726, 361] width 107 height 20
type input "250"
click at [408, 591] on span "Change prices later" at bounding box center [394, 585] width 71 height 9
click at [344, 582] on input "Change prices later" at bounding box center [344, 581] width 1 height 1
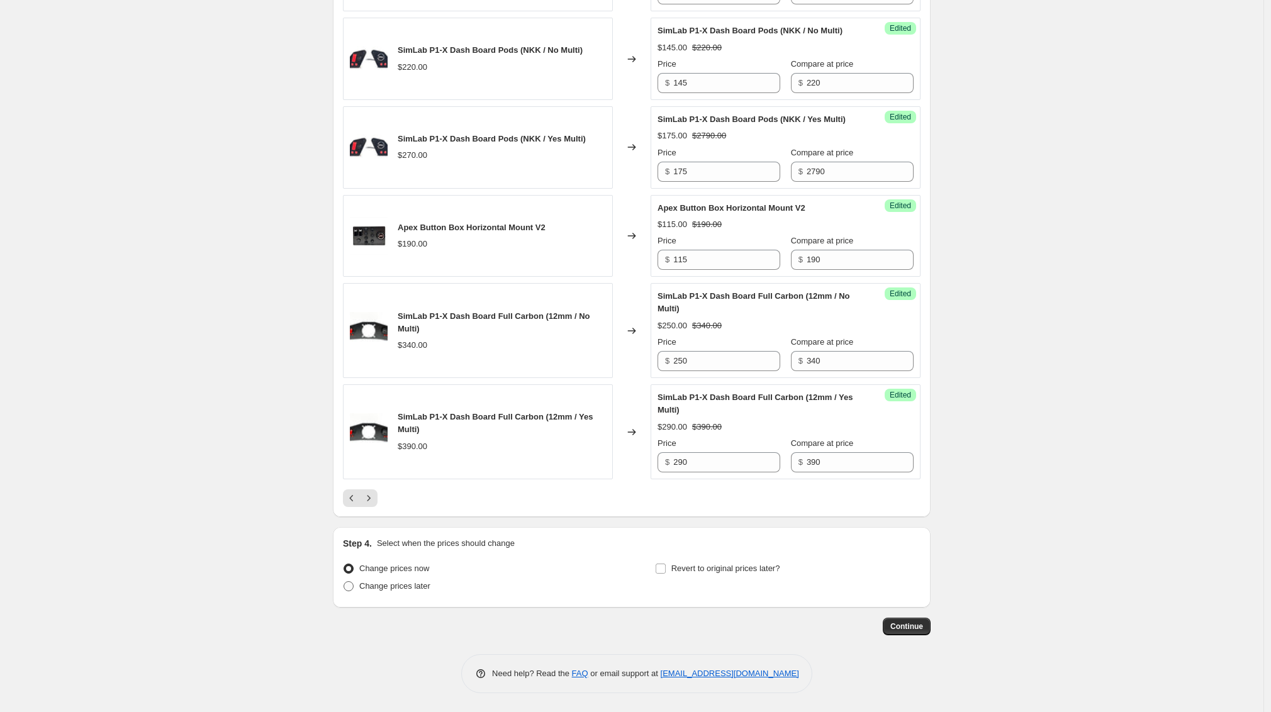
radio input "true"
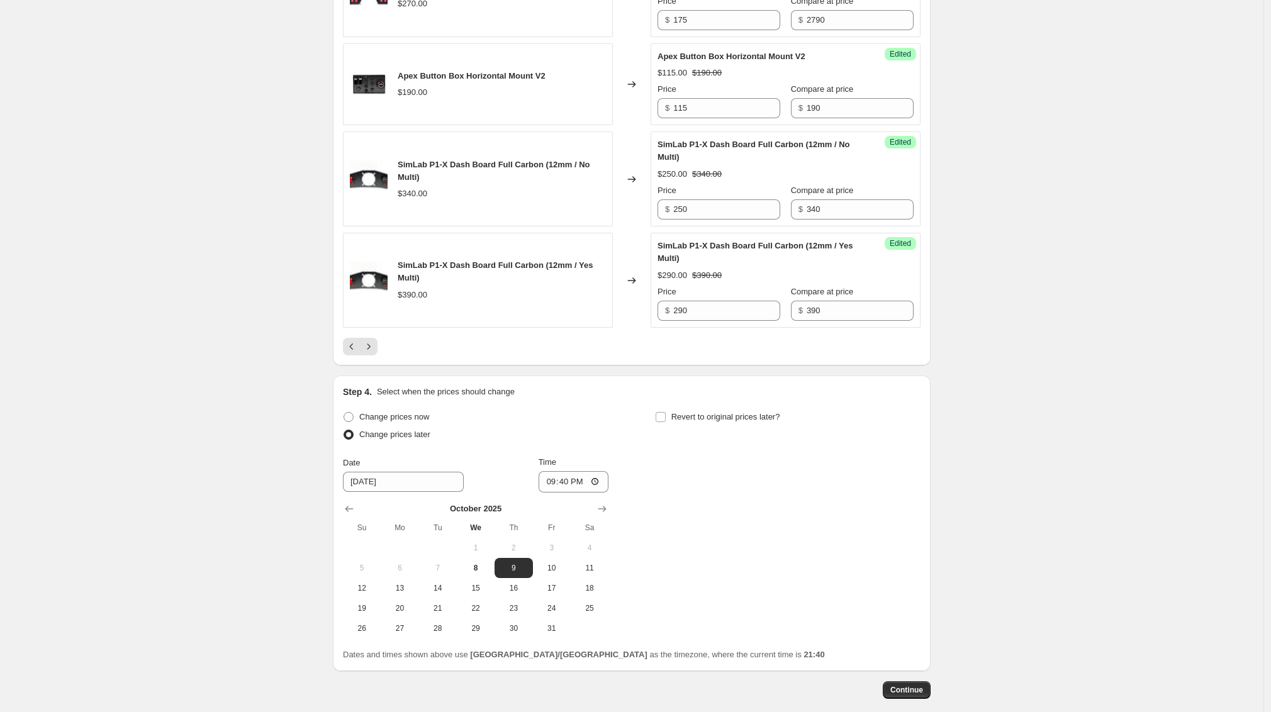
scroll to position [2127, 0]
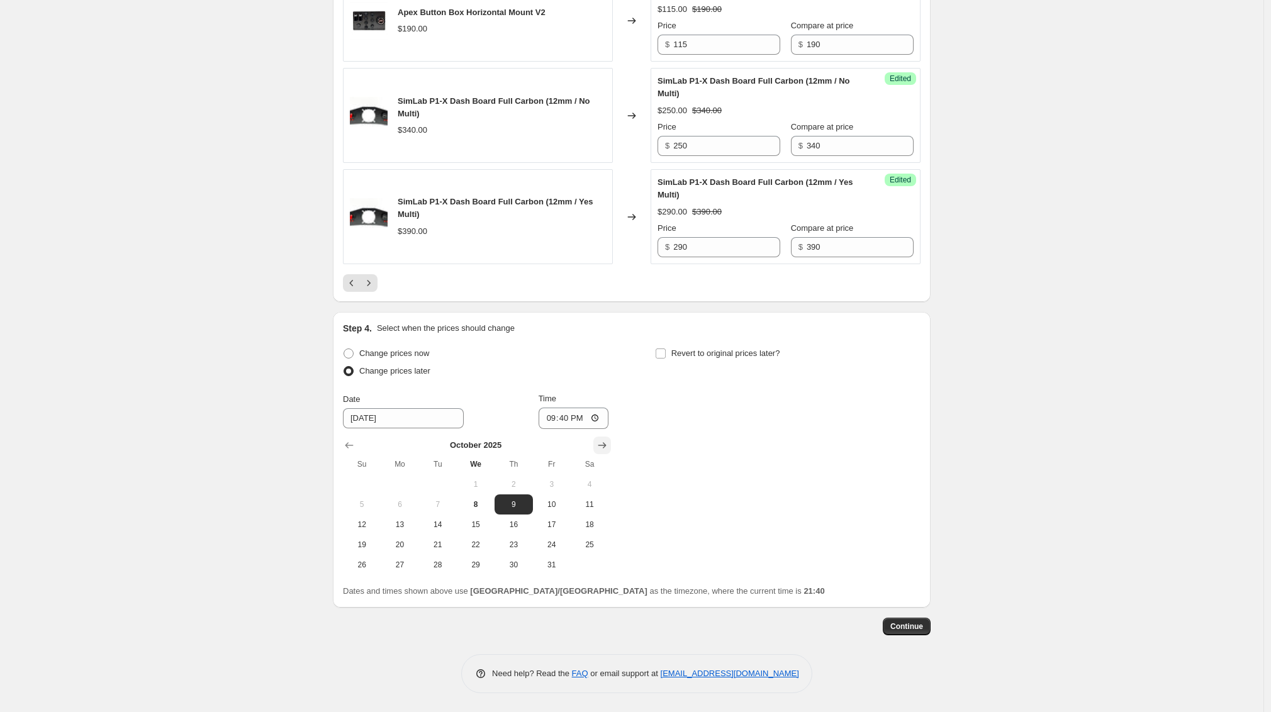
click at [611, 440] on button "Show next month, November 2025" at bounding box center [602, 446] width 18 height 18
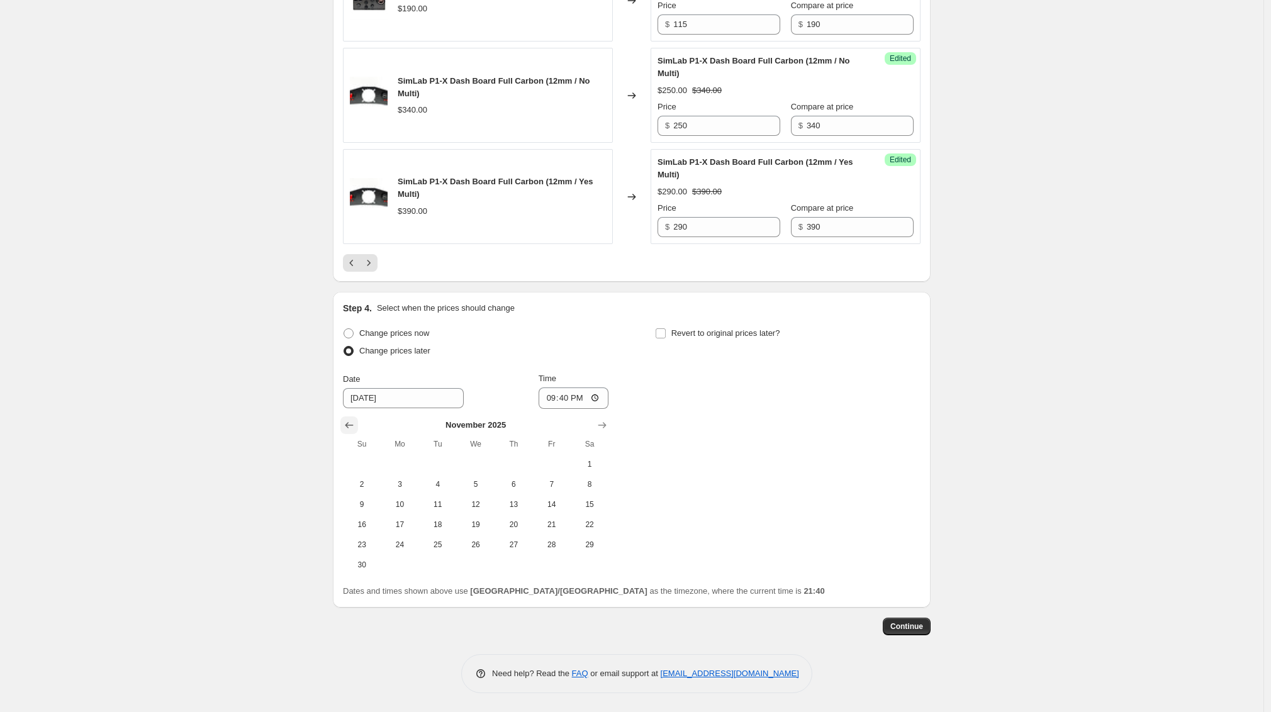
click at [356, 432] on icon "Show previous month, October 2025" at bounding box center [349, 425] width 13 height 13
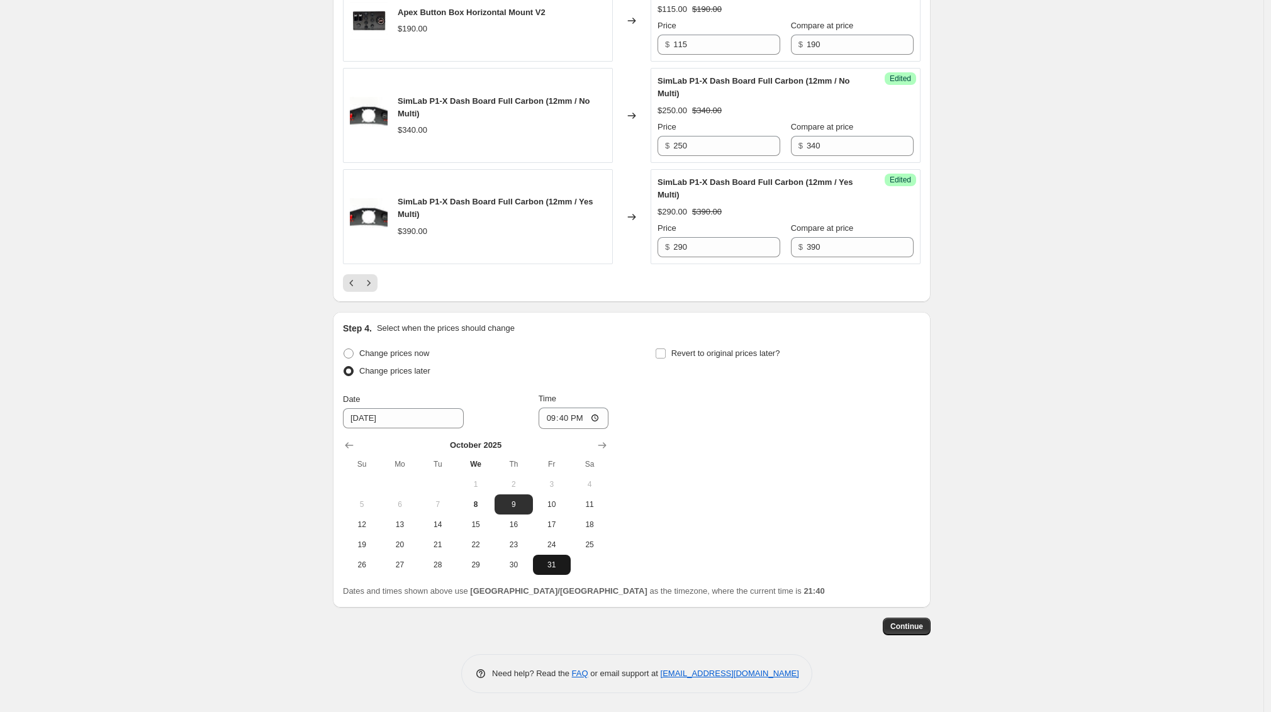
click at [566, 562] on span "31" at bounding box center [552, 565] width 28 height 10
type input "10/31/2025"
click at [553, 415] on div "Date 10/31/2025 Time 21:40" at bounding box center [476, 411] width 266 height 36
click at [563, 420] on input "21:40" at bounding box center [574, 418] width 70 height 21
type input "05:59"
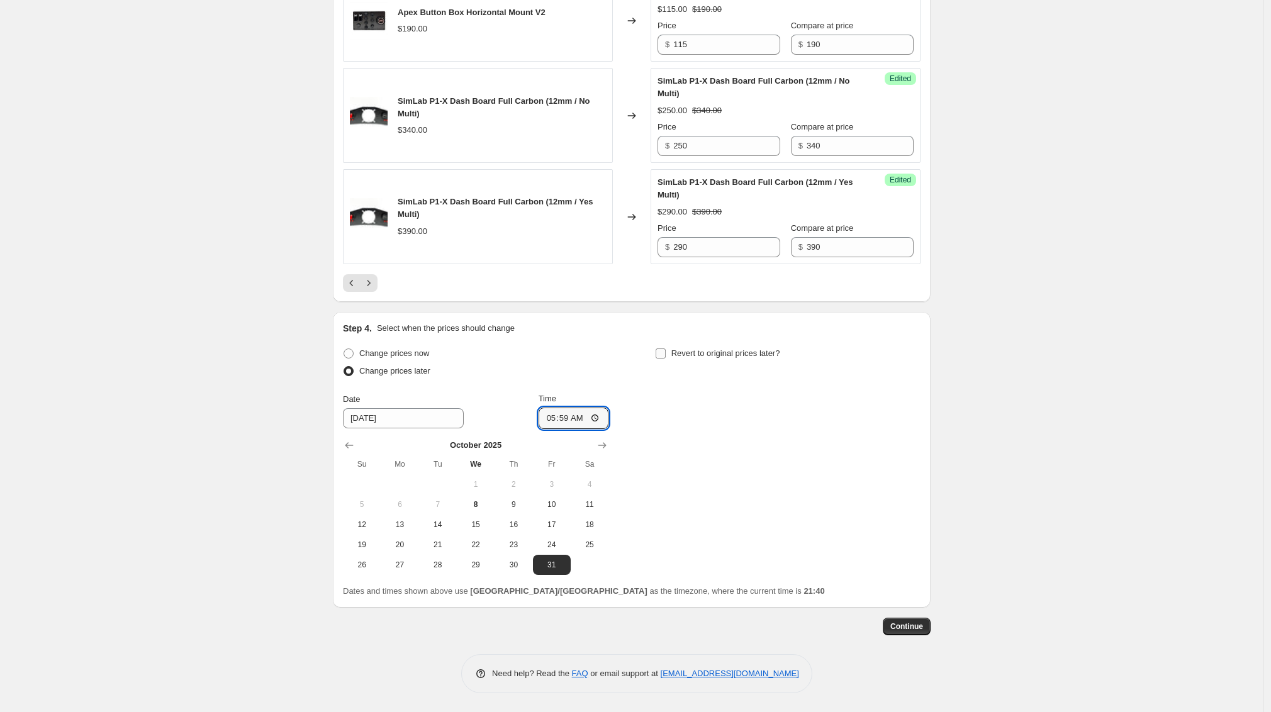
click at [695, 354] on span "Revert to original prices later?" at bounding box center [725, 353] width 109 height 9
click at [666, 354] on input "Revert to original prices later?" at bounding box center [661, 354] width 10 height 10
checkbox input "true"
click at [919, 445] on icon "Show next month, November 2025" at bounding box center [915, 445] width 8 height 6
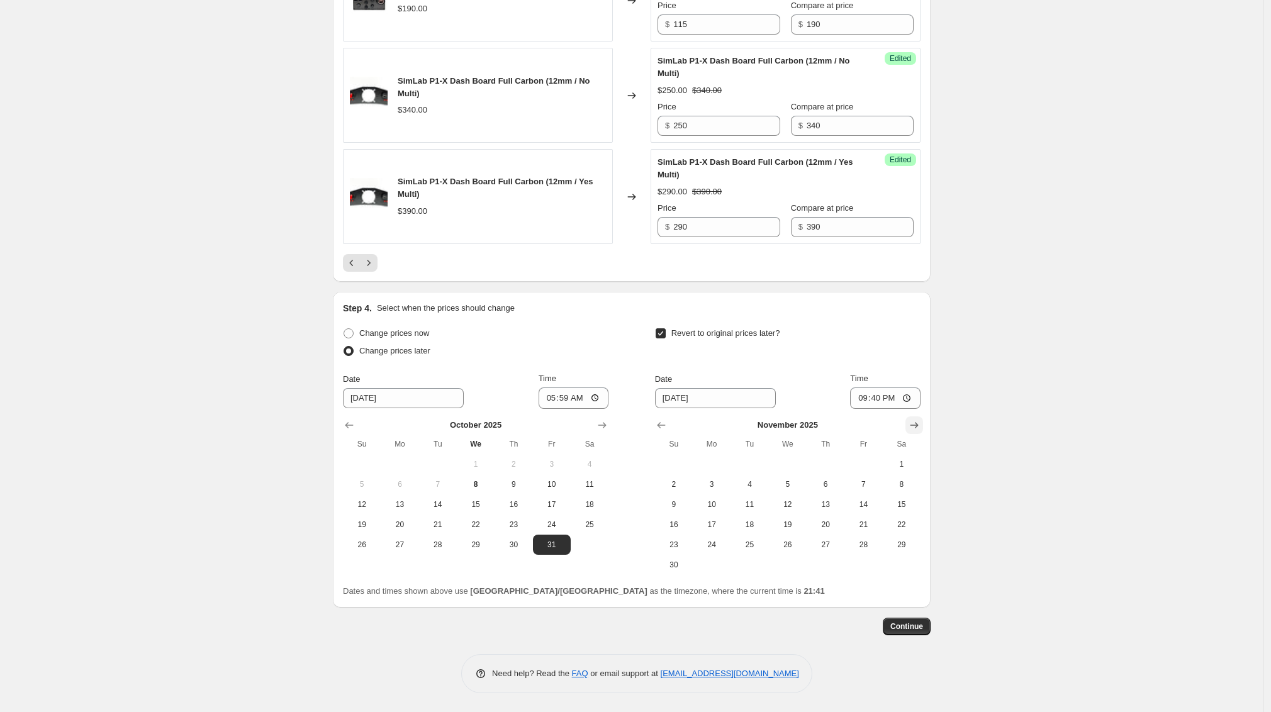
click at [919, 429] on icon "Show next month, December 2025" at bounding box center [915, 425] width 8 height 6
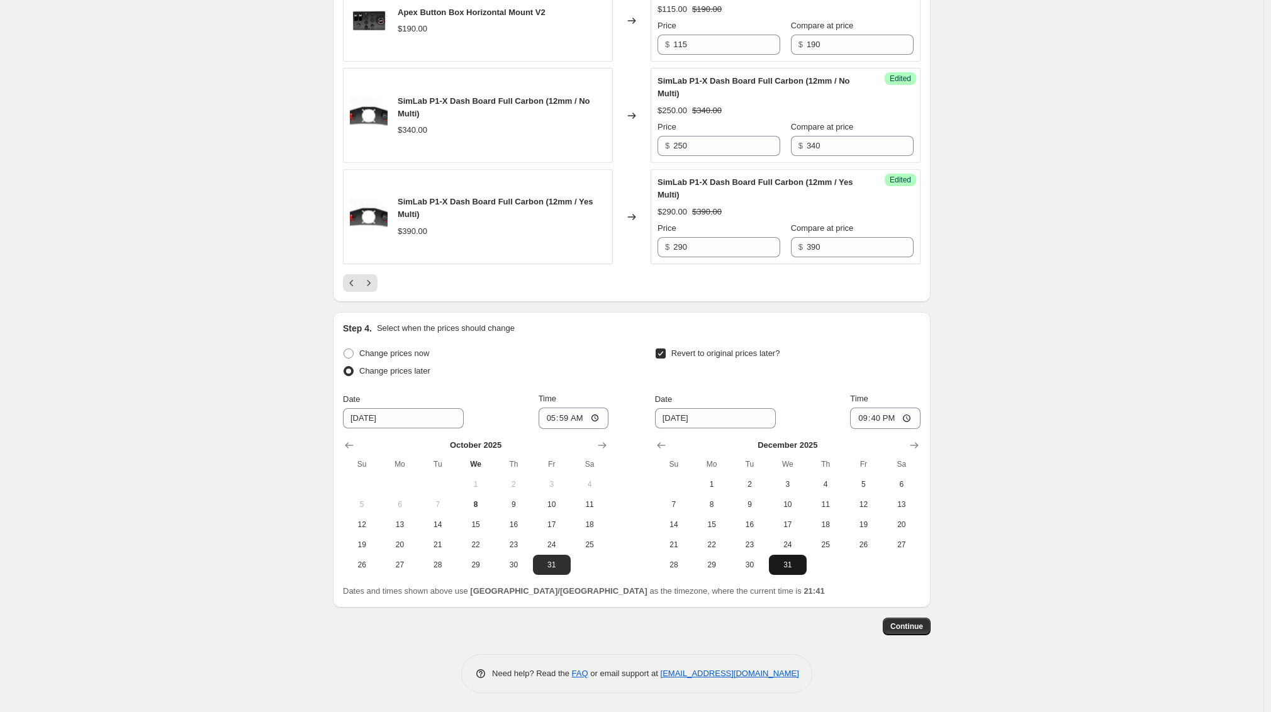
click at [796, 558] on button "31" at bounding box center [788, 565] width 38 height 20
type input "12/31/2025"
click at [879, 421] on input "21:40" at bounding box center [885, 418] width 70 height 21
type input "05:59"
click at [919, 623] on span "Continue" at bounding box center [906, 627] width 33 height 10
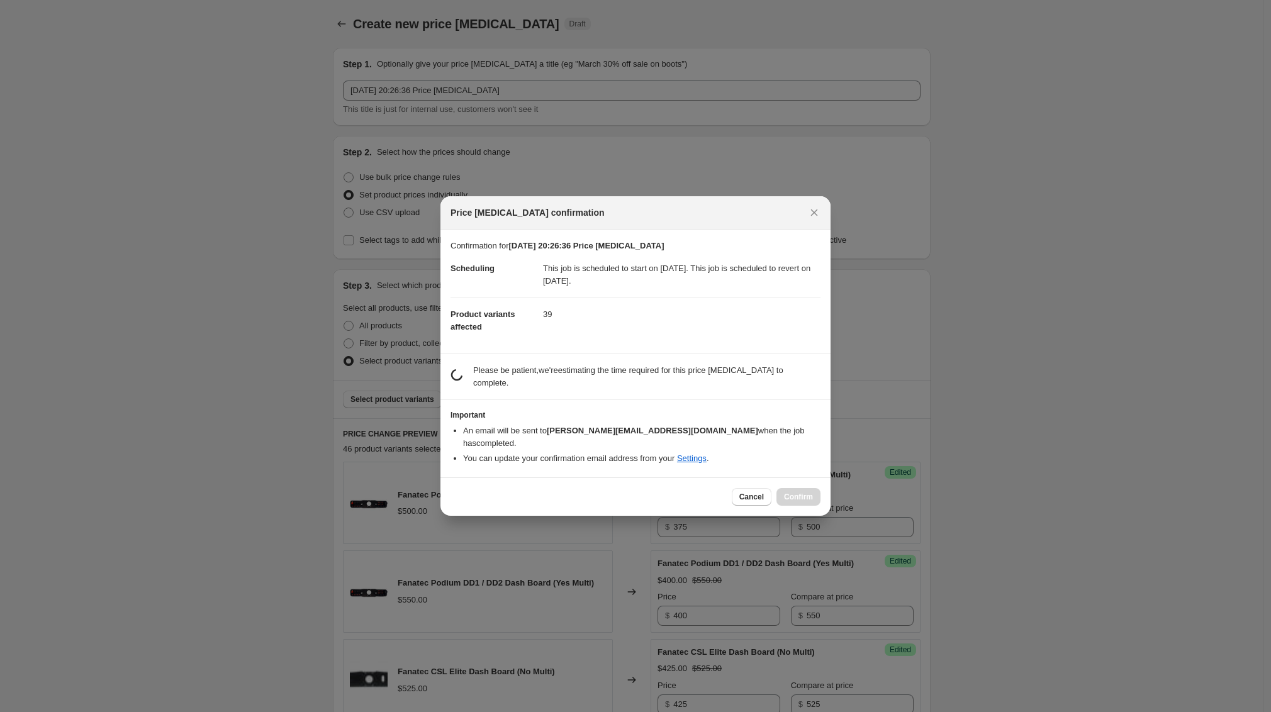
scroll to position [0, 0]
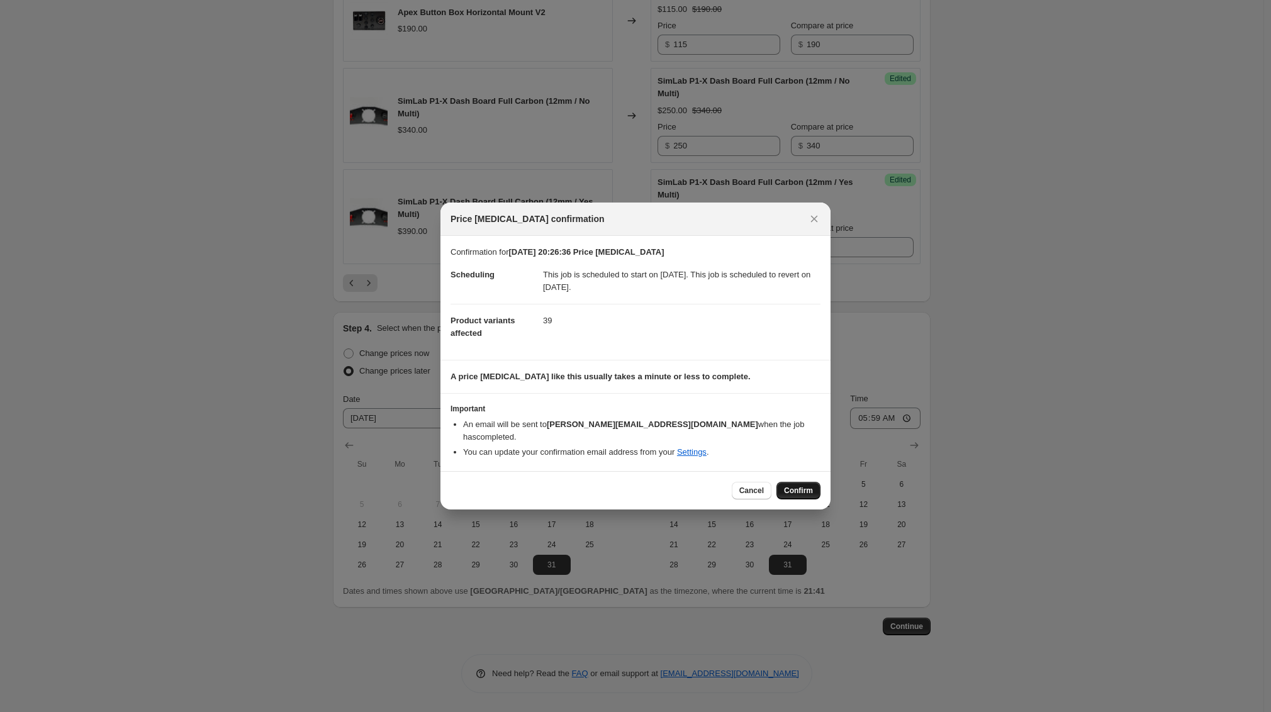
click at [802, 482] on button "Confirm" at bounding box center [799, 491] width 44 height 18
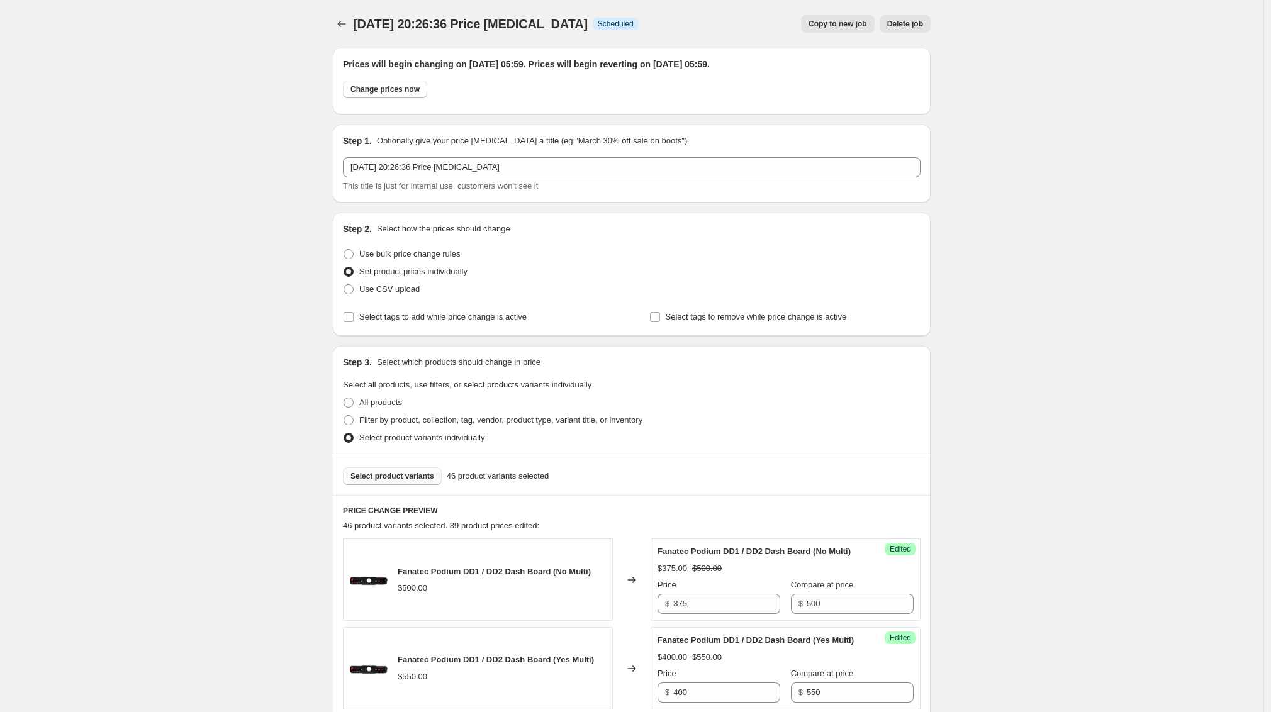
click at [412, 473] on span "Select product variants" at bounding box center [393, 476] width 84 height 10
